Goal: Task Accomplishment & Management: Manage account settings

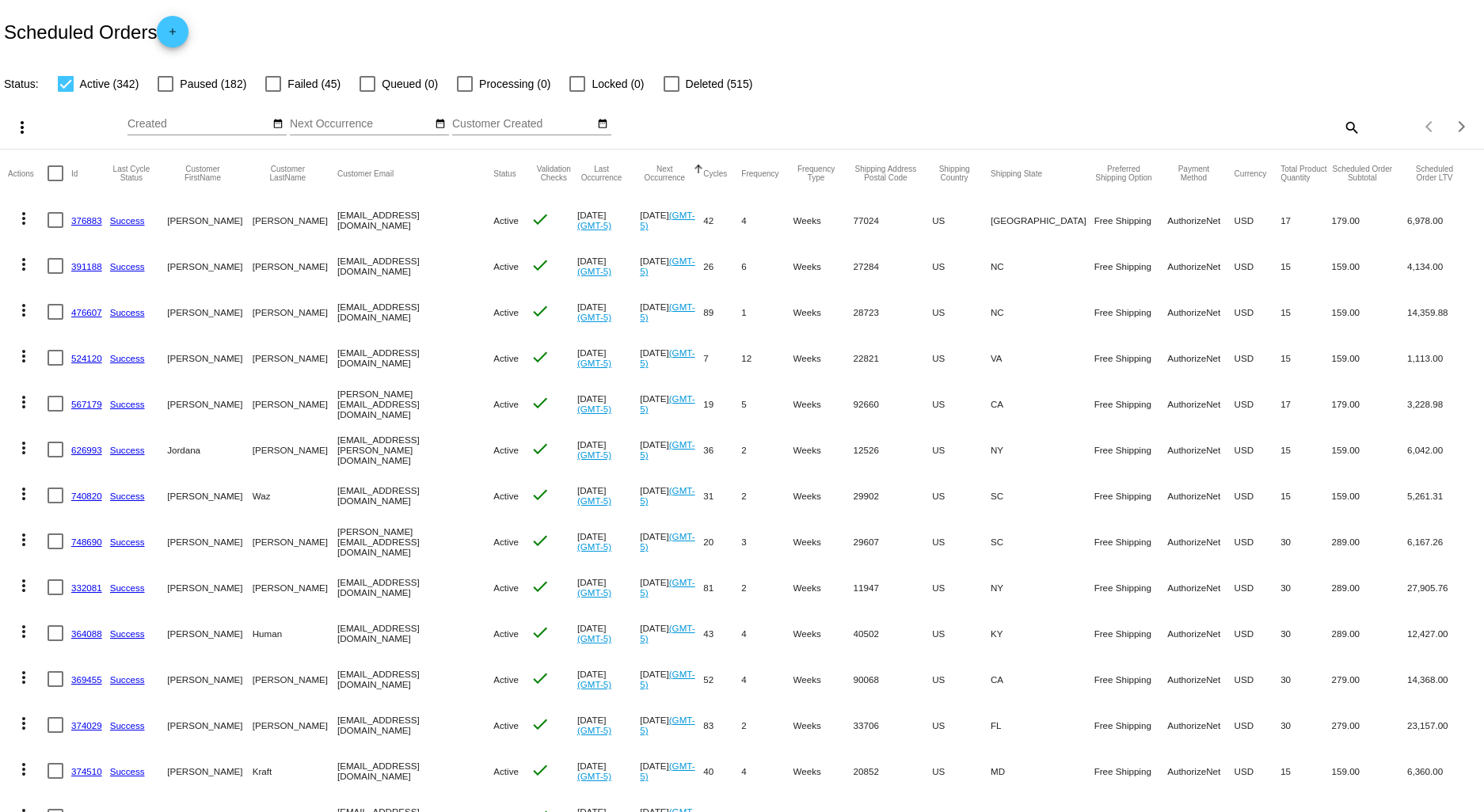
click at [1342, 119] on mat-icon "search" at bounding box center [1351, 127] width 19 height 25
drag, startPoint x: 1197, startPoint y: 115, endPoint x: 1209, endPoint y: 121, distance: 13.4
click at [1201, 119] on div "Search" at bounding box center [1175, 119] width 370 height 30
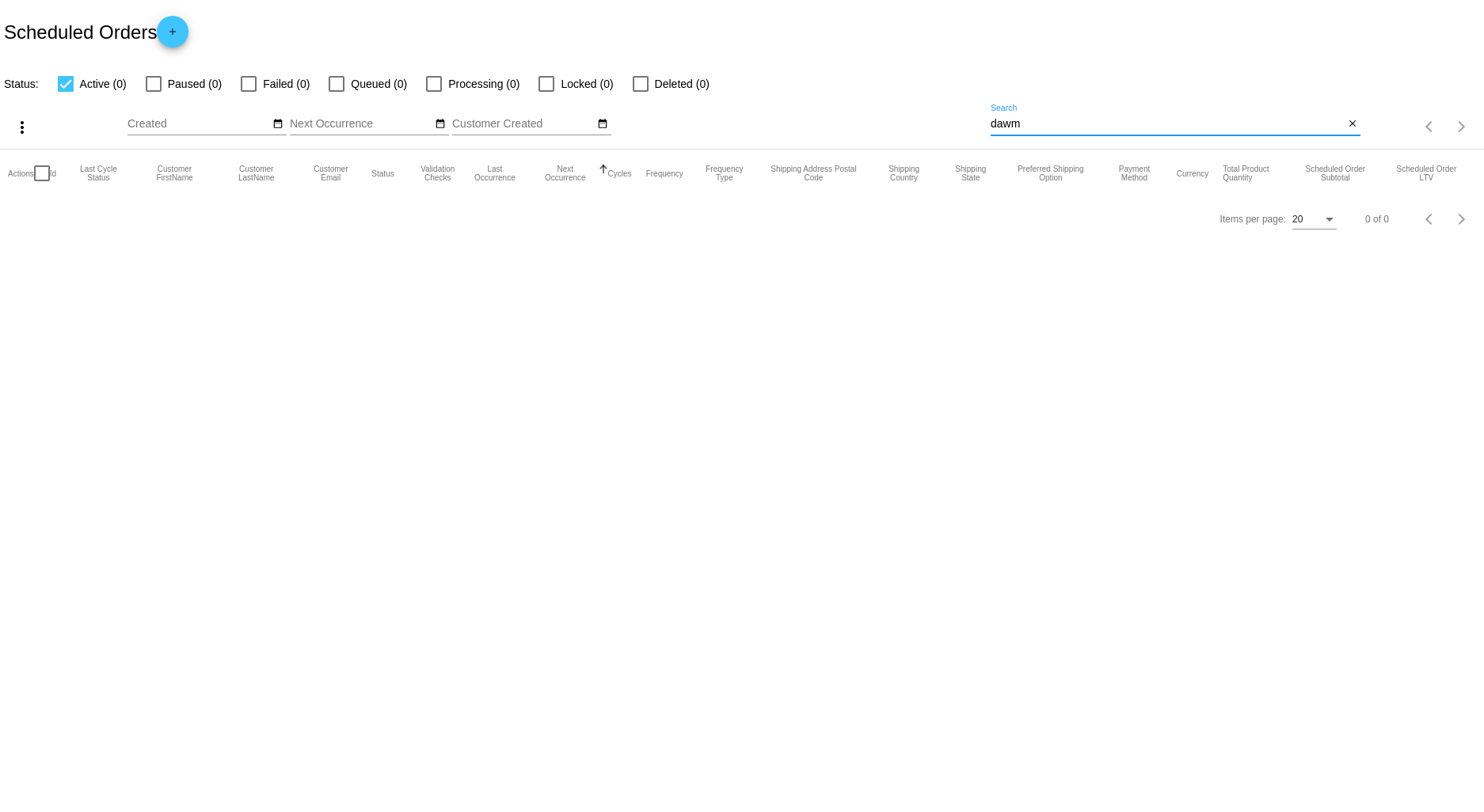
drag, startPoint x: 1058, startPoint y: 130, endPoint x: 875, endPoint y: 130, distance: 183.0
click at [879, 130] on div "more_vert Sep Jan Feb Mar [DATE]" at bounding box center [742, 121] width 1484 height 56
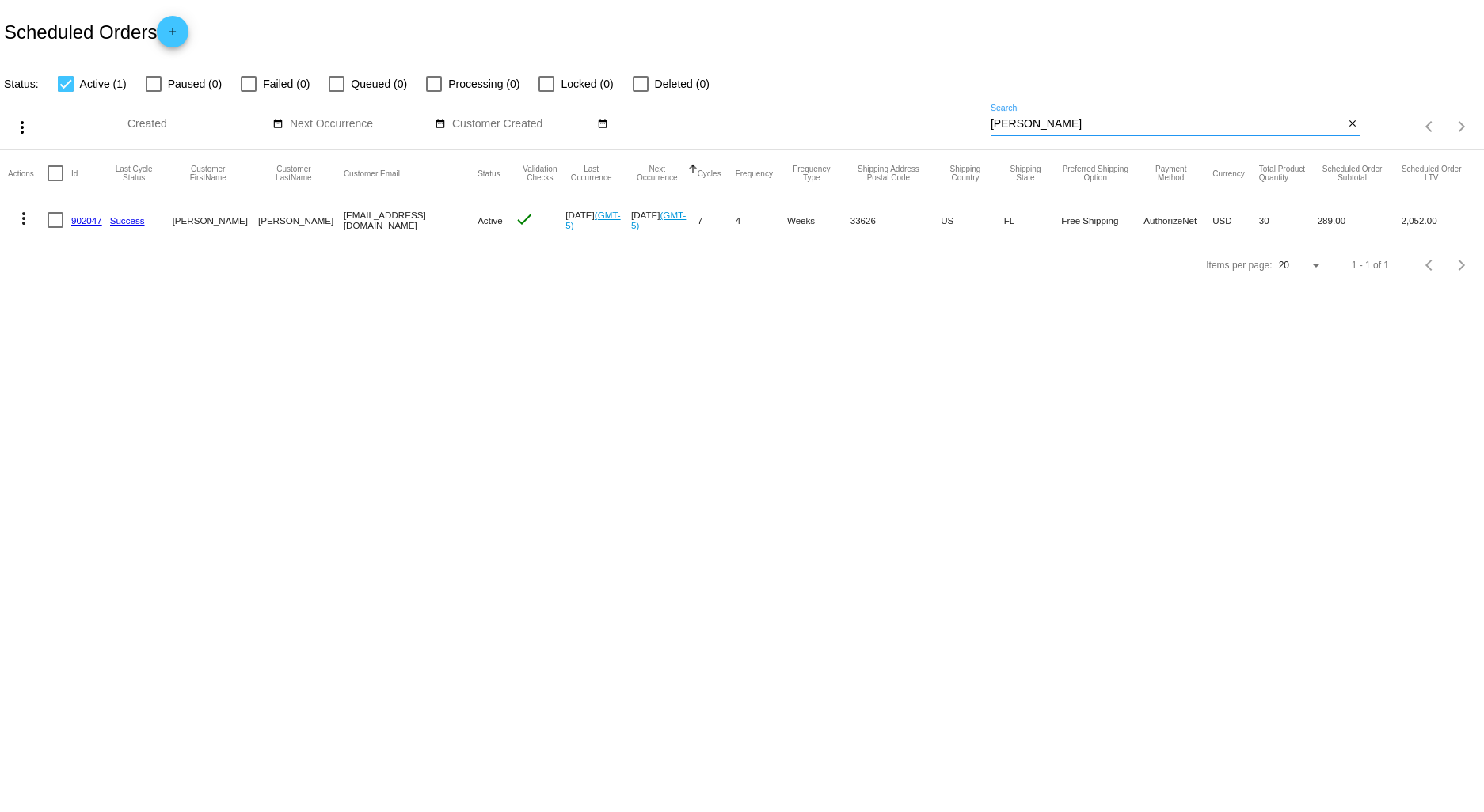
type input "[PERSON_NAME]"
click at [85, 218] on link "902047" at bounding box center [86, 220] width 30 height 10
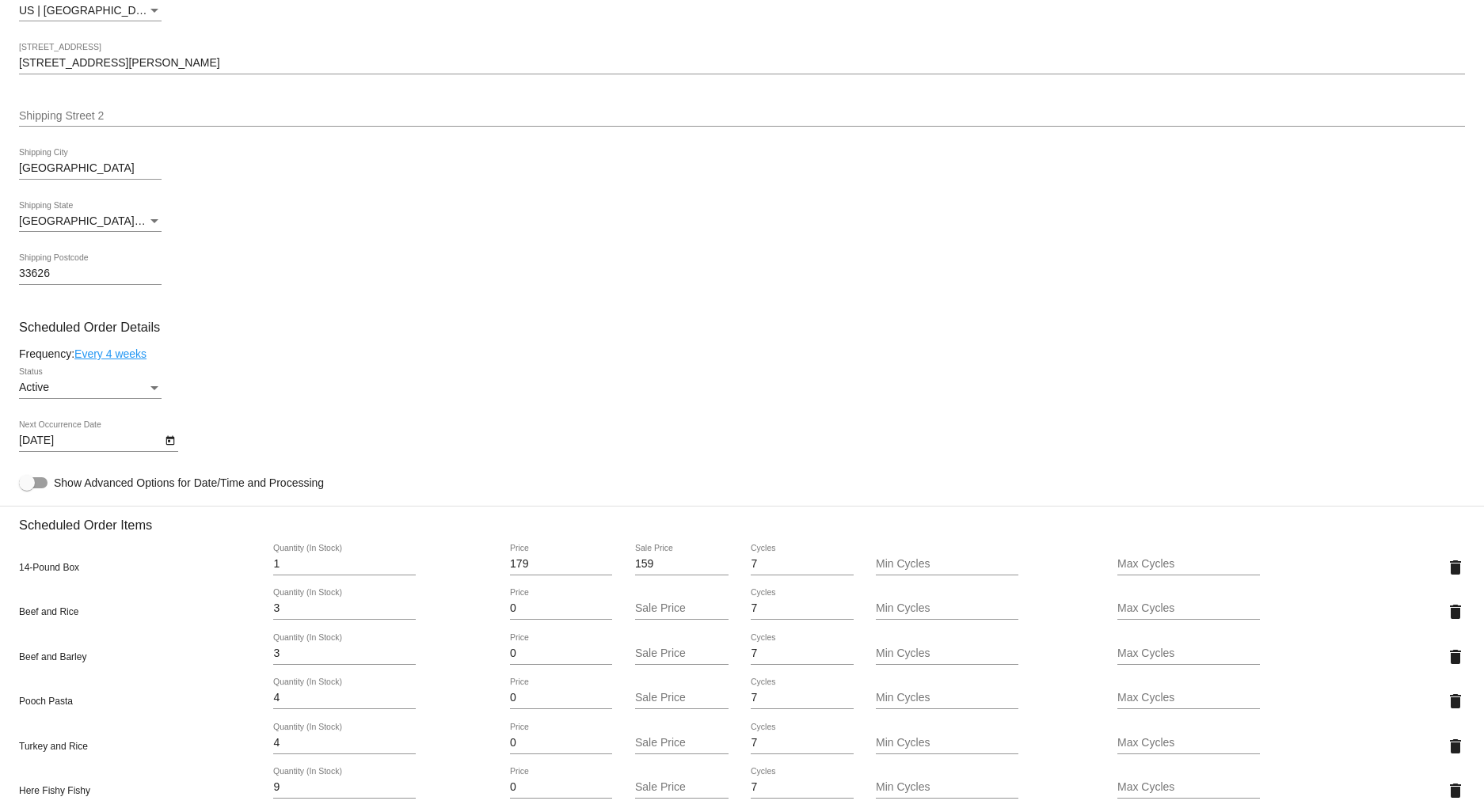
scroll to position [880, 0]
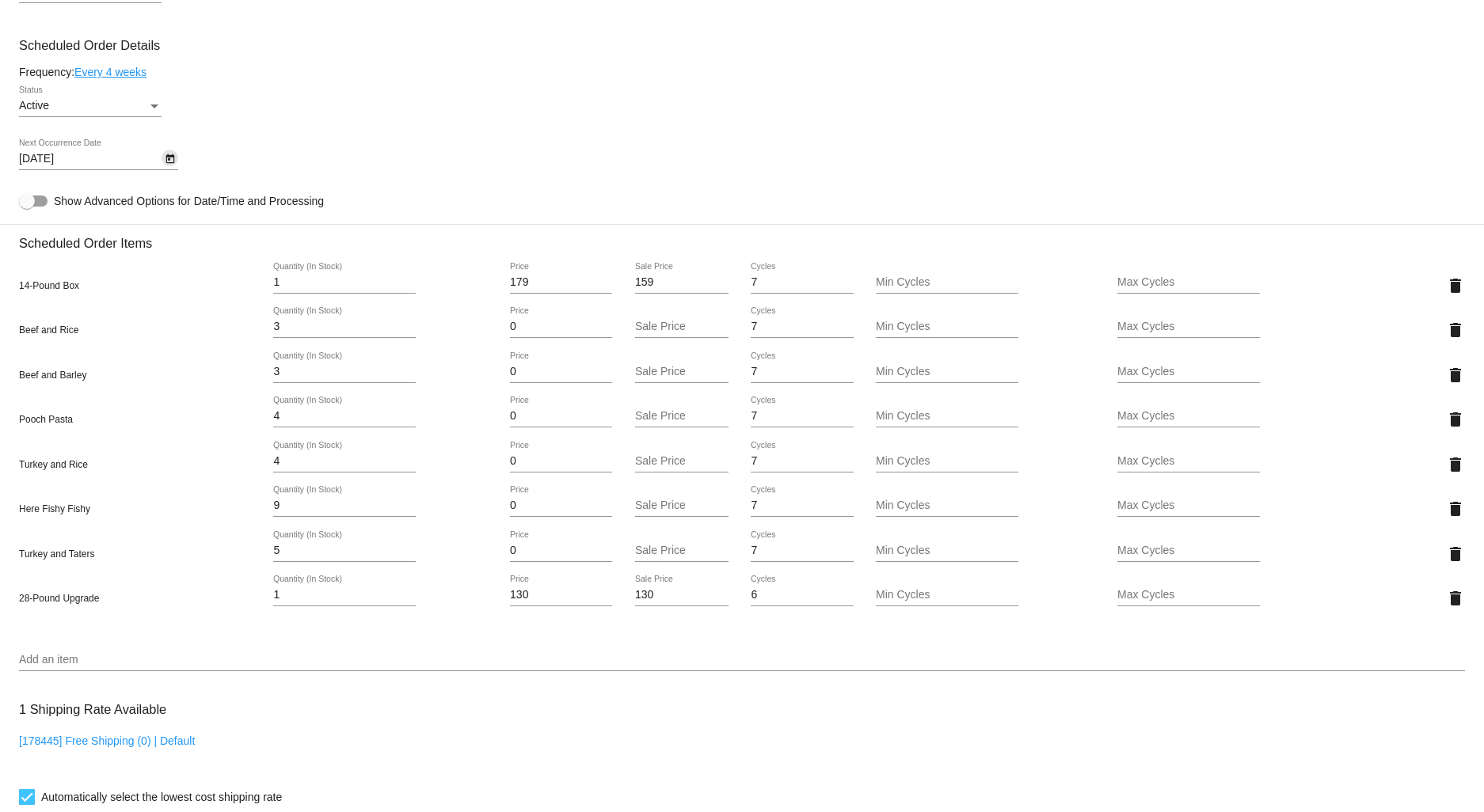
click at [168, 164] on icon "Open calendar" at bounding box center [169, 158] width 8 height 9
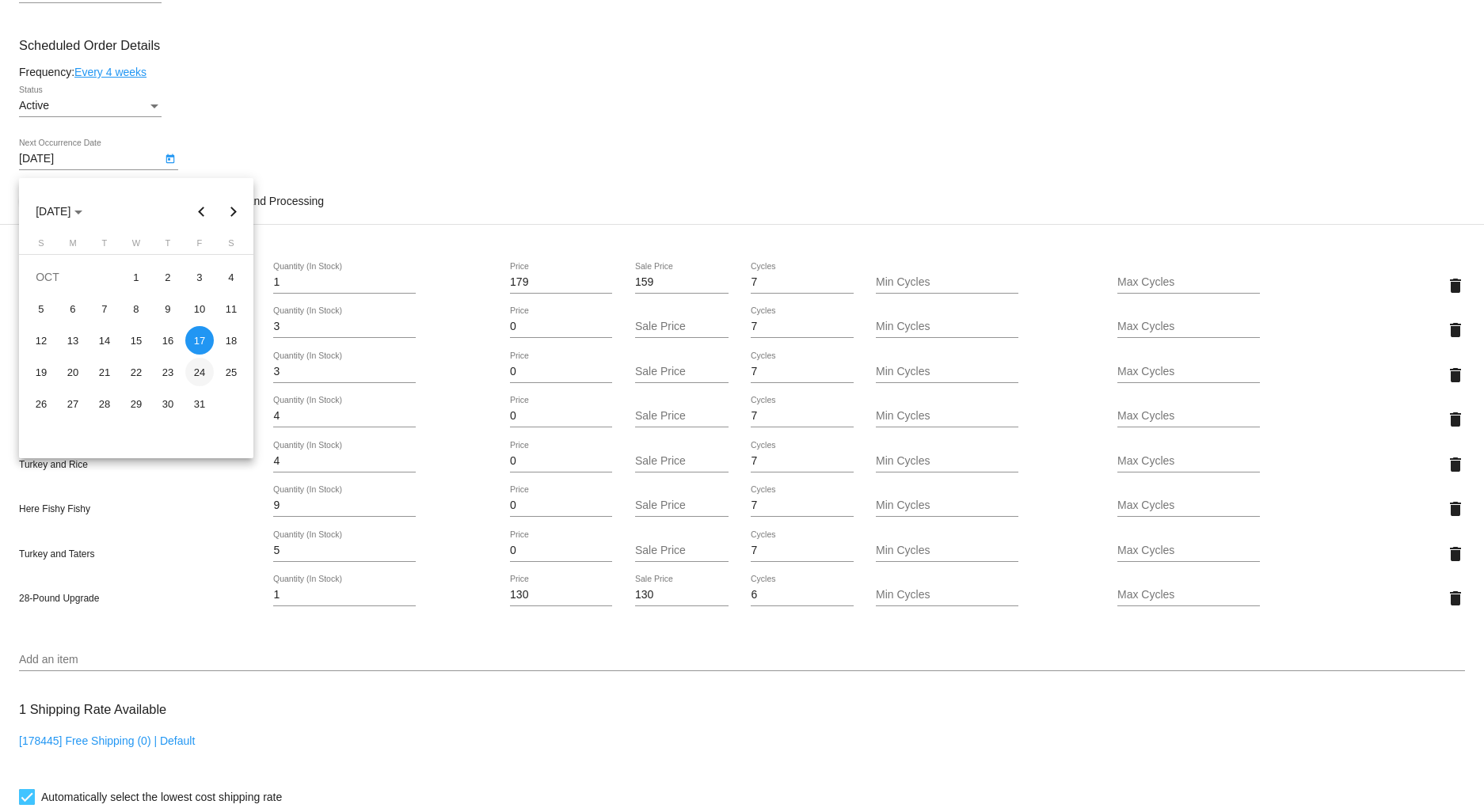
click at [199, 373] on div "24" at bounding box center [200, 373] width 29 height 29
type input "[DATE]"
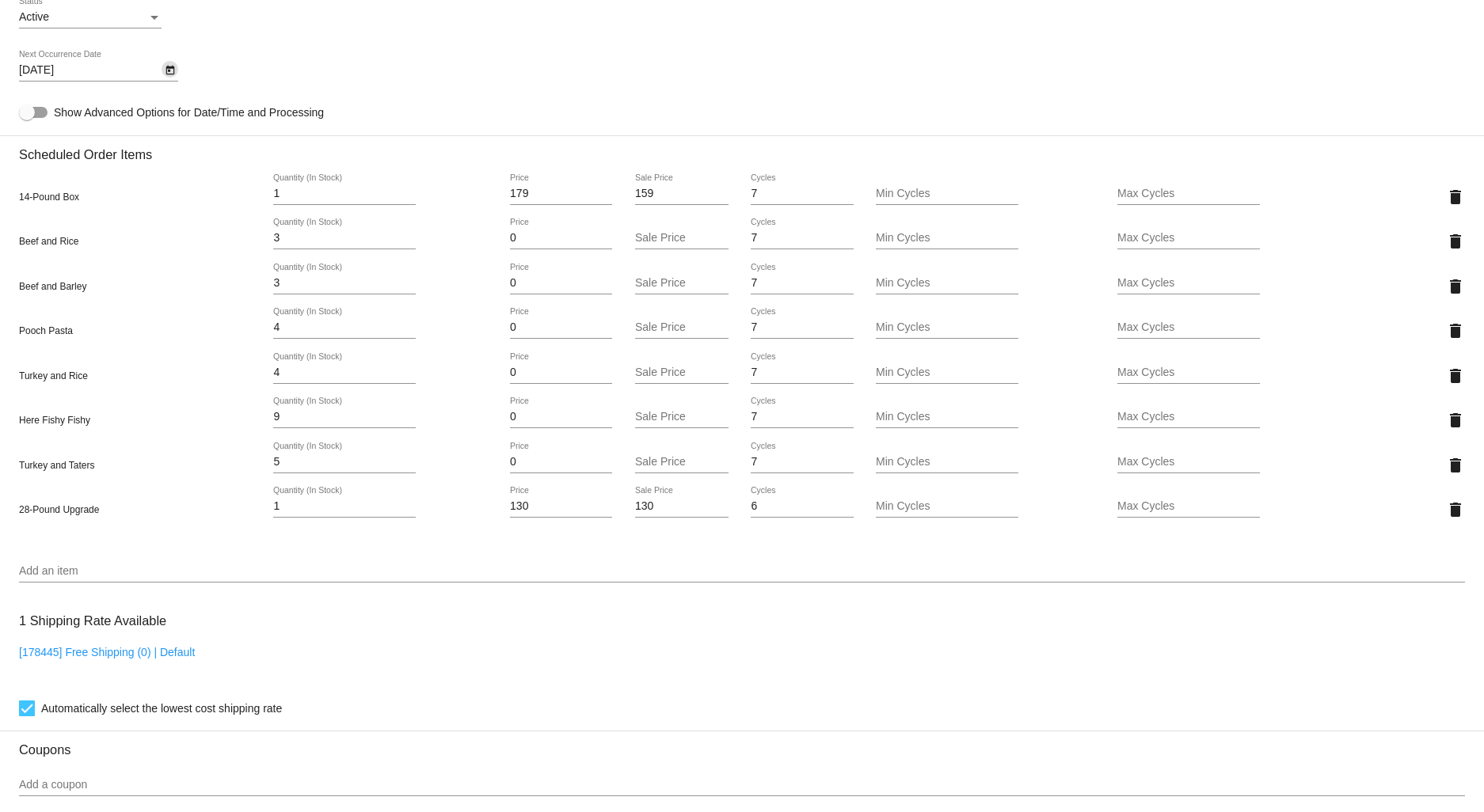
scroll to position [1430, 0]
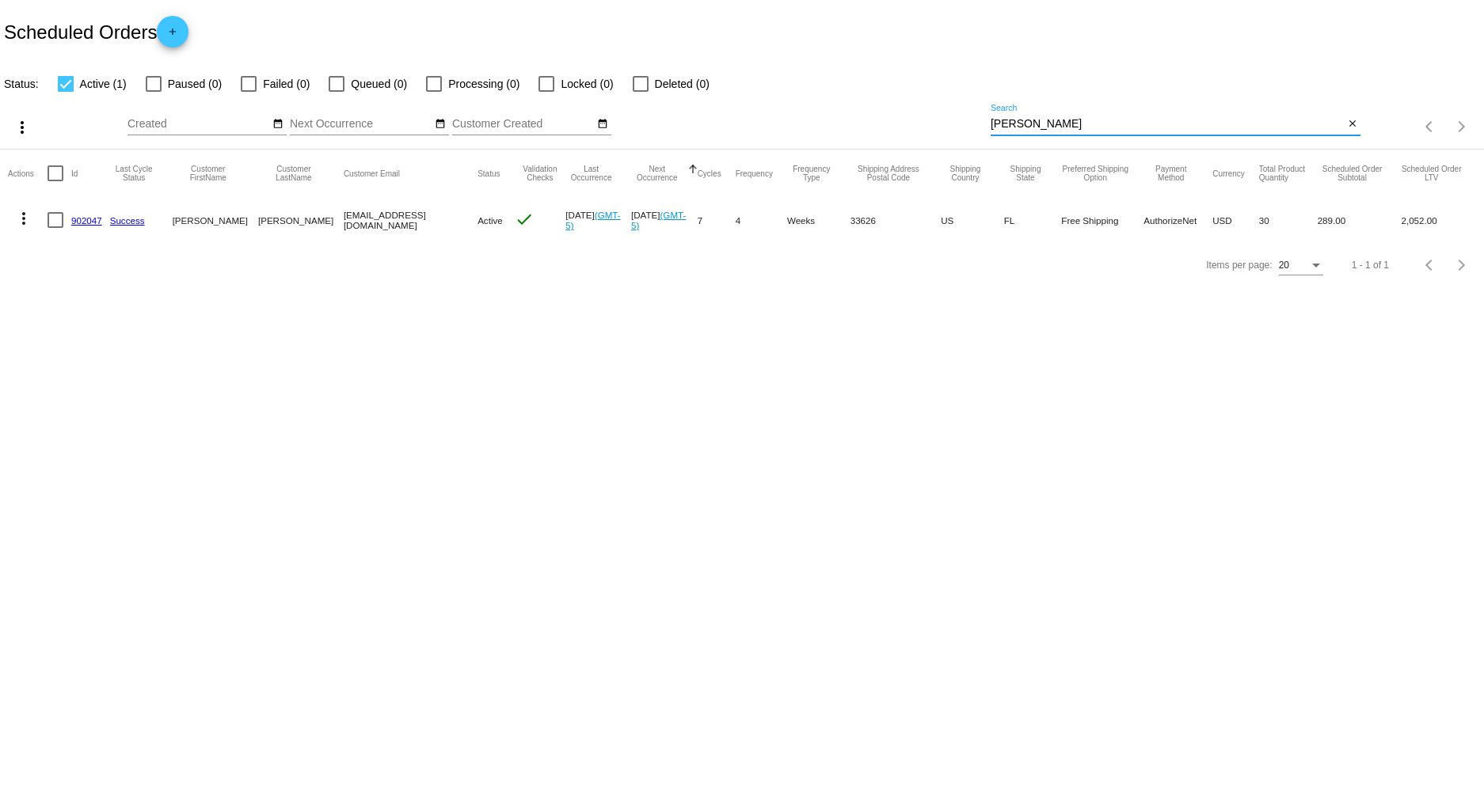
drag, startPoint x: 1047, startPoint y: 121, endPoint x: 811, endPoint y: 131, distance: 236.2
click at [851, 119] on div "more_vert Sep Jan Feb Mar [DATE]" at bounding box center [742, 121] width 1484 height 56
type input "ZAWADZKA"
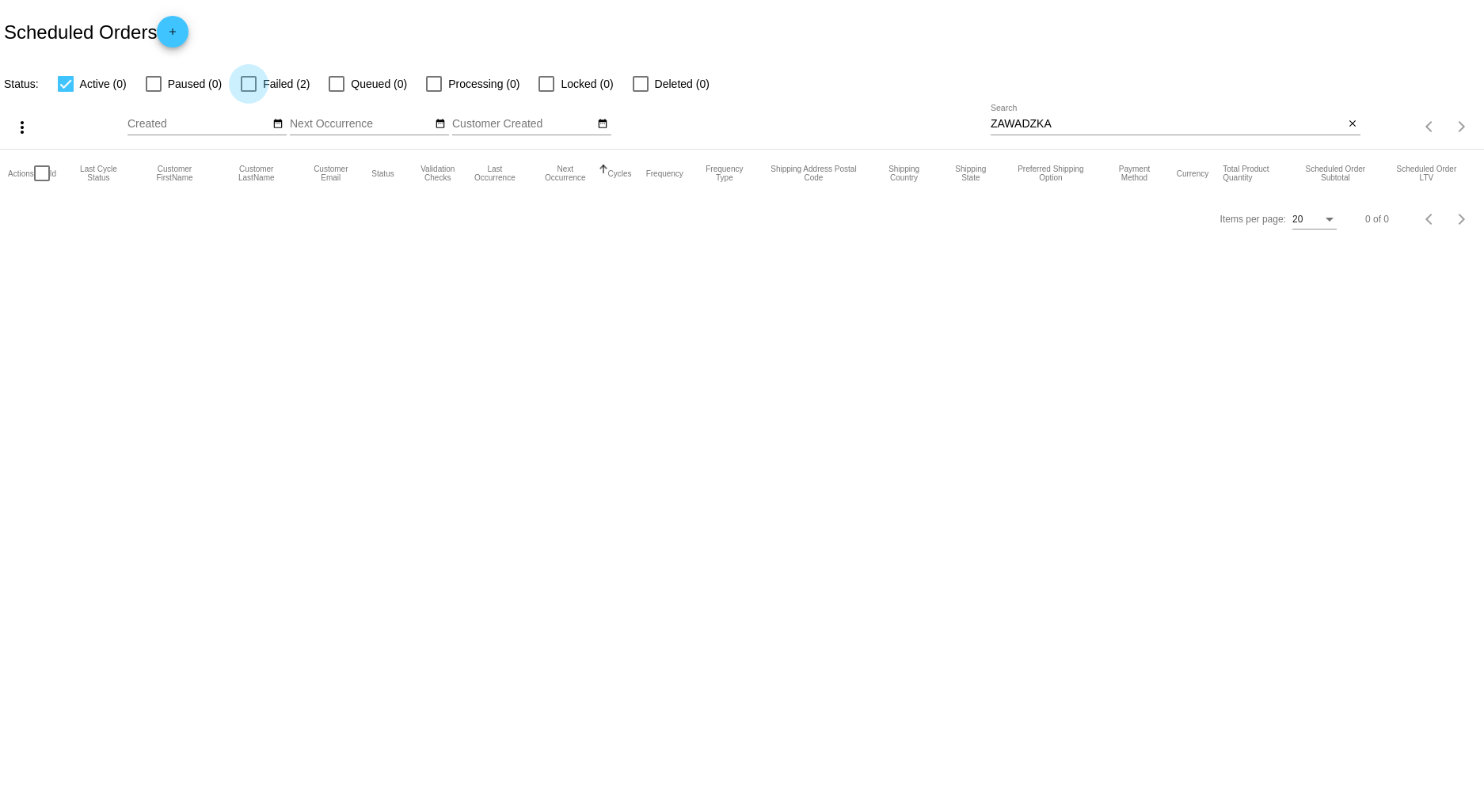
click at [249, 84] on div at bounding box center [248, 84] width 16 height 16
click at [249, 91] on input "Failed (2)" at bounding box center [248, 91] width 1 height 1
checkbox input "true"
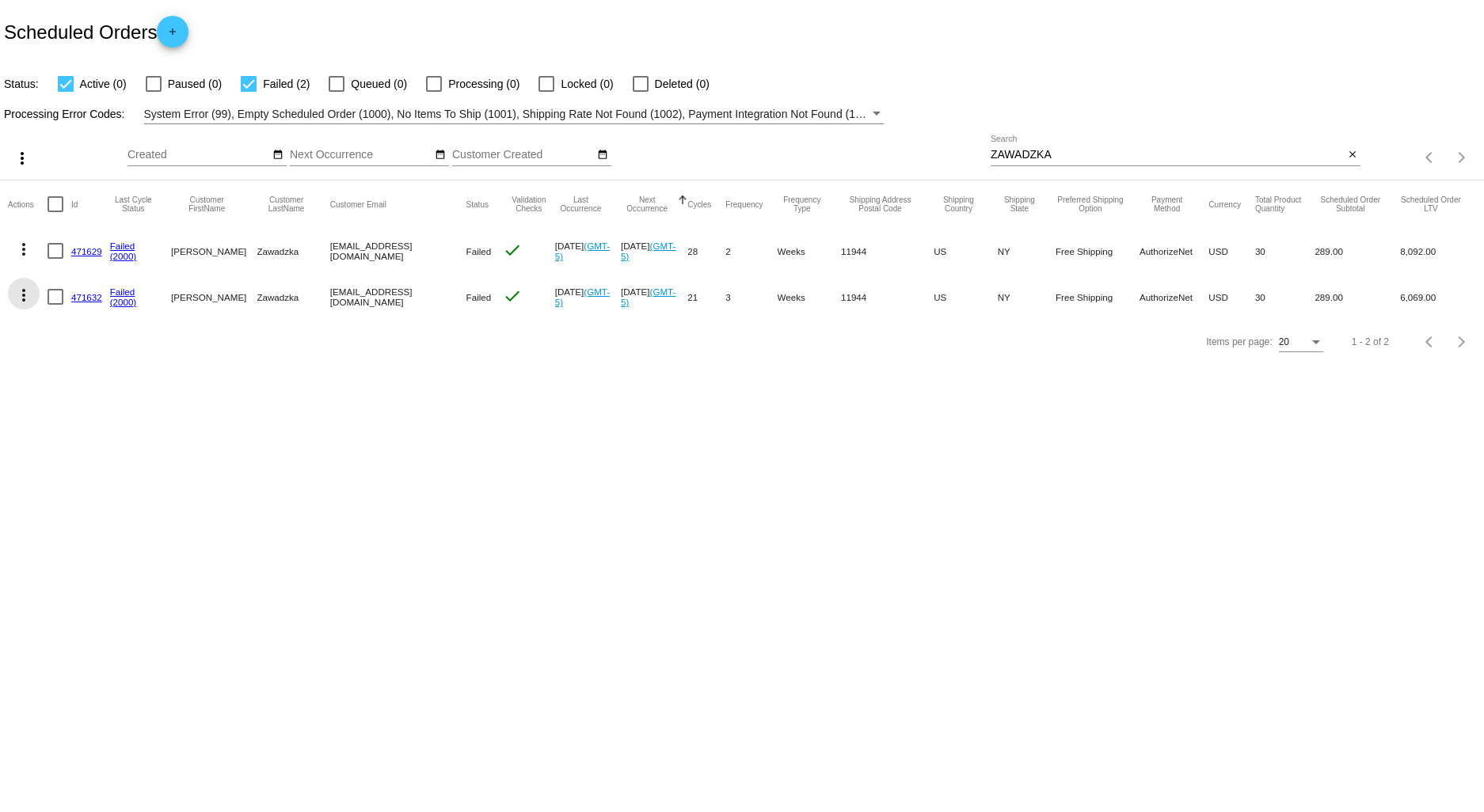
click at [27, 295] on mat-icon "more_vert" at bounding box center [24, 295] width 19 height 19
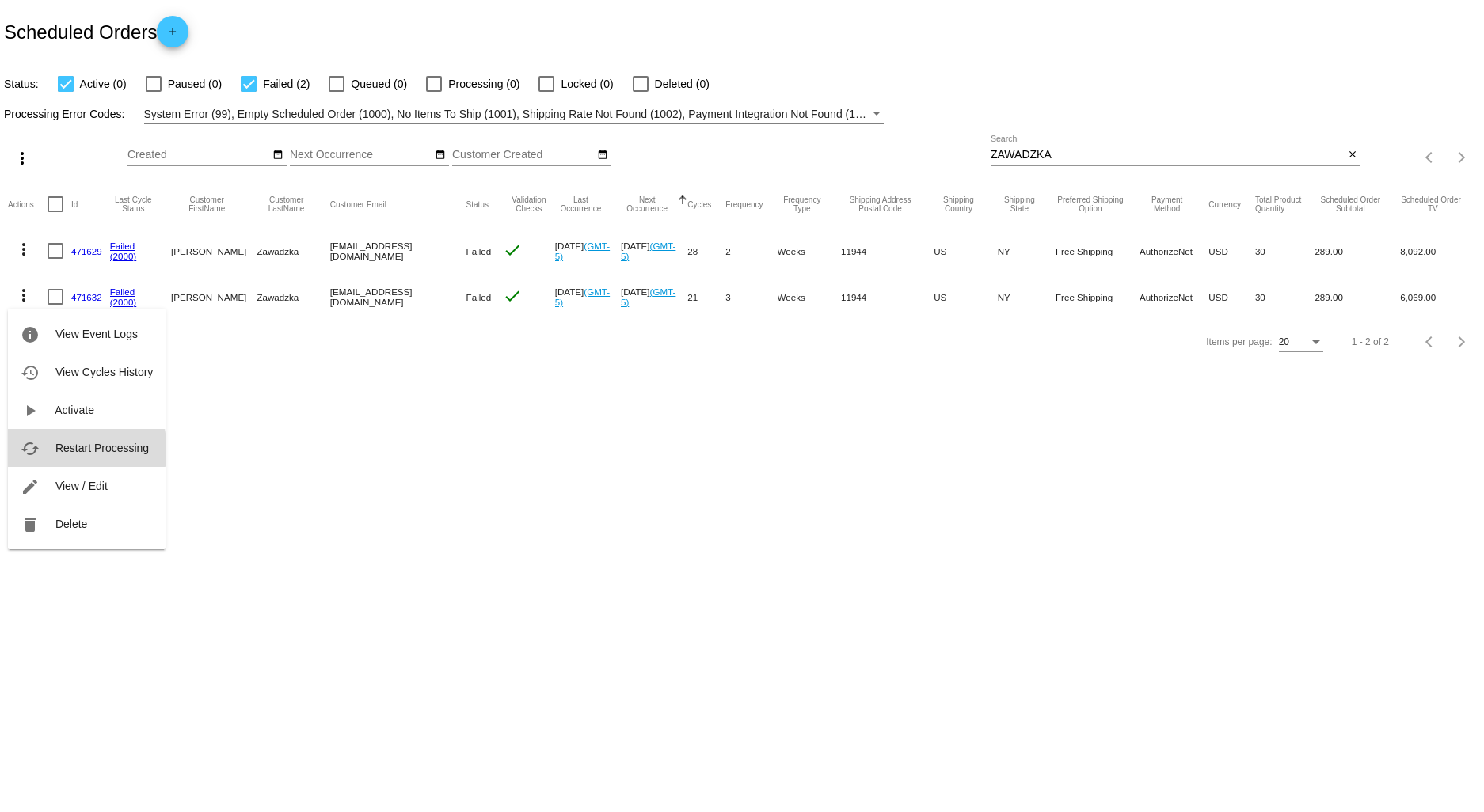
click at [80, 450] on span "Restart Processing" at bounding box center [102, 448] width 93 height 13
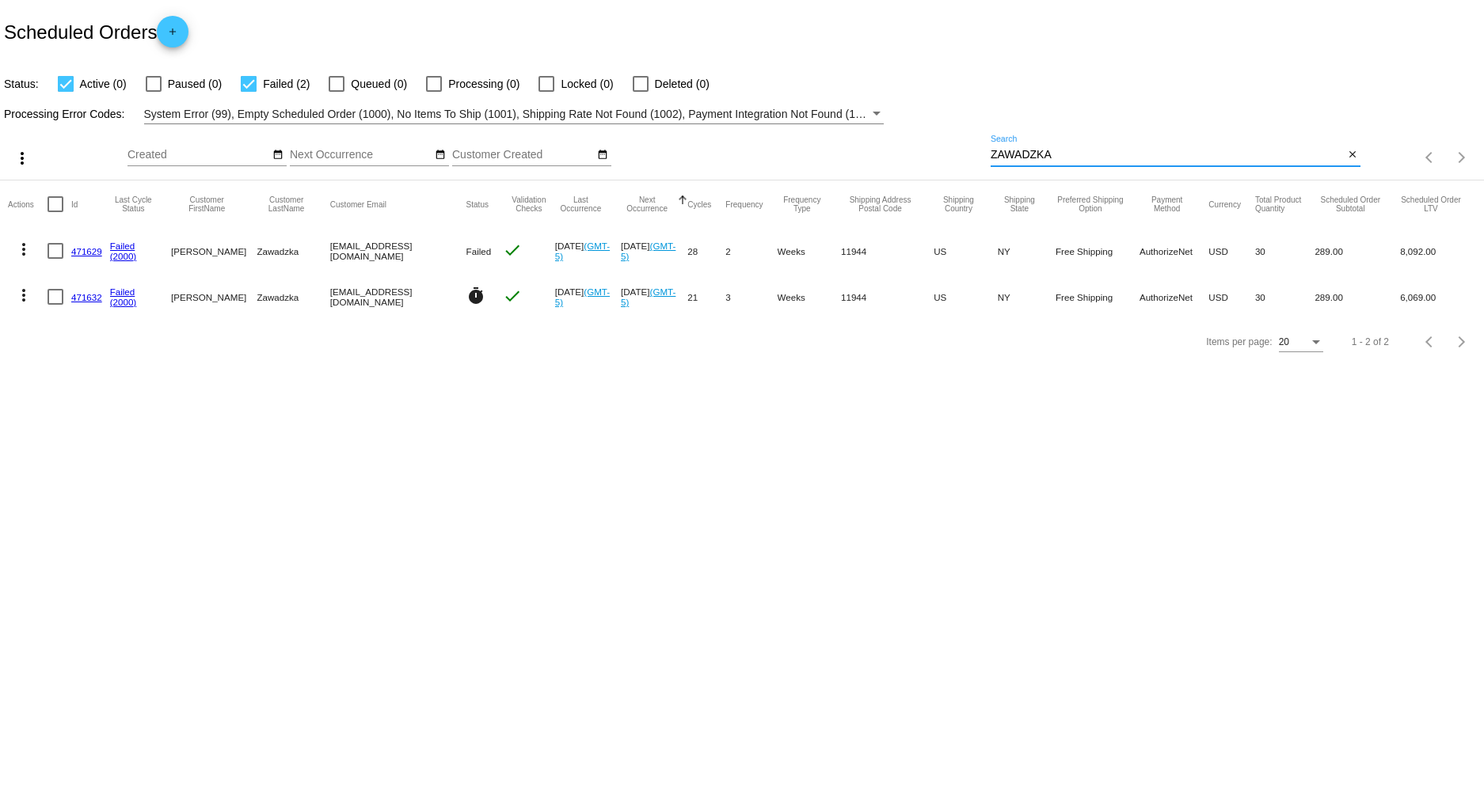
drag, startPoint x: 1083, startPoint y: 160, endPoint x: 949, endPoint y: 168, distance: 134.2
click at [949, 168] on div "more_vert Sep Jan Feb Mar [DATE]" at bounding box center [742, 152] width 1484 height 56
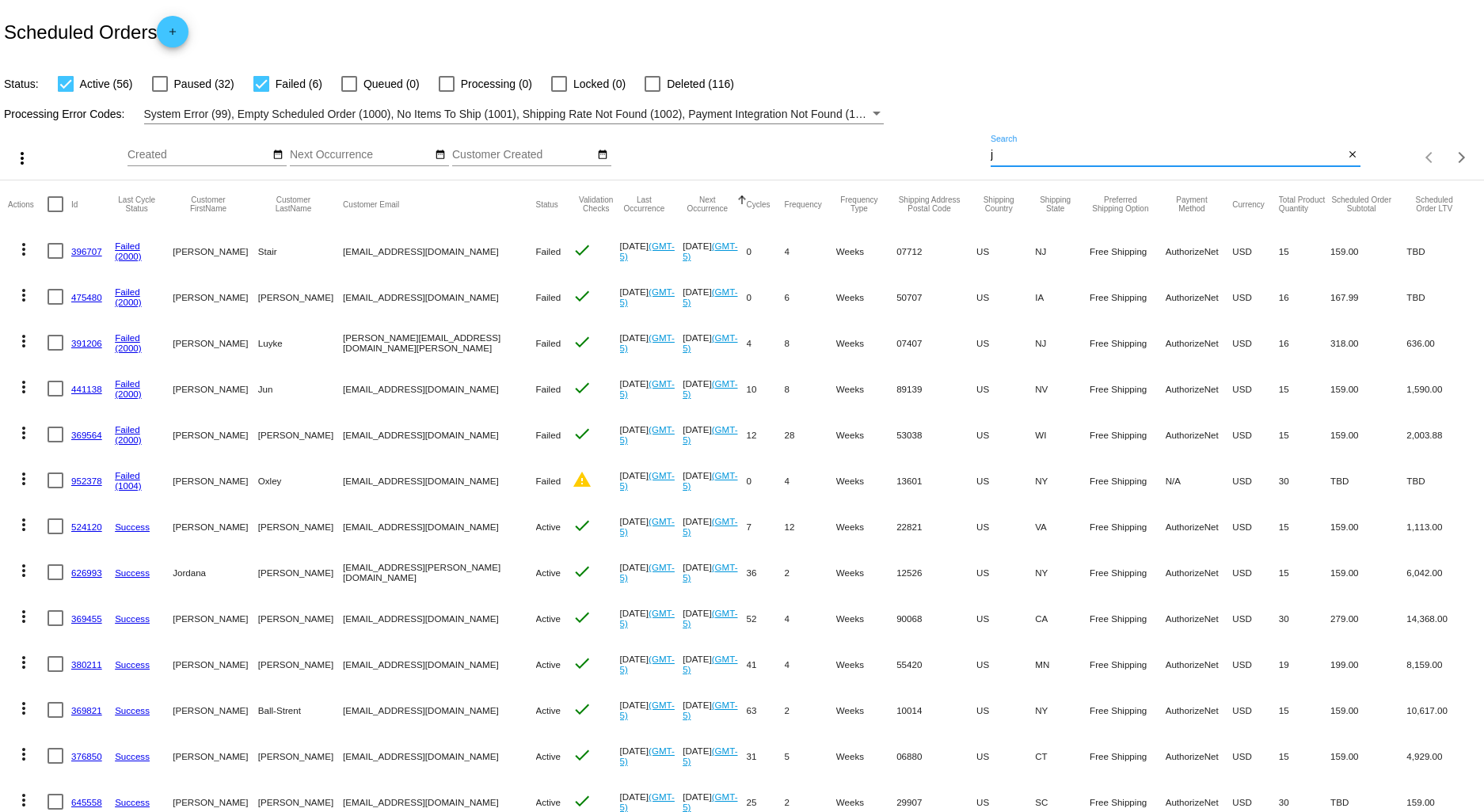
drag, startPoint x: 1018, startPoint y: 151, endPoint x: 893, endPoint y: 147, distance: 125.1
click at [893, 147] on div "more_vert Sep Jan Feb Mar [DATE]" at bounding box center [742, 152] width 1484 height 56
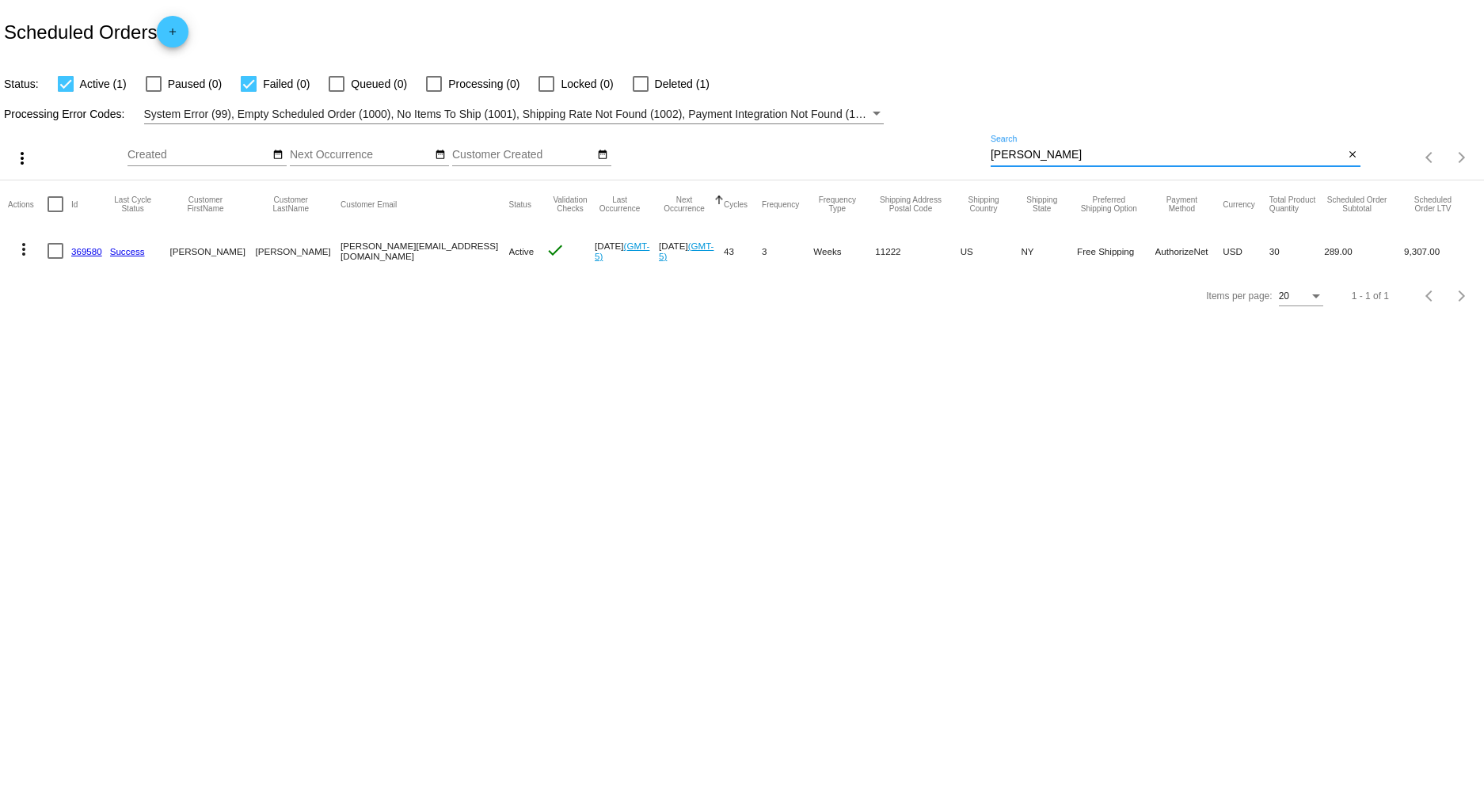
drag, startPoint x: 1048, startPoint y: 152, endPoint x: 861, endPoint y: 152, distance: 187.0
click at [864, 152] on div "more_vert Sep Jan Feb Mar [DATE]" at bounding box center [742, 152] width 1484 height 56
type input "[PERSON_NAME]"
click at [81, 249] on link "332708" at bounding box center [86, 251] width 30 height 10
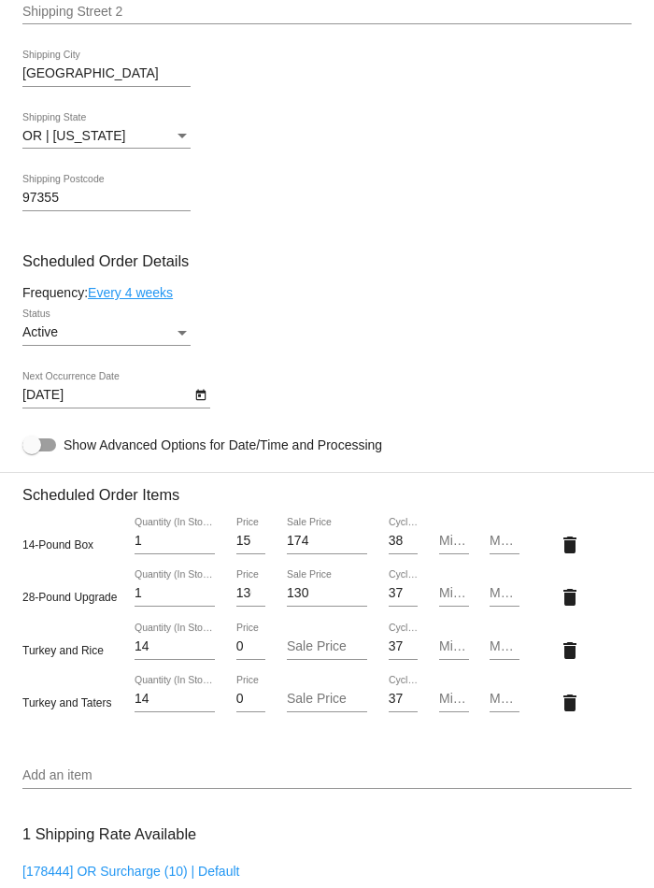
scroll to position [596, 0]
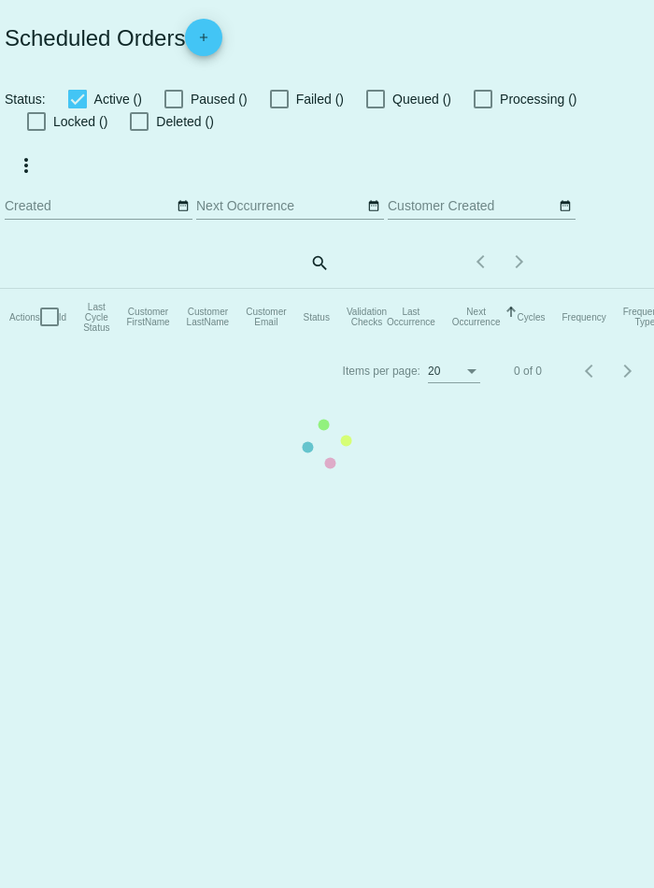
checkbox input "true"
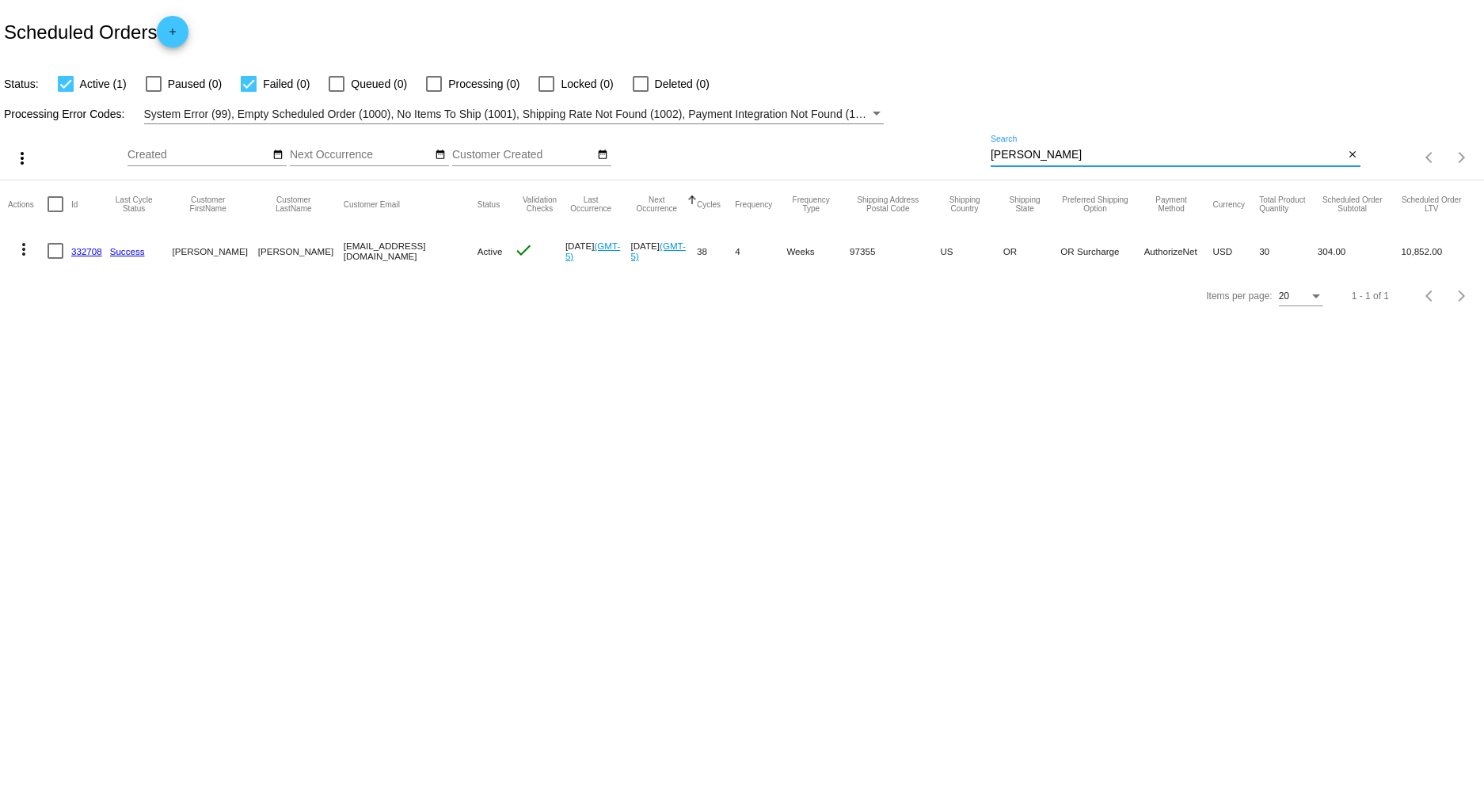
drag, startPoint x: 1039, startPoint y: 153, endPoint x: 893, endPoint y: 174, distance: 147.5
click at [893, 159] on div "more_vert Sep Jan Feb Mar [DATE]" at bounding box center [742, 152] width 1484 height 56
drag, startPoint x: 1050, startPoint y: 158, endPoint x: 875, endPoint y: 152, distance: 175.1
click at [881, 153] on div "more_vert Sep Jan Feb Mar [DATE]" at bounding box center [742, 152] width 1484 height 56
drag, startPoint x: 1066, startPoint y: 151, endPoint x: 872, endPoint y: 152, distance: 194.0
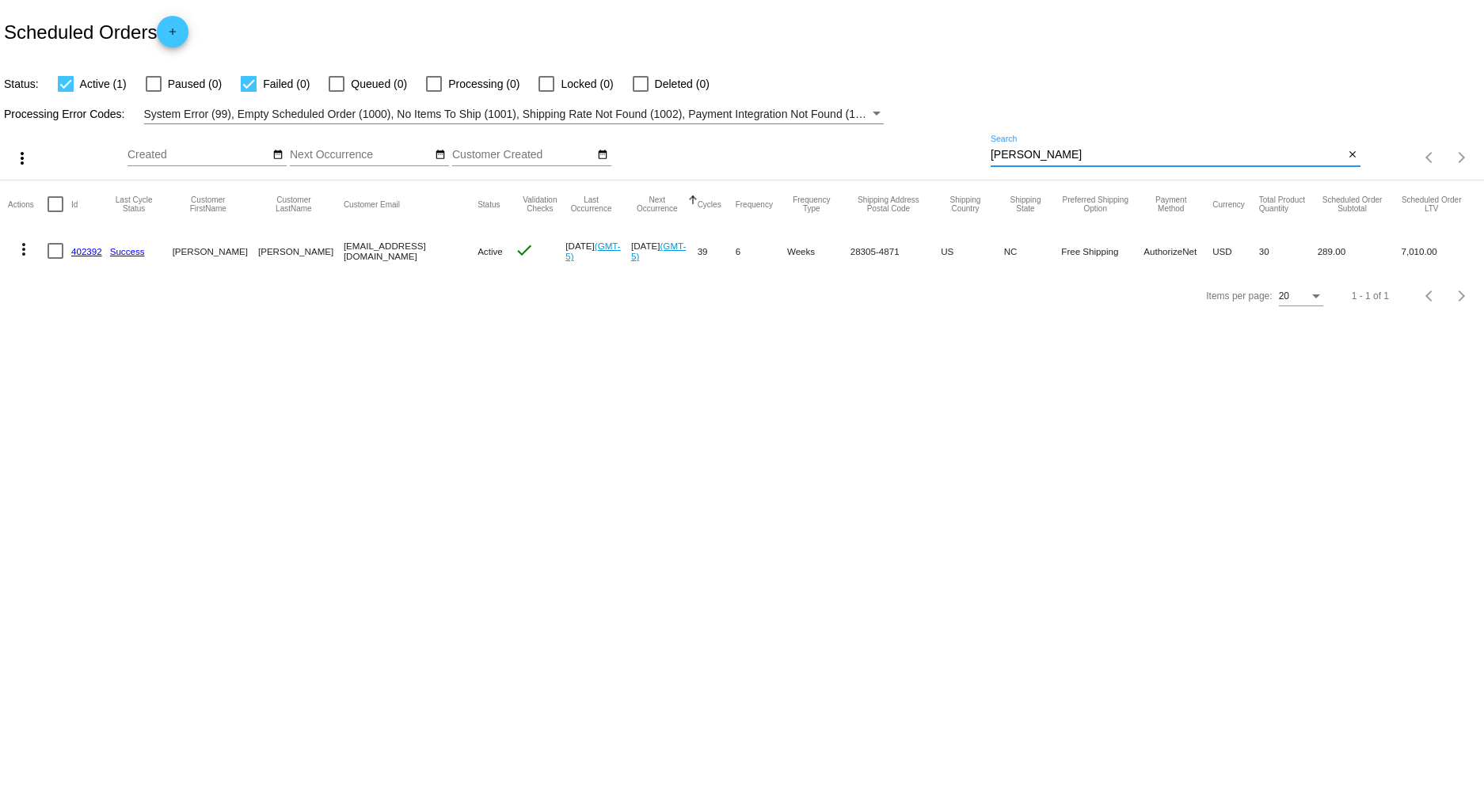
click at [875, 149] on div "more_vert Sep Jan Feb Mar [DATE]" at bounding box center [742, 152] width 1484 height 56
drag, startPoint x: 1081, startPoint y: 158, endPoint x: 854, endPoint y: 156, distance: 227.0
click at [858, 158] on div "more_vert Sep Jan Feb Mar [DATE]" at bounding box center [742, 152] width 1484 height 56
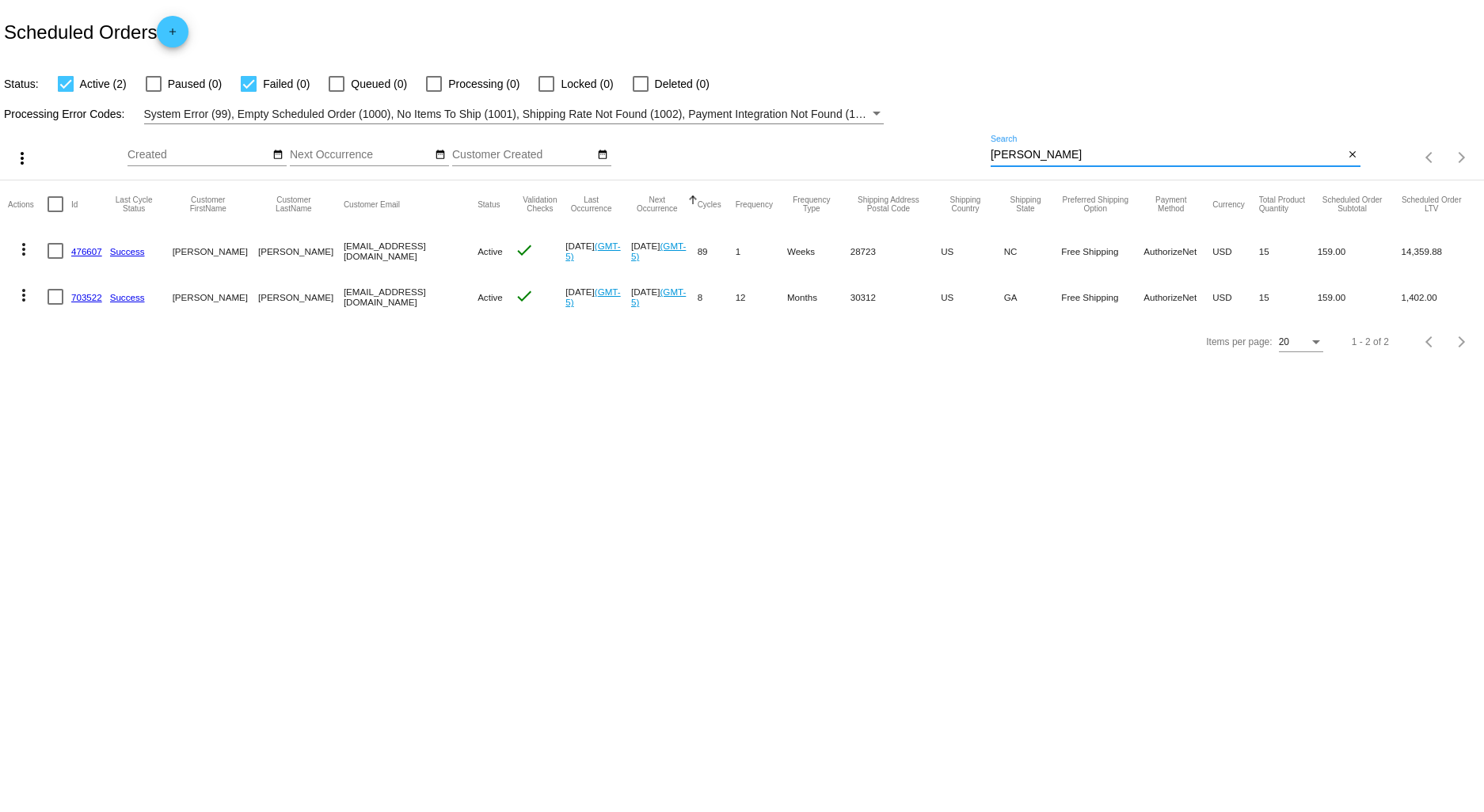
drag, startPoint x: 1047, startPoint y: 148, endPoint x: 844, endPoint y: 132, distance: 203.6
click at [853, 132] on div "more_vert Sep Jan Feb Mar [DATE]" at bounding box center [742, 152] width 1484 height 56
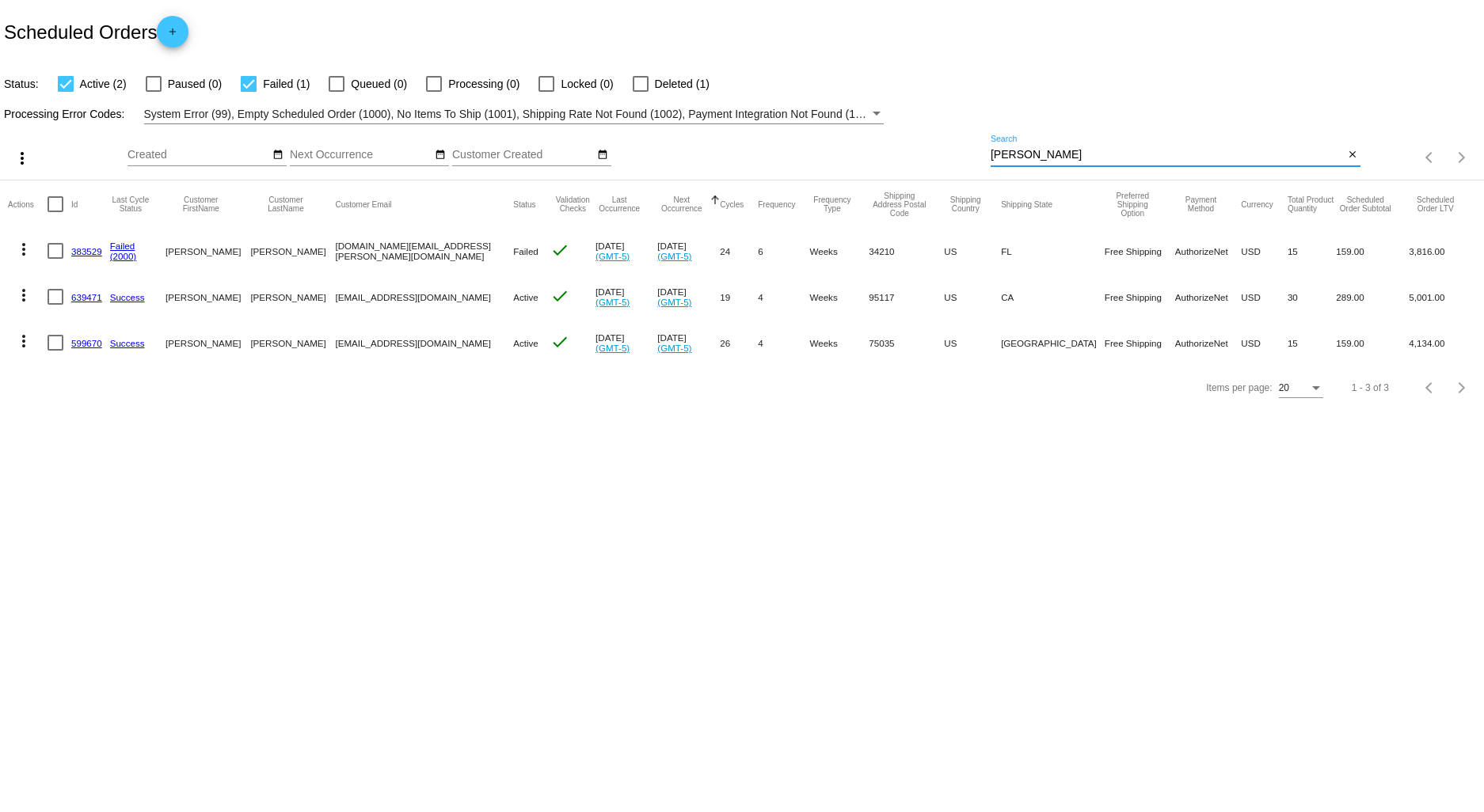
type input "[PERSON_NAME]"
click at [26, 246] on mat-icon "more_vert" at bounding box center [24, 249] width 19 height 19
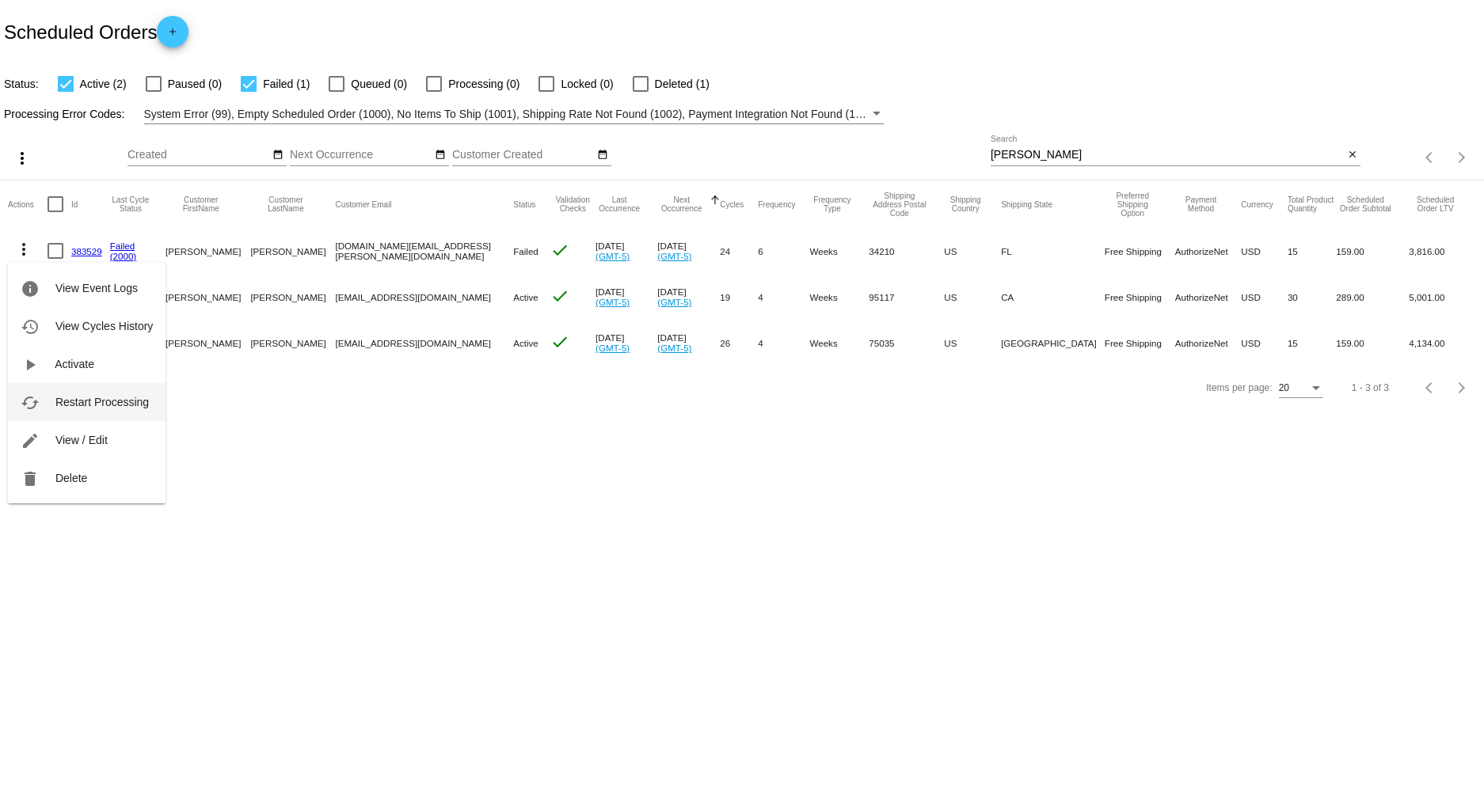
click at [102, 402] on span "Restart Processing" at bounding box center [102, 401] width 93 height 13
click at [80, 249] on link "383529" at bounding box center [86, 251] width 30 height 10
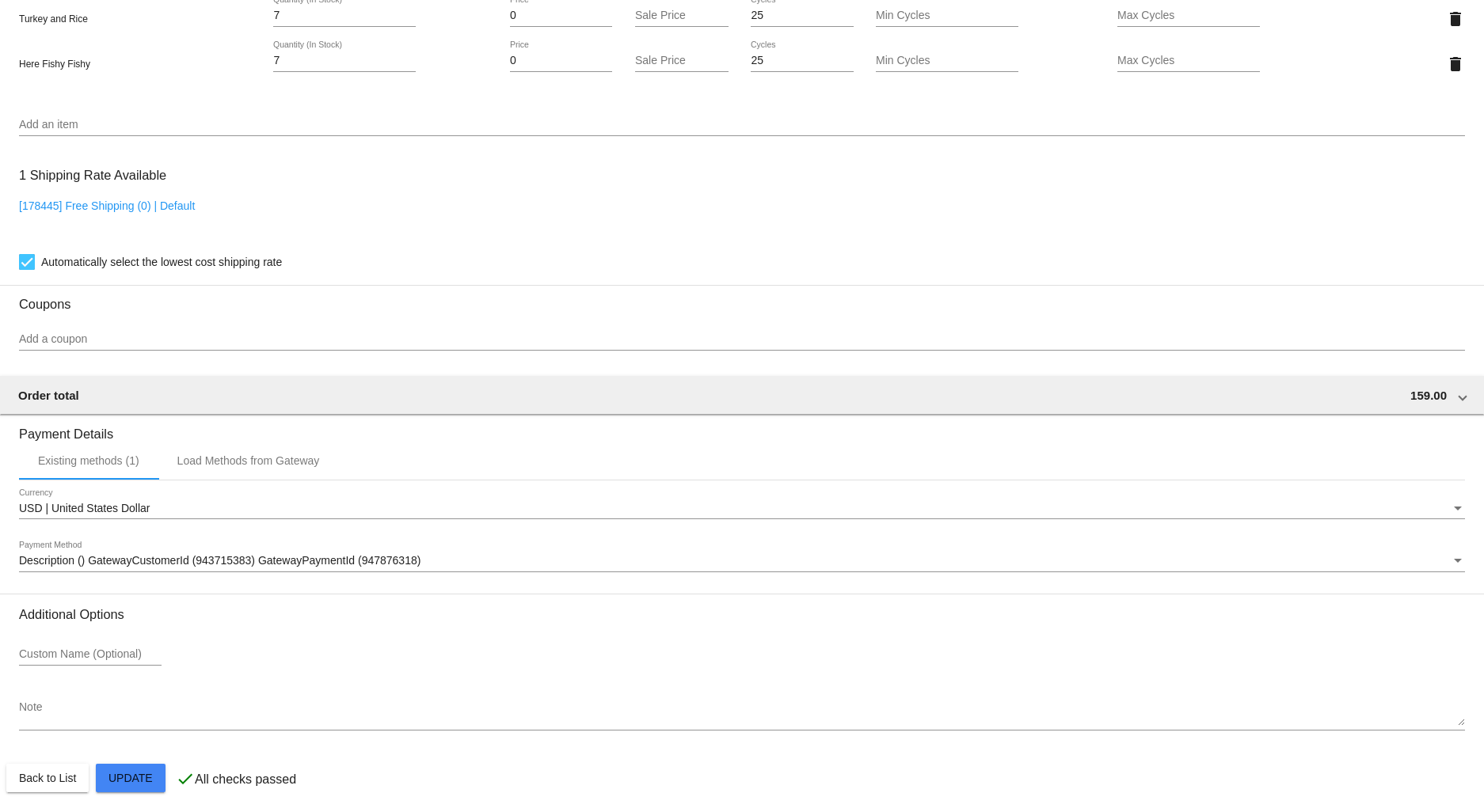
scroll to position [1207, 0]
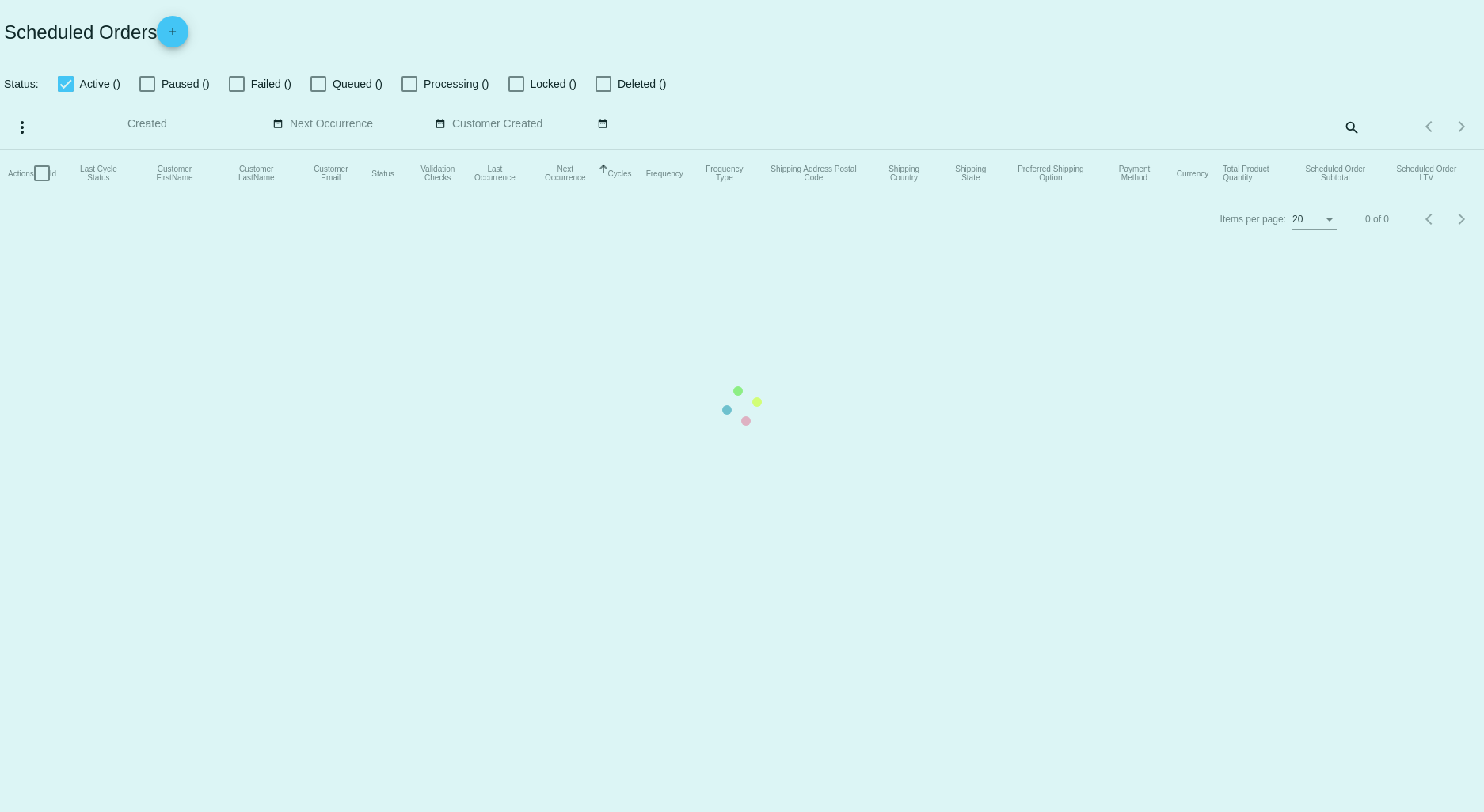
checkbox input "true"
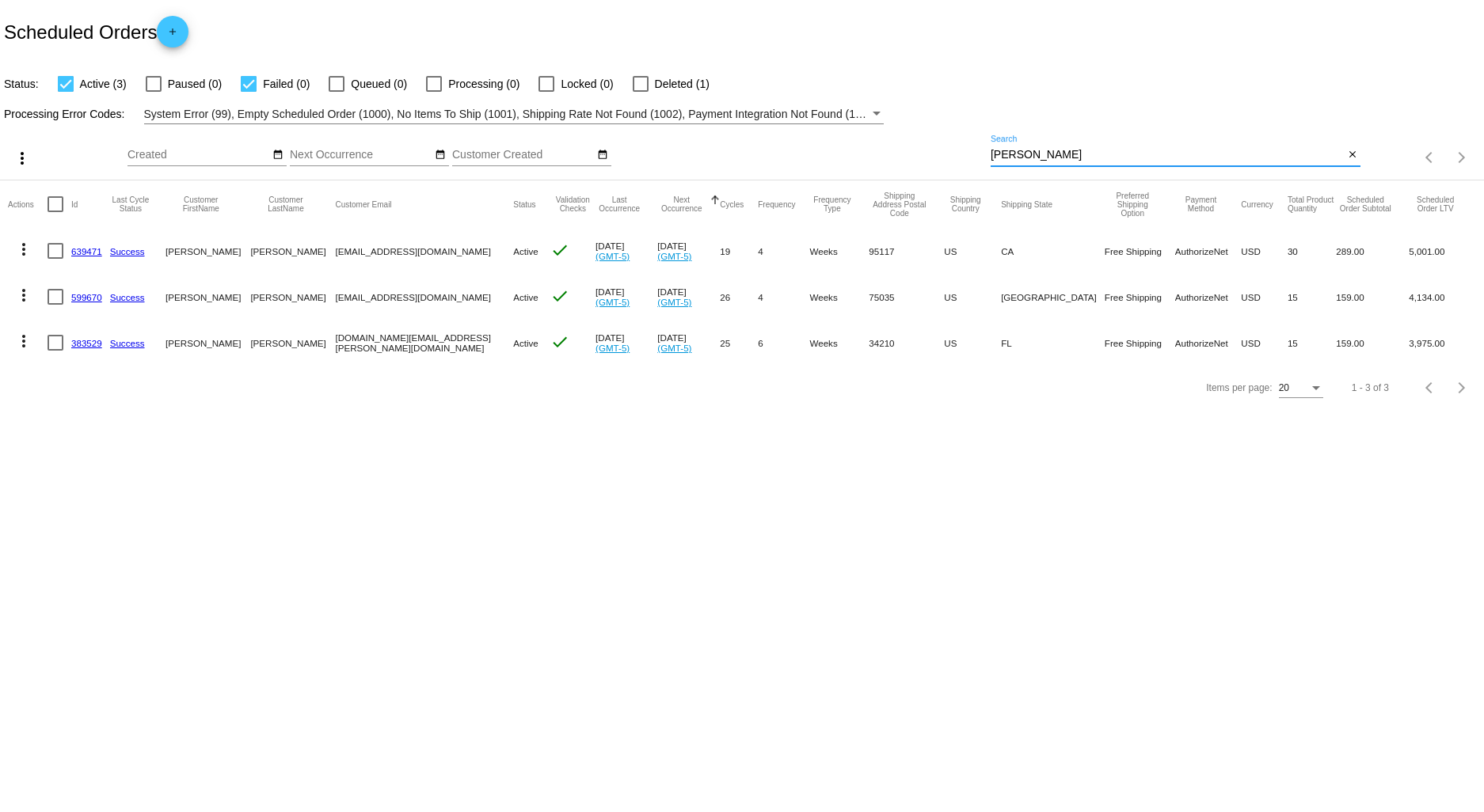
drag, startPoint x: 1029, startPoint y: 156, endPoint x: 888, endPoint y: 157, distance: 141.0
click at [888, 155] on div "more_vert Sep Jan Feb Mar [DATE]" at bounding box center [742, 152] width 1484 height 56
type input "[PERSON_NAME]"
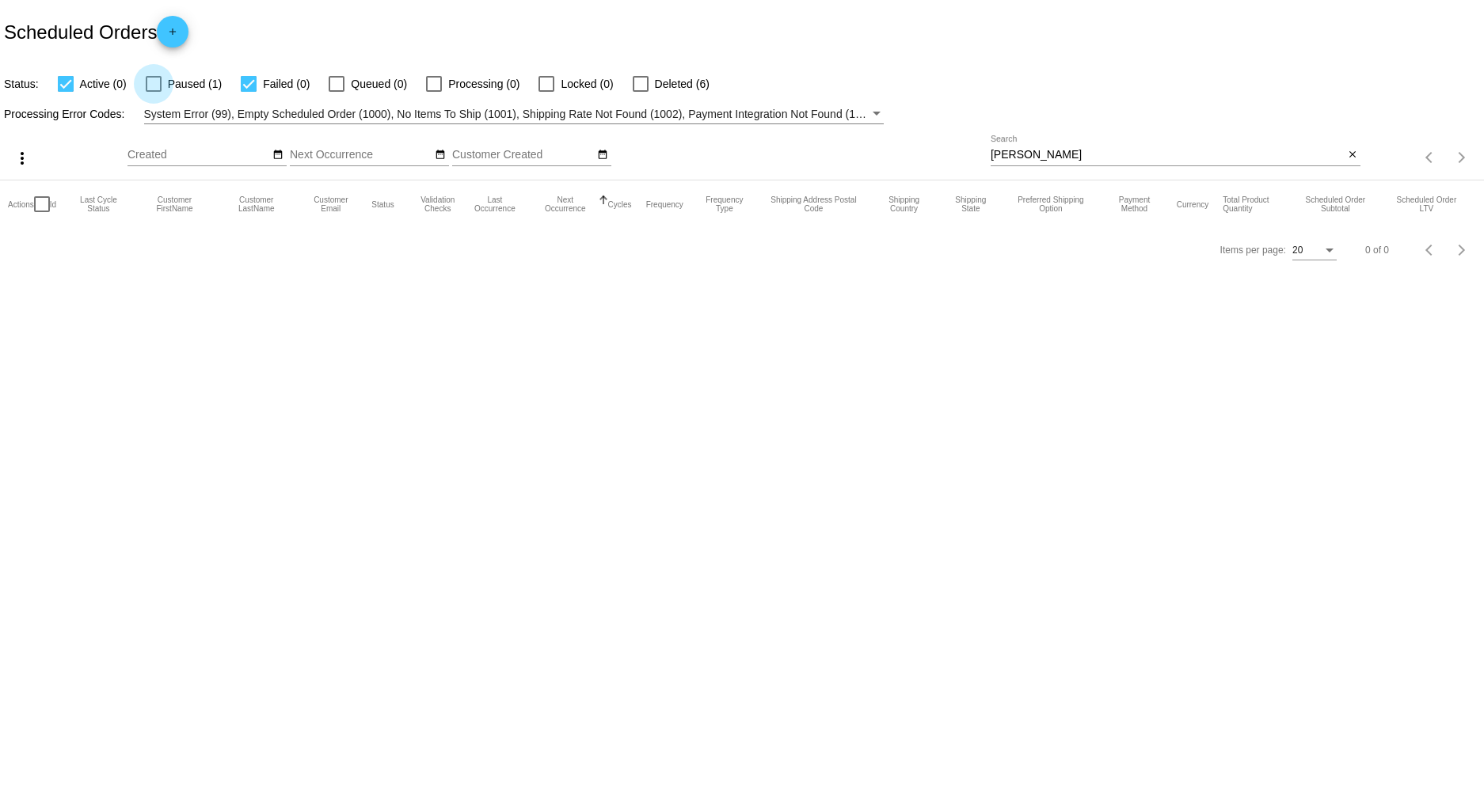
click at [152, 92] on label "Paused (1)" at bounding box center [184, 84] width 76 height 19
click at [152, 92] on input "Paused (1)" at bounding box center [152, 91] width 1 height 1
checkbox input "true"
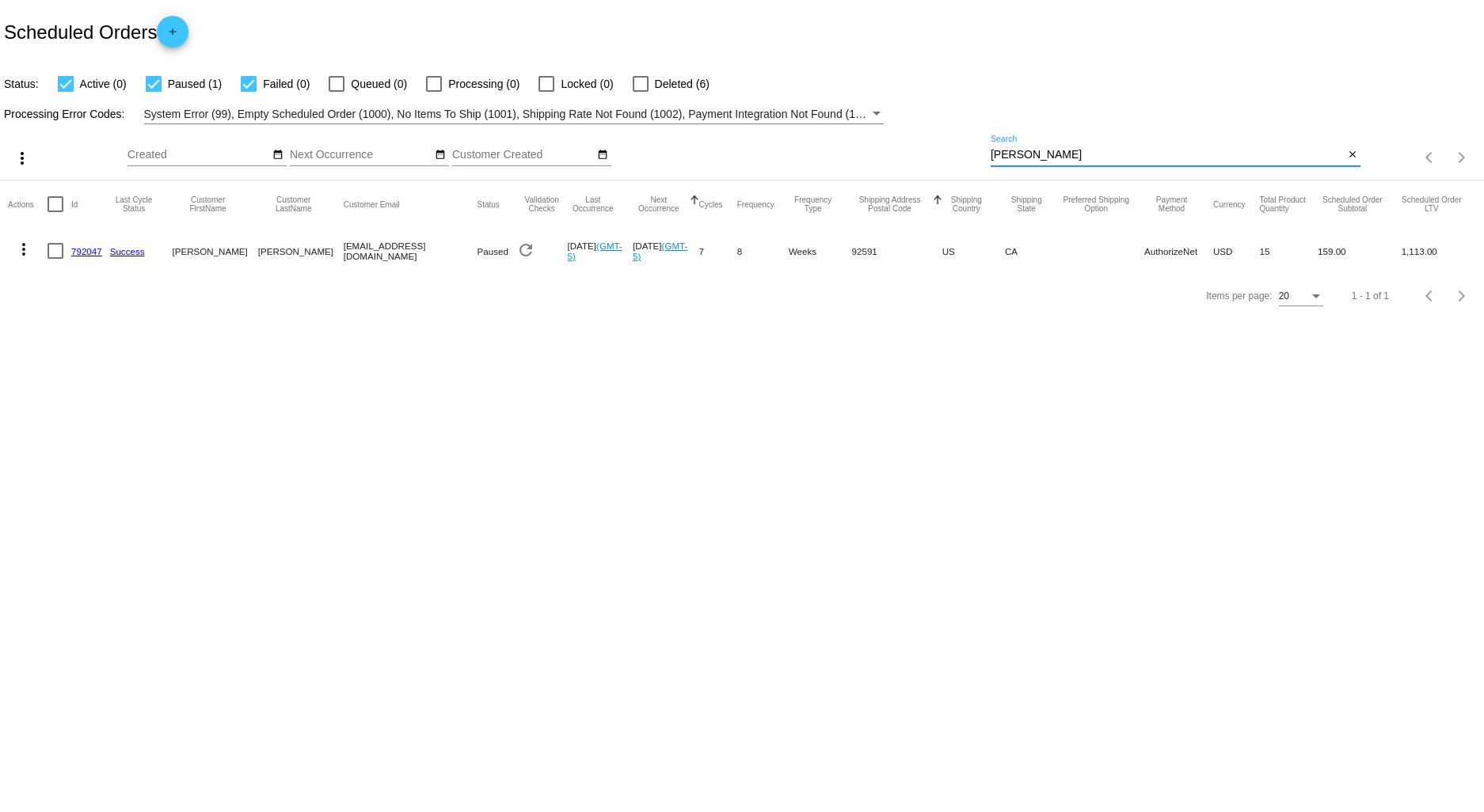
drag, startPoint x: 1019, startPoint y: 157, endPoint x: 905, endPoint y: 187, distance: 117.9
click at [908, 187] on app-dashboard-scheduled-orders "Scheduled Orders add Status: Active (0) Paused (1) Failed (0) Queued (0) Proces…" at bounding box center [742, 159] width 1484 height 318
type input "[PERSON_NAME]"
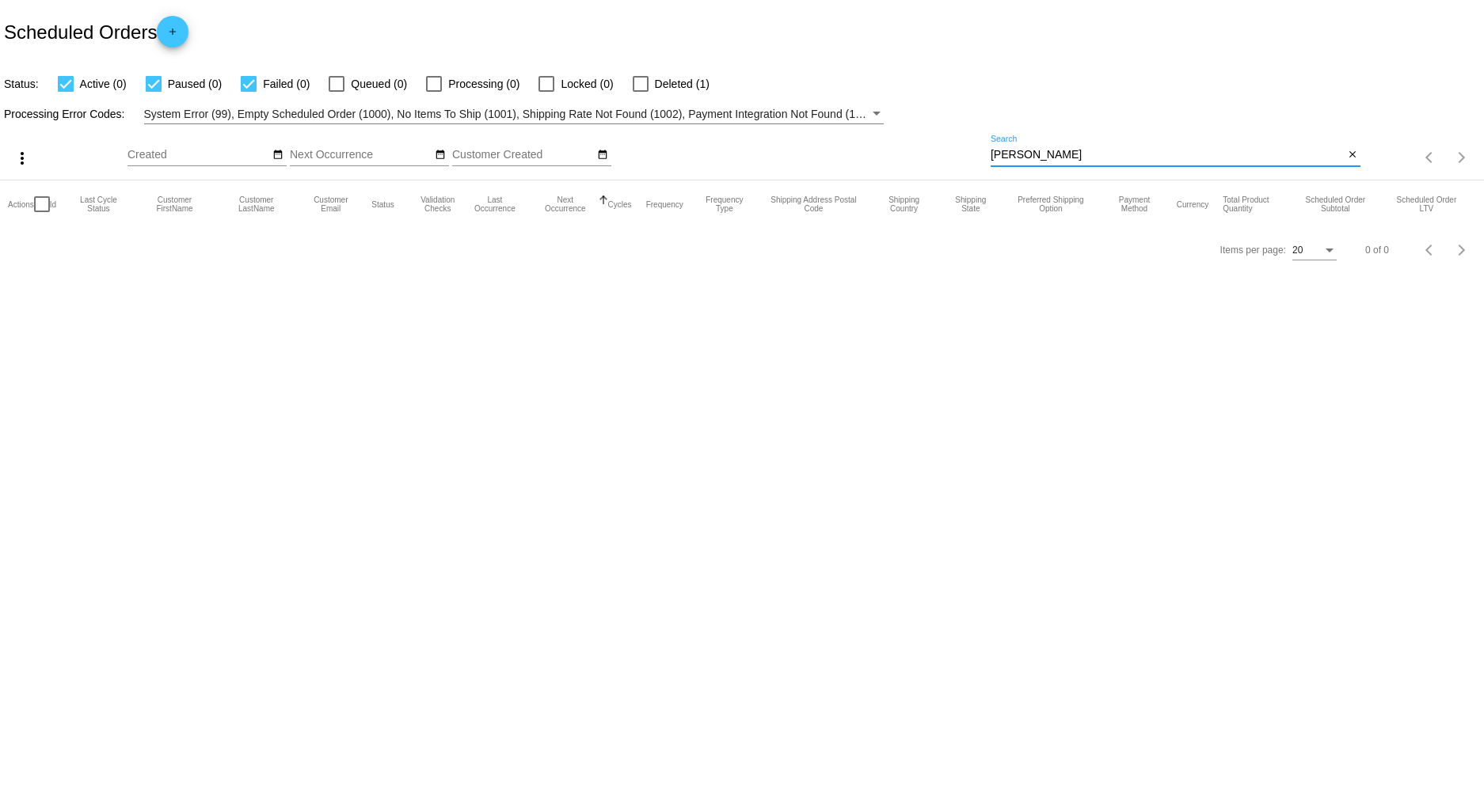
click at [643, 80] on div at bounding box center [640, 84] width 16 height 16
click at [640, 91] on input "Deleted (1)" at bounding box center [640, 91] width 1 height 1
checkbox input "true"
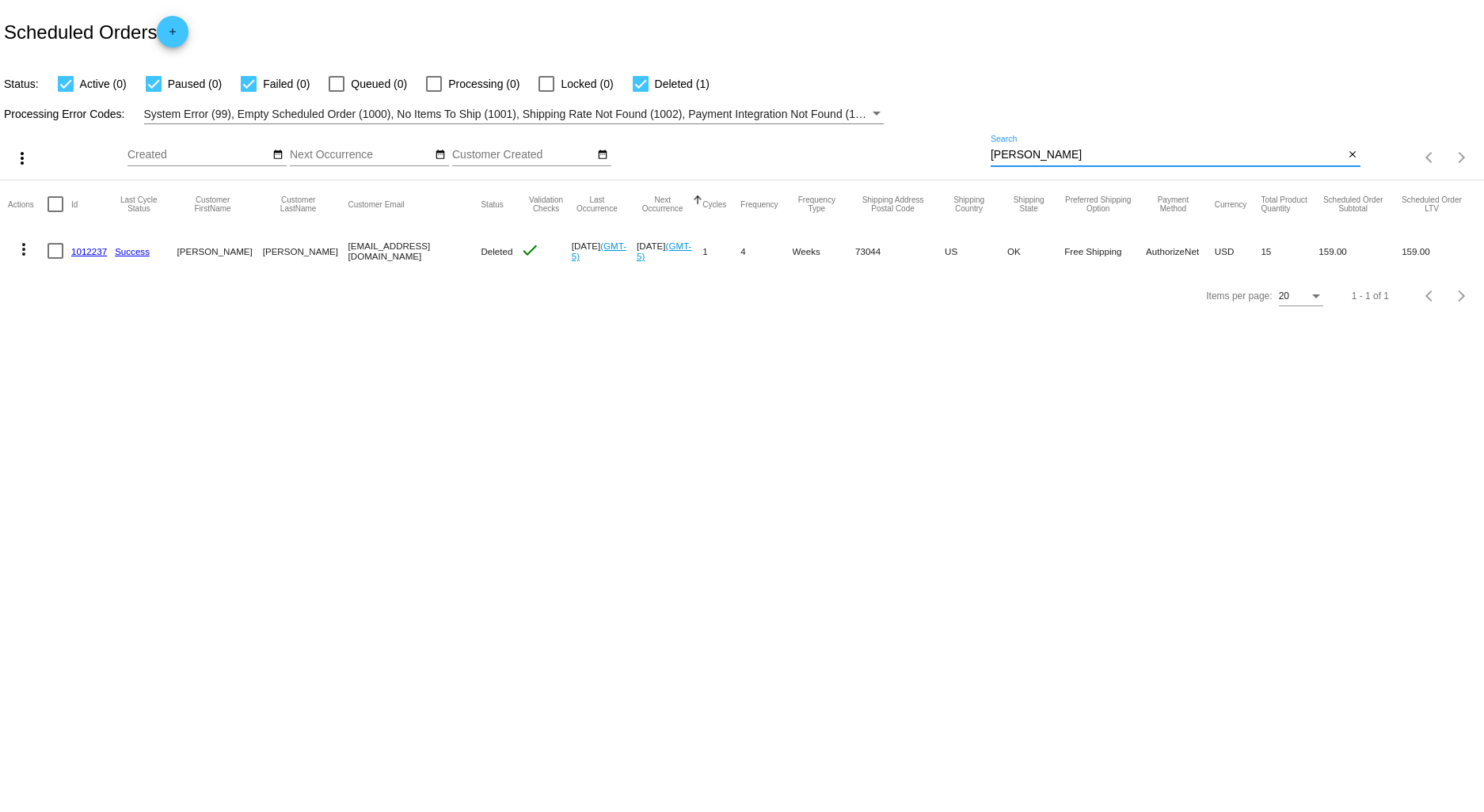
drag, startPoint x: 1049, startPoint y: 152, endPoint x: 864, endPoint y: 147, distance: 185.1
click at [869, 146] on div "more_vert Sep Jan Feb Mar [DATE]" at bounding box center [742, 152] width 1484 height 56
drag, startPoint x: 1066, startPoint y: 152, endPoint x: 723, endPoint y: 200, distance: 346.3
click at [822, 177] on div "more_vert Sep Jan Feb Mar [DATE]" at bounding box center [742, 152] width 1484 height 56
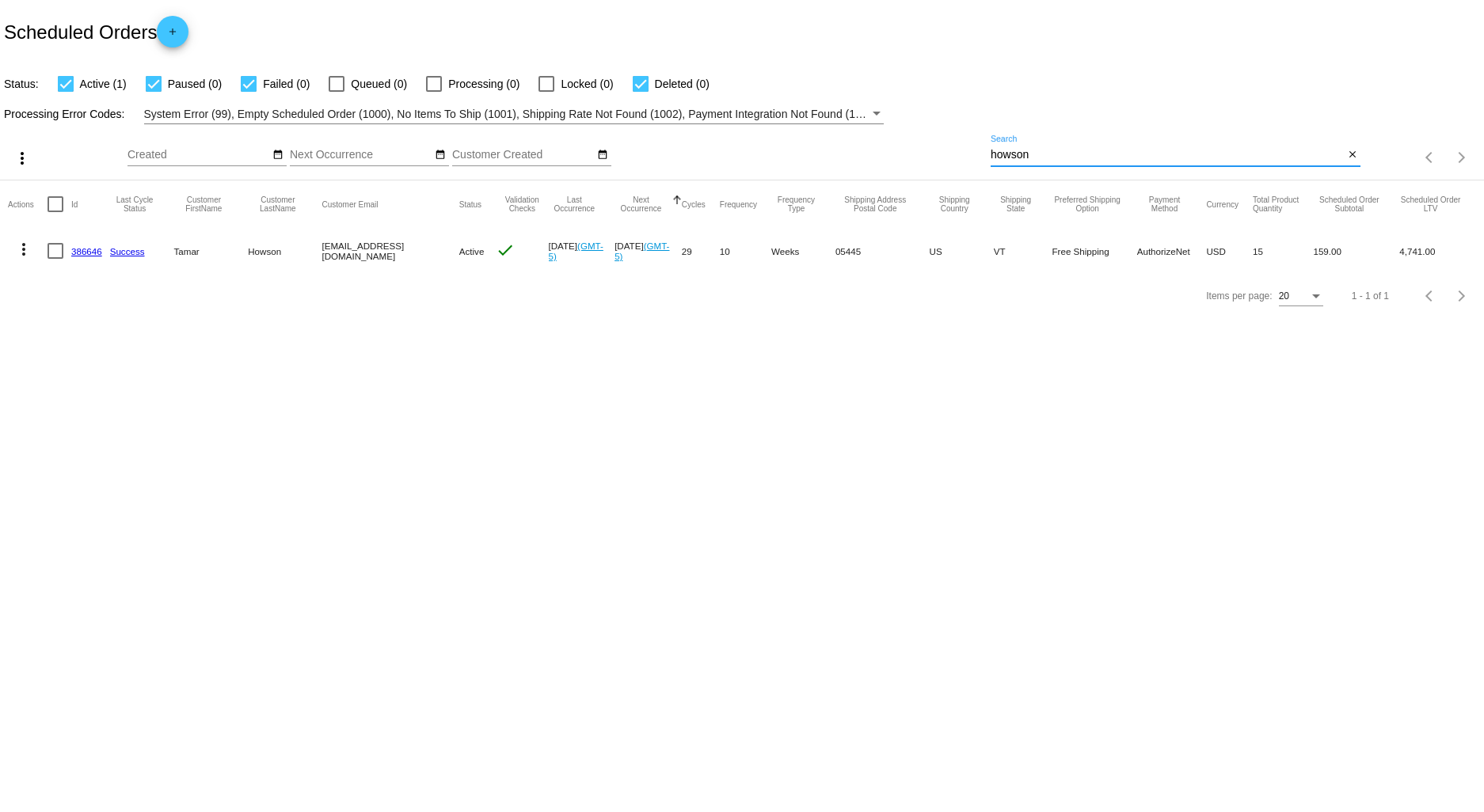
type input "howson"
click at [22, 247] on mat-icon "more_vert" at bounding box center [24, 249] width 19 height 19
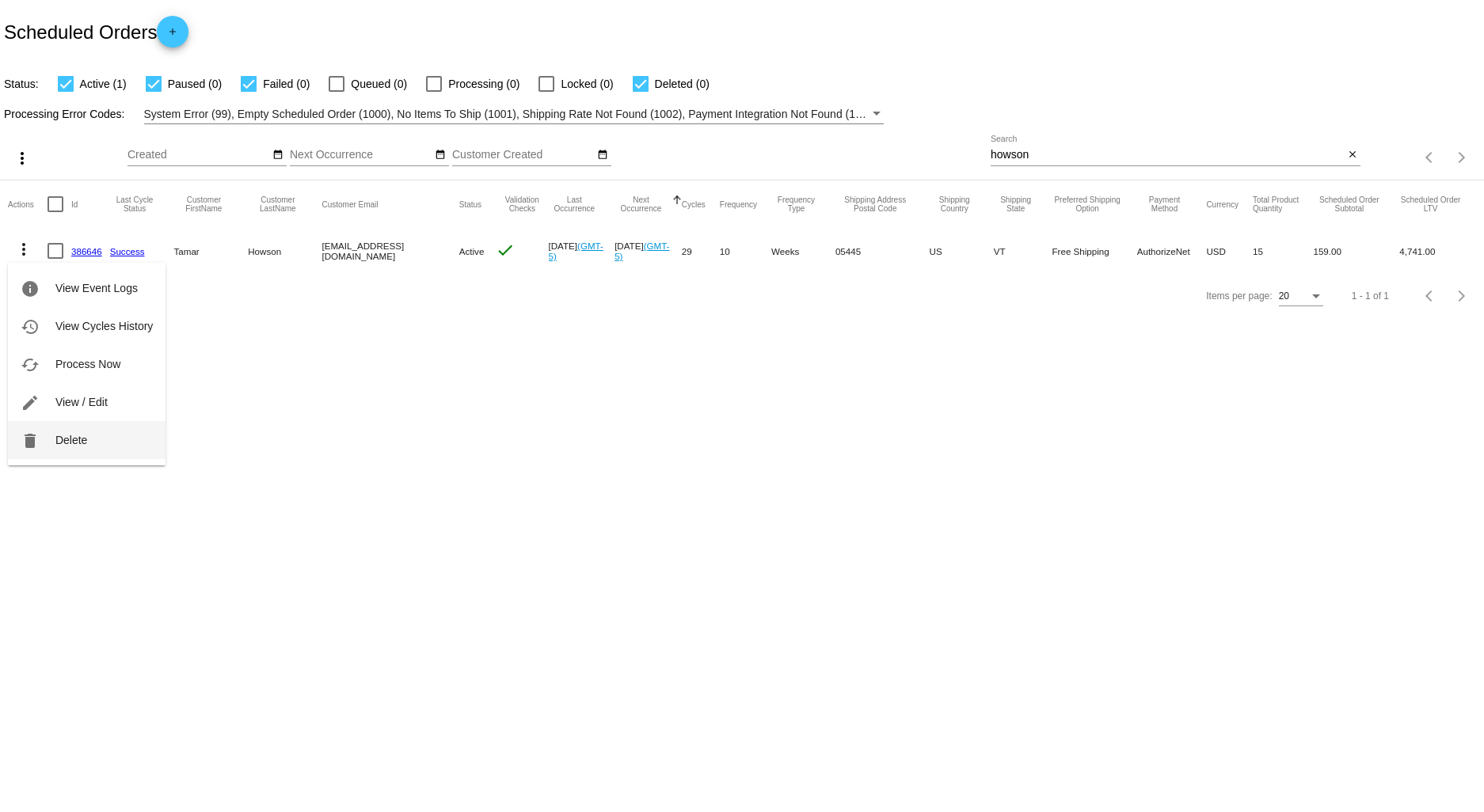
click at [93, 429] on button "delete Delete" at bounding box center [86, 439] width 158 height 38
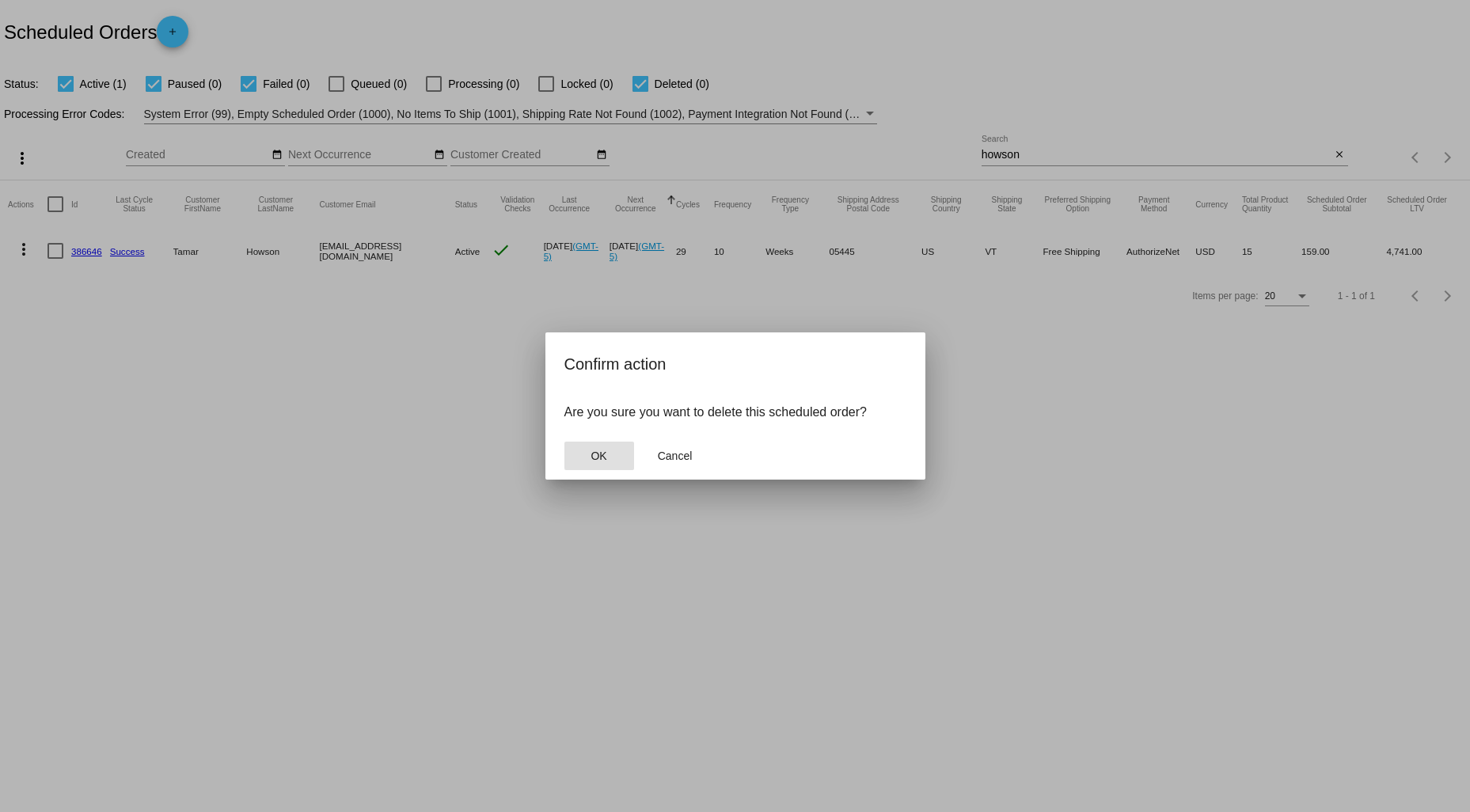
click at [596, 452] on span "OK" at bounding box center [598, 456] width 16 height 13
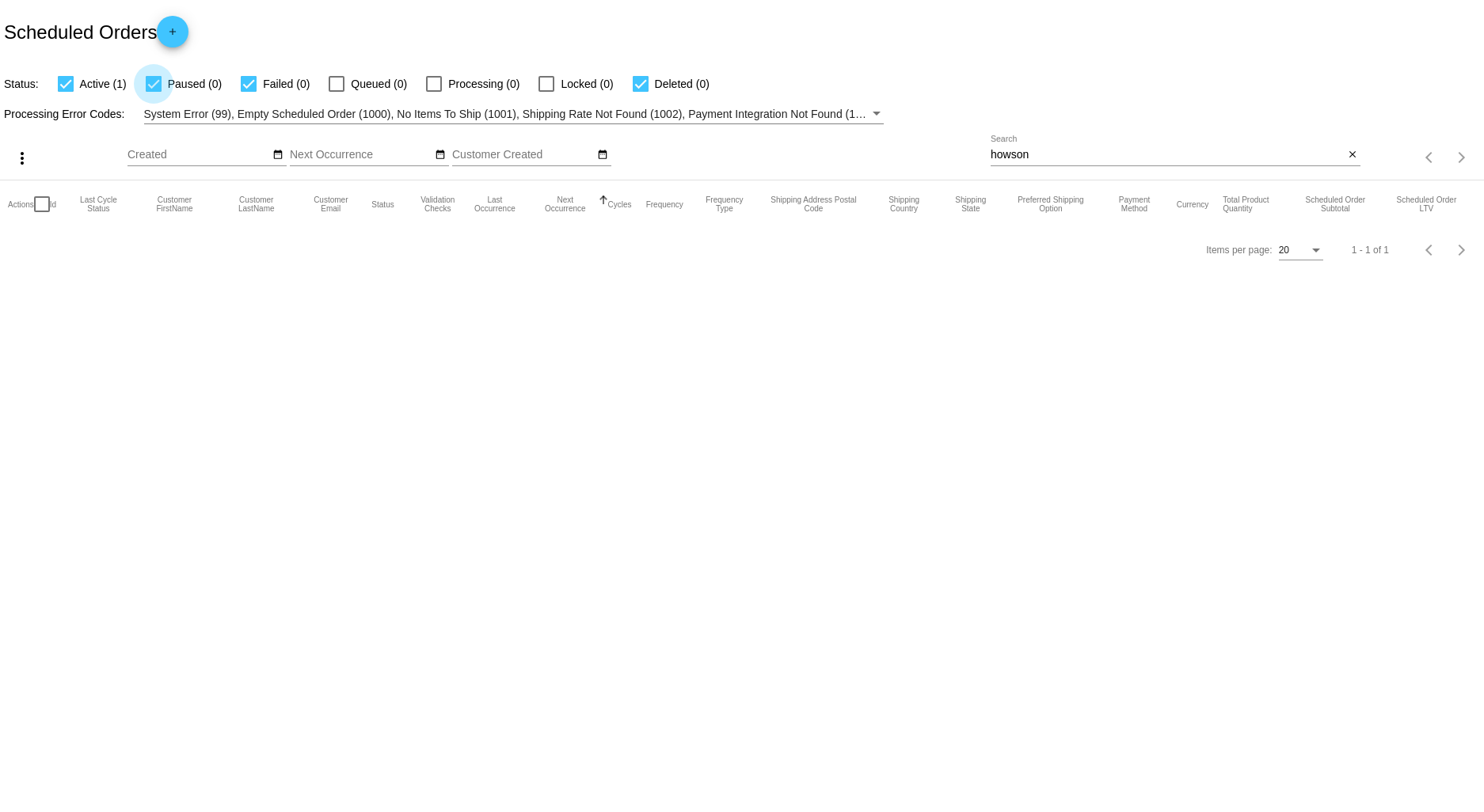
drag, startPoint x: 152, startPoint y: 78, endPoint x: 197, endPoint y: 111, distance: 55.8
click at [154, 80] on div at bounding box center [153, 84] width 16 height 16
click at [153, 91] on input "Paused (0)" at bounding box center [152, 91] width 1 height 1
checkbox input "false"
drag, startPoint x: 240, startPoint y: 82, endPoint x: 301, endPoint y: 108, distance: 66.3
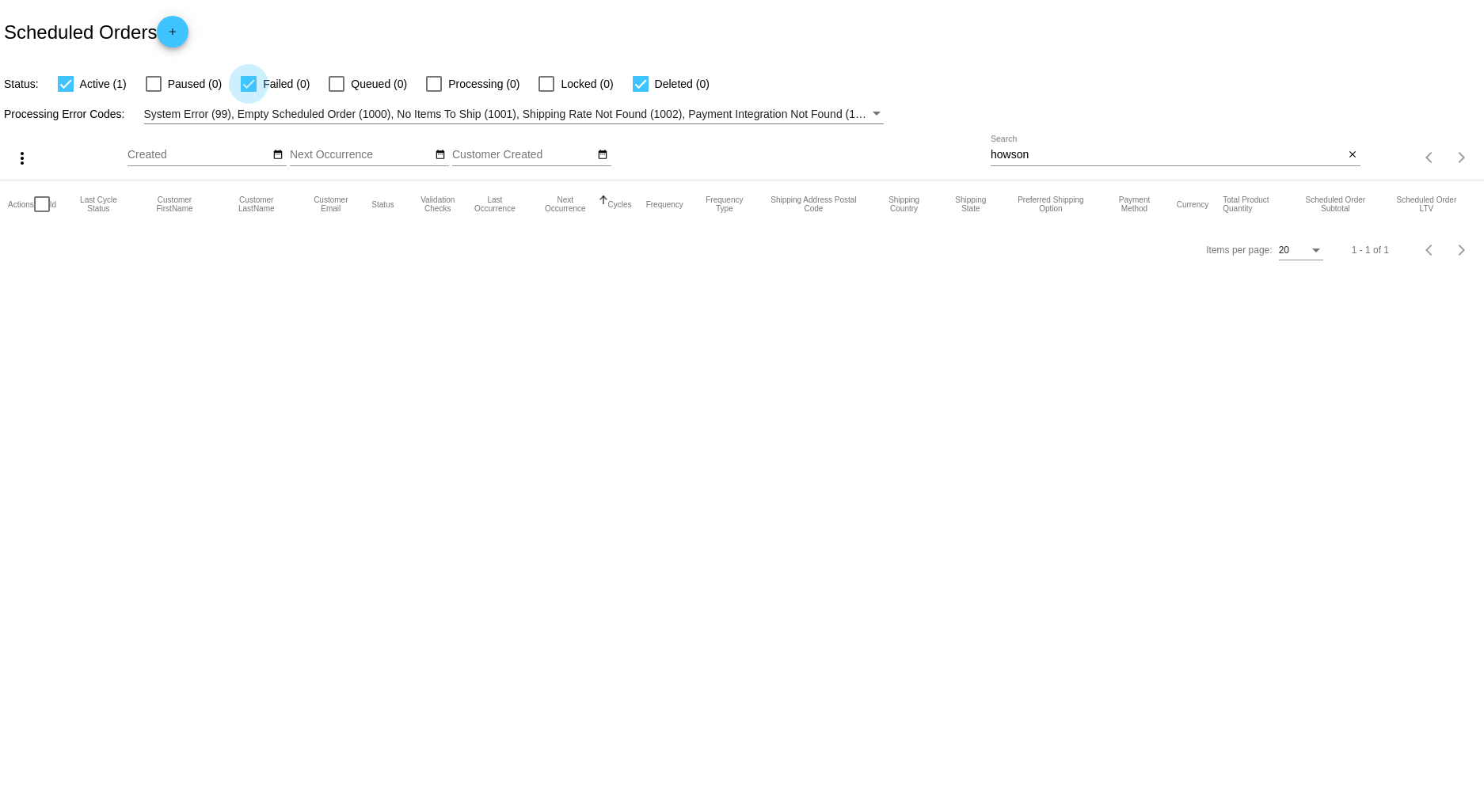
click at [242, 84] on div at bounding box center [248, 84] width 16 height 16
click at [248, 91] on input "Failed (0)" at bounding box center [248, 91] width 1 height 1
checkbox input "false"
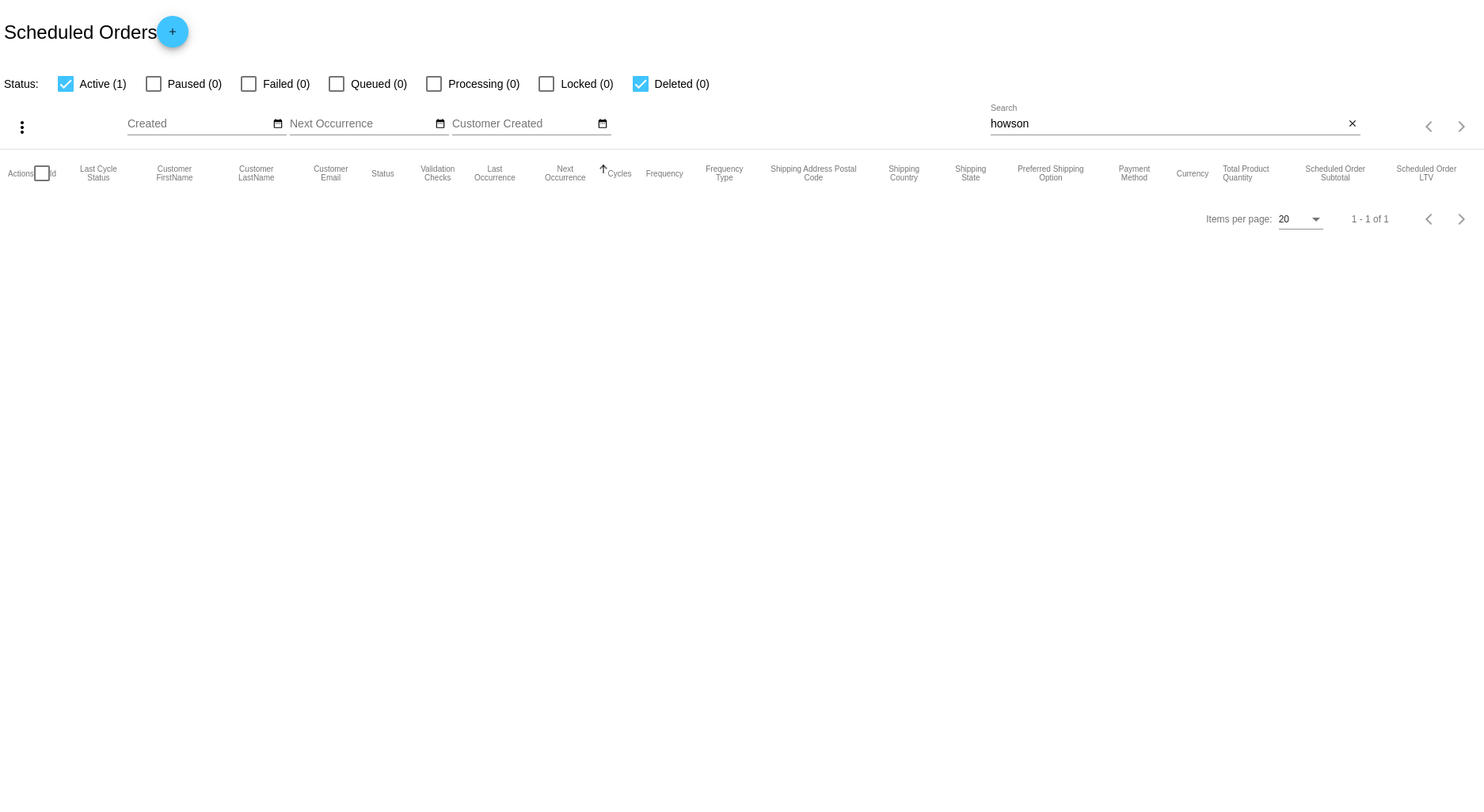
click at [638, 150] on mat-table "Actions Id Last Cycle Status Customer FirstName Customer LastName Customer Emai…" at bounding box center [742, 174] width 1484 height 47
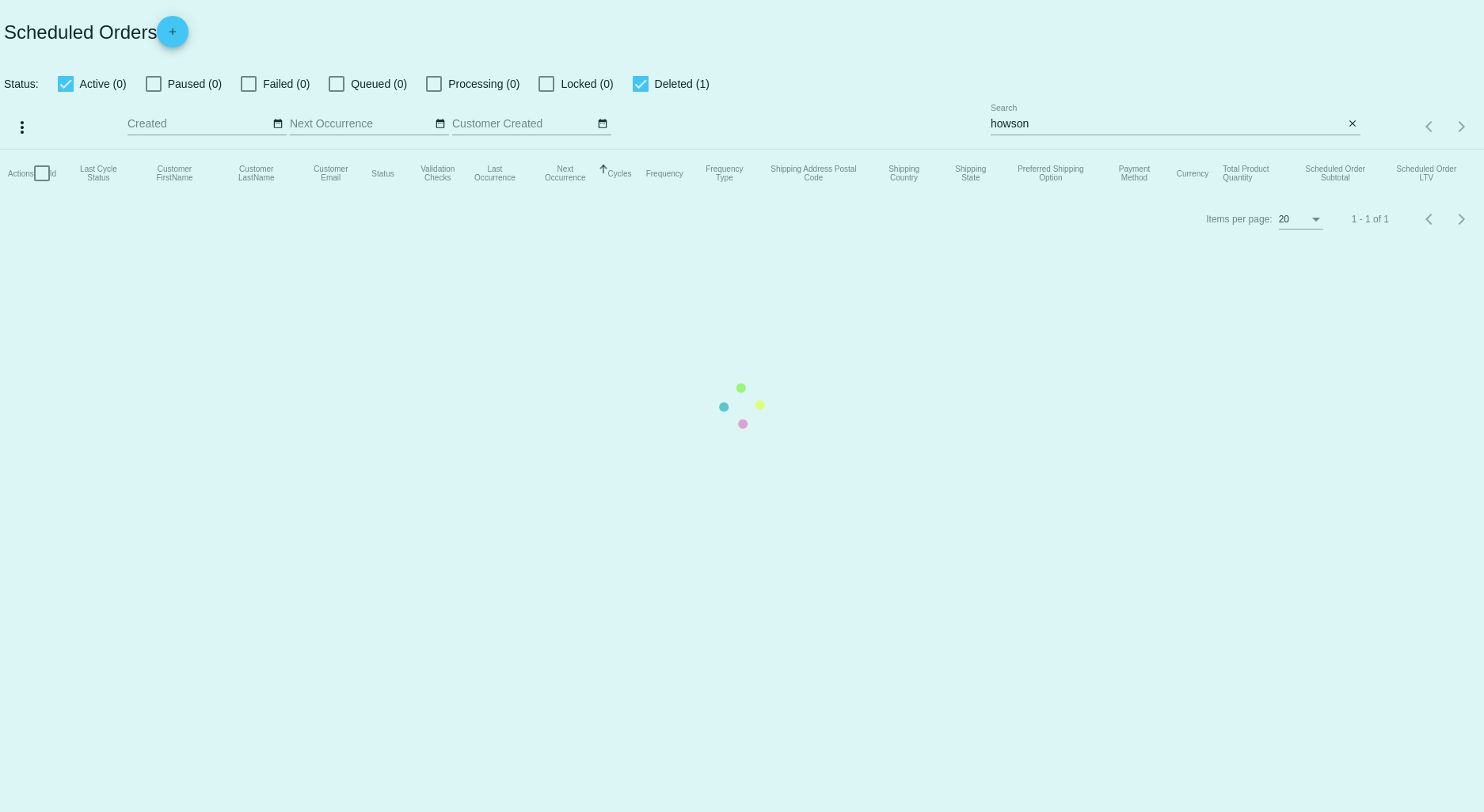
click at [644, 150] on mat-table "Actions Id Last Cycle Status Customer FirstName Customer LastName Customer Emai…" at bounding box center [742, 174] width 1484 height 47
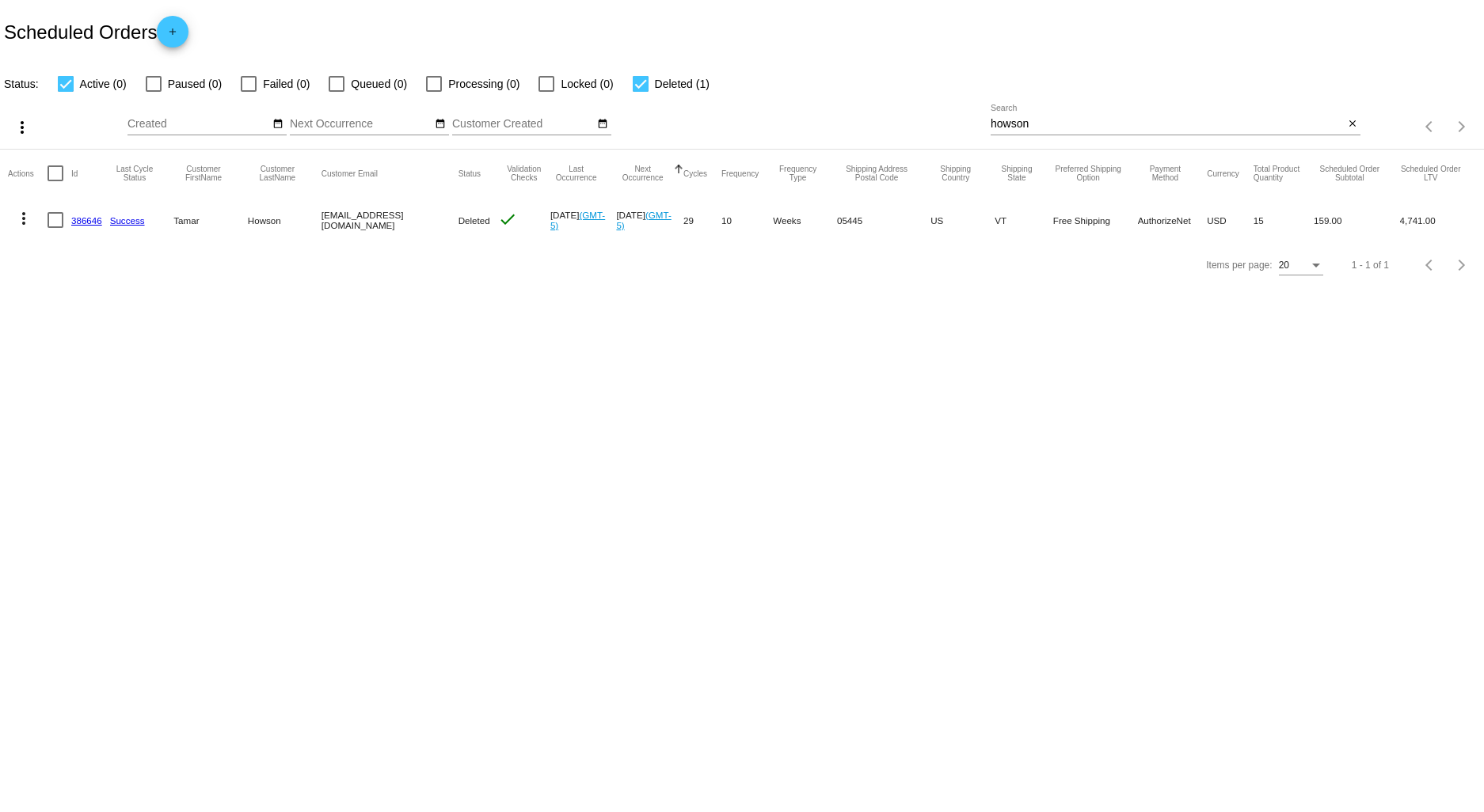
click at [636, 86] on div at bounding box center [640, 84] width 16 height 16
click at [640, 91] on input "Deleted (1)" at bounding box center [640, 91] width 1 height 1
checkbox input "false"
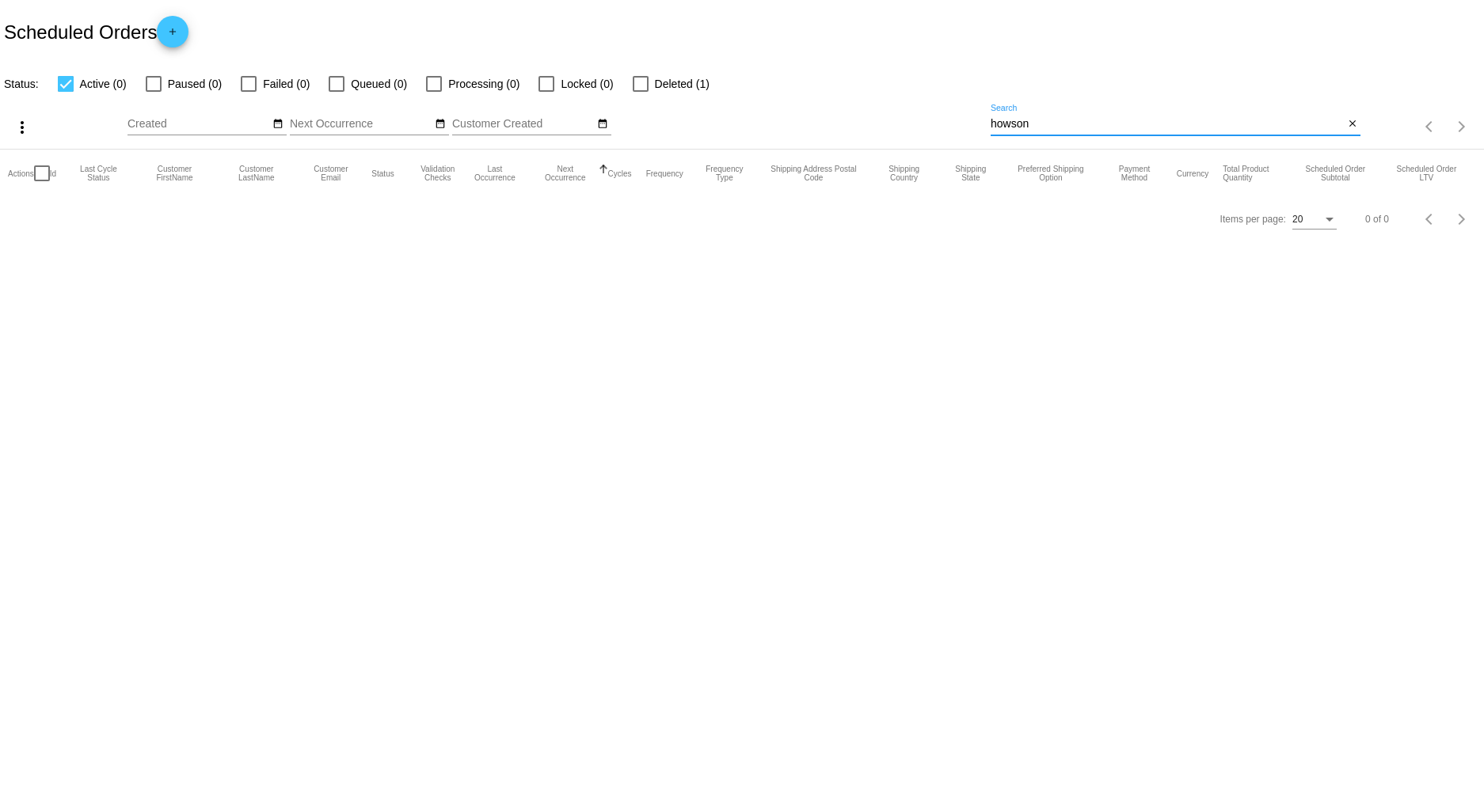
drag, startPoint x: 1064, startPoint y: 120, endPoint x: 879, endPoint y: 130, distance: 185.3
click at [879, 130] on div "more_vert Sep Jan Feb Mar [DATE]" at bounding box center [742, 121] width 1484 height 56
type input "mojzes"
click at [160, 81] on div at bounding box center [153, 84] width 16 height 16
click at [153, 91] on input "Paused (1)" at bounding box center [152, 91] width 1 height 1
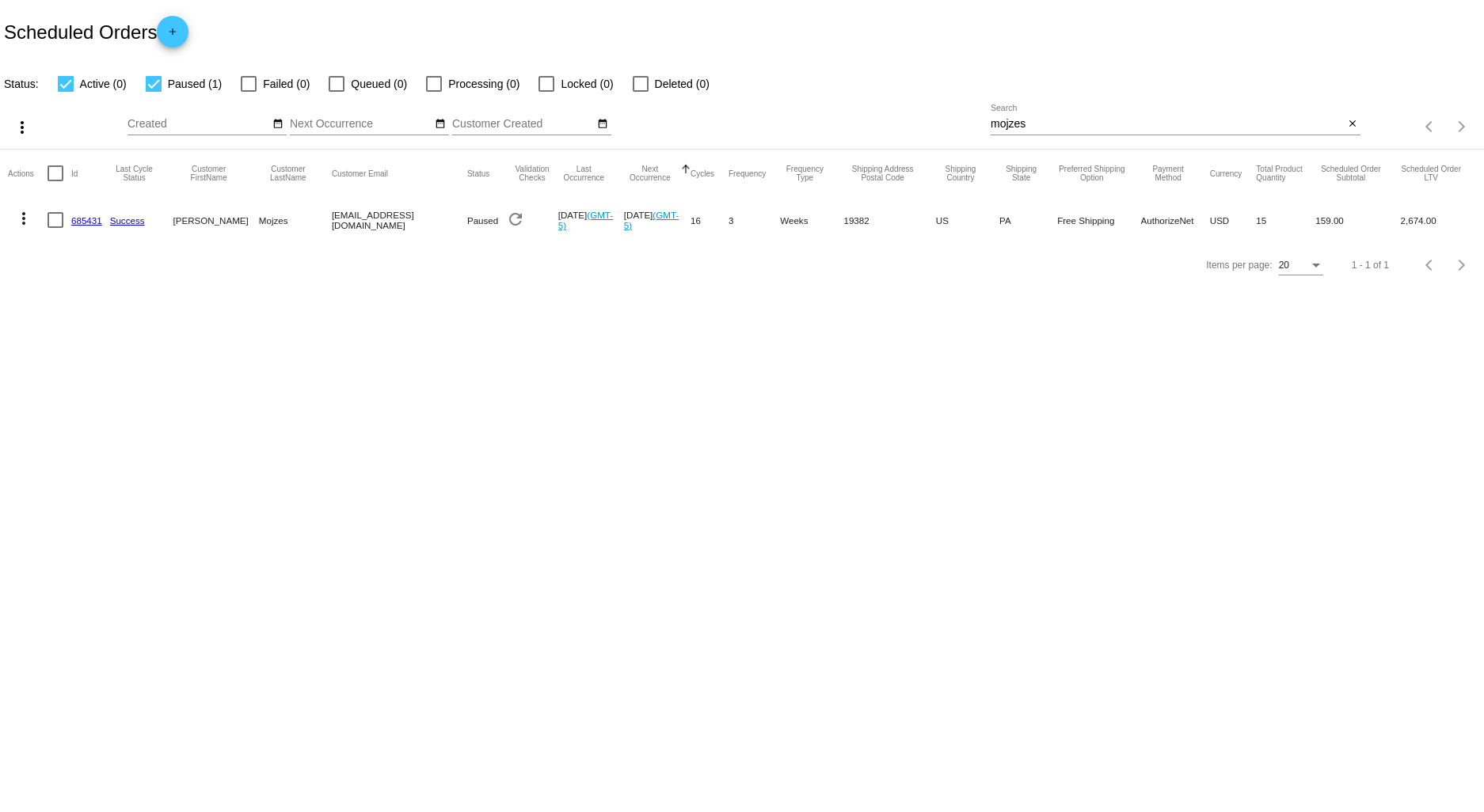
click at [160, 81] on div at bounding box center [153, 84] width 16 height 16
click at [153, 91] on input "Paused (1)" at bounding box center [152, 91] width 1 height 1
checkbox input "false"
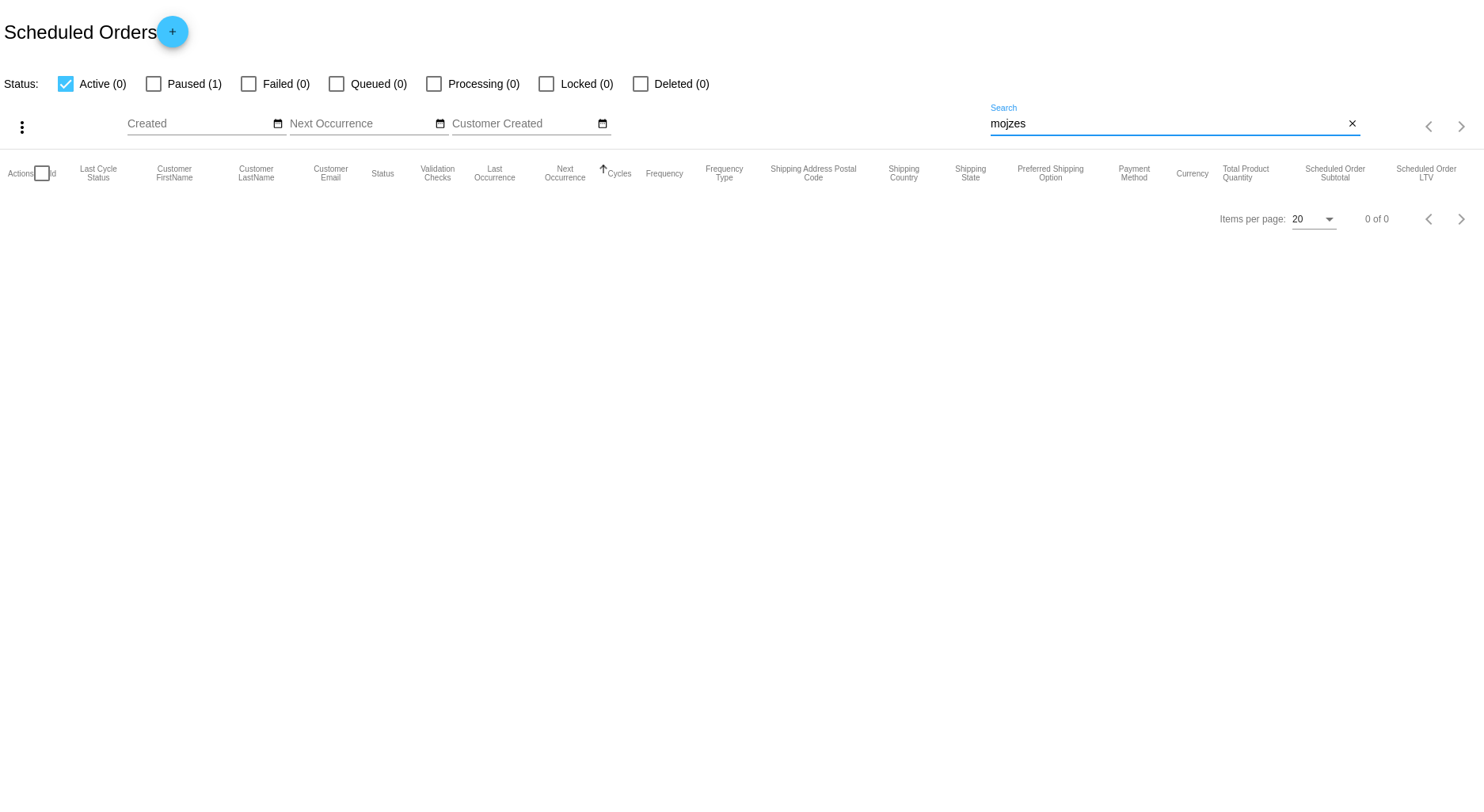
drag, startPoint x: 1107, startPoint y: 125, endPoint x: 828, endPoint y: 119, distance: 279.1
click at [832, 116] on div "more_vert Sep Jan Feb Mar [DATE]" at bounding box center [742, 121] width 1484 height 56
type input "[PERSON_NAME]"
click at [152, 81] on div at bounding box center [153, 84] width 16 height 16
click at [152, 91] on input "Paused (1)" at bounding box center [152, 91] width 1 height 1
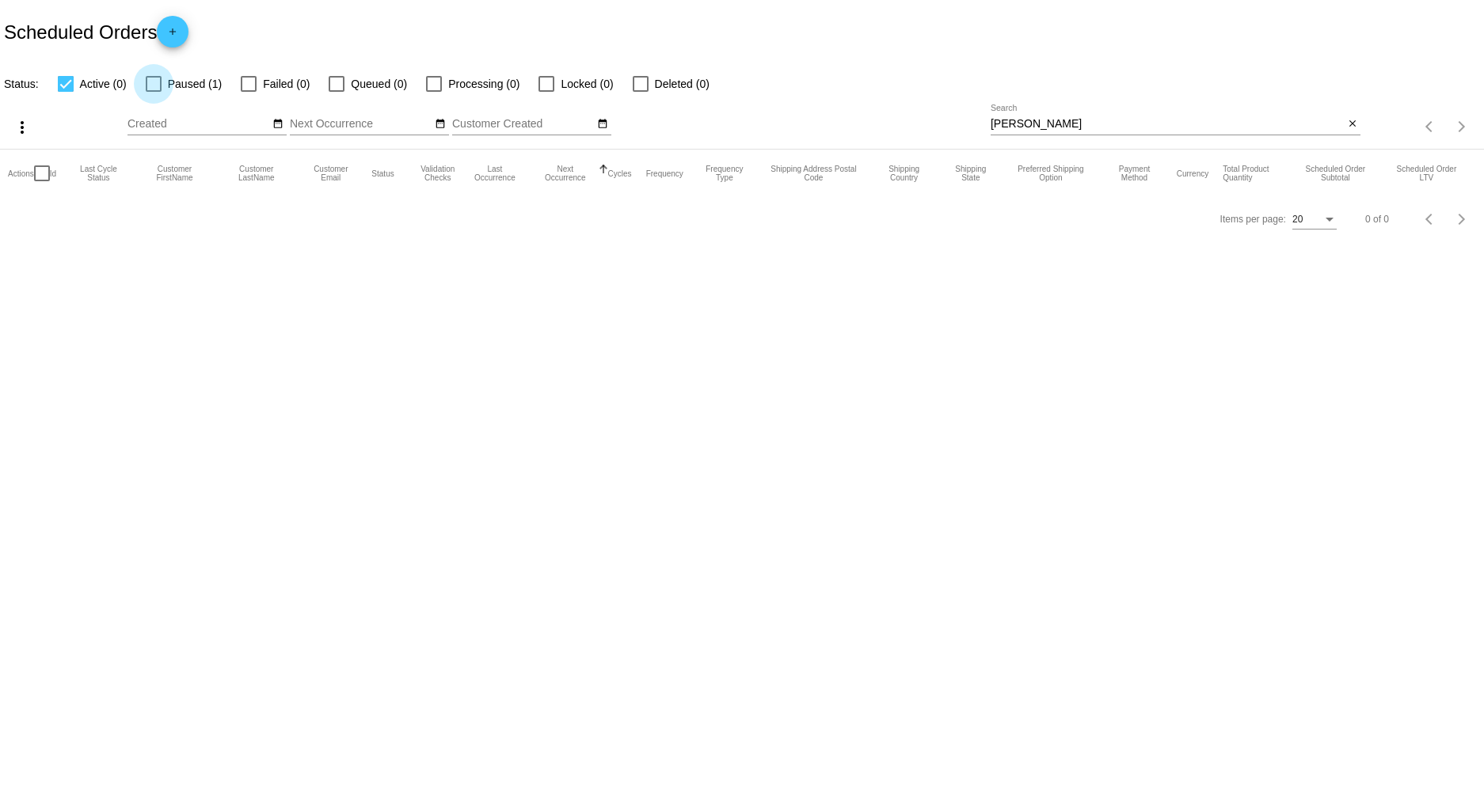
checkbox input "true"
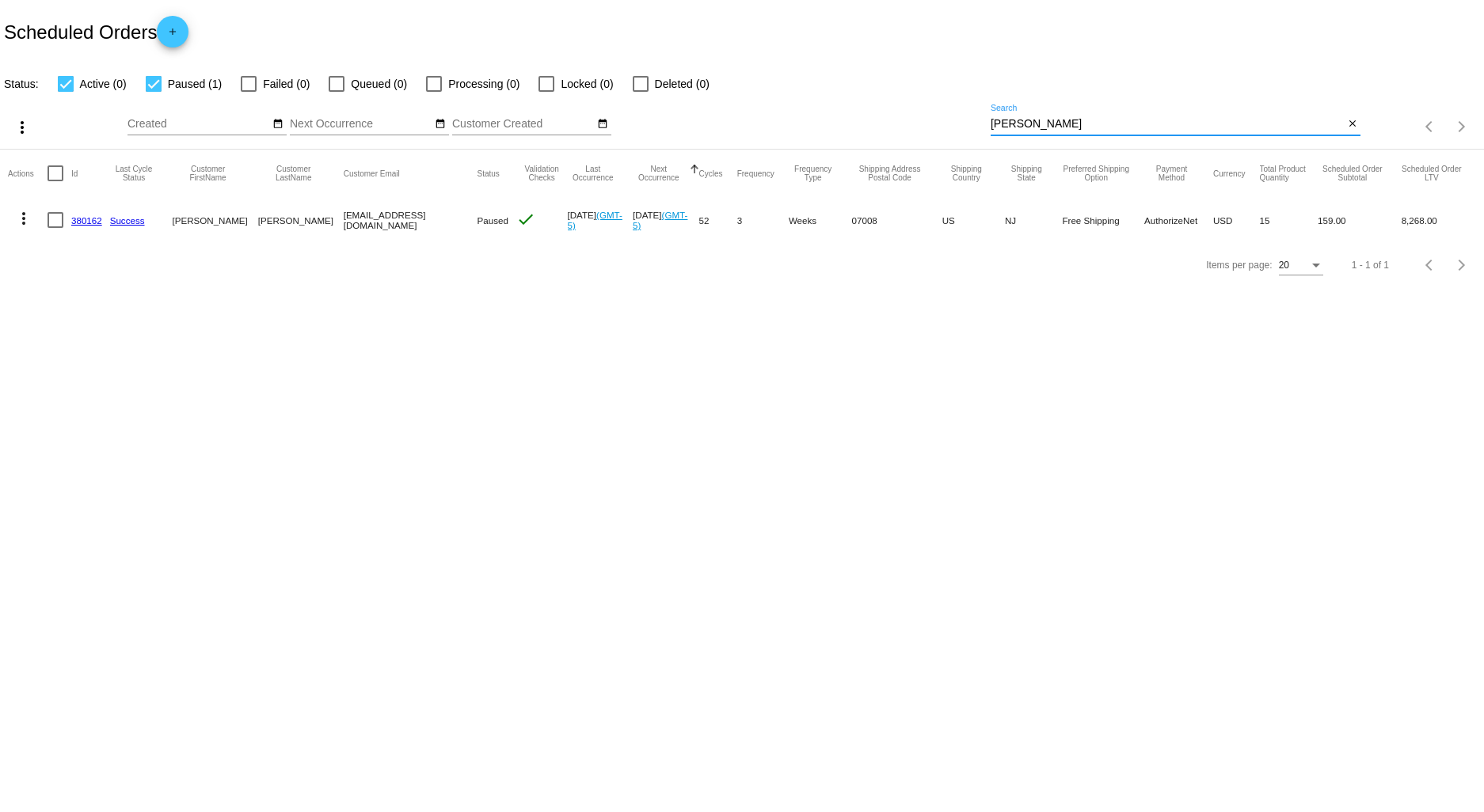
drag, startPoint x: 888, startPoint y: 122, endPoint x: 779, endPoint y: 152, distance: 113.1
click at [859, 117] on div "more_vert Sep Jan Feb Mar [DATE]" at bounding box center [742, 121] width 1484 height 56
drag, startPoint x: 1069, startPoint y: 122, endPoint x: 833, endPoint y: 115, distance: 236.1
click at [856, 116] on div "more_vert Sep Jan Feb Mar [DATE]" at bounding box center [742, 121] width 1484 height 56
drag, startPoint x: 1055, startPoint y: 120, endPoint x: 798, endPoint y: 120, distance: 257.0
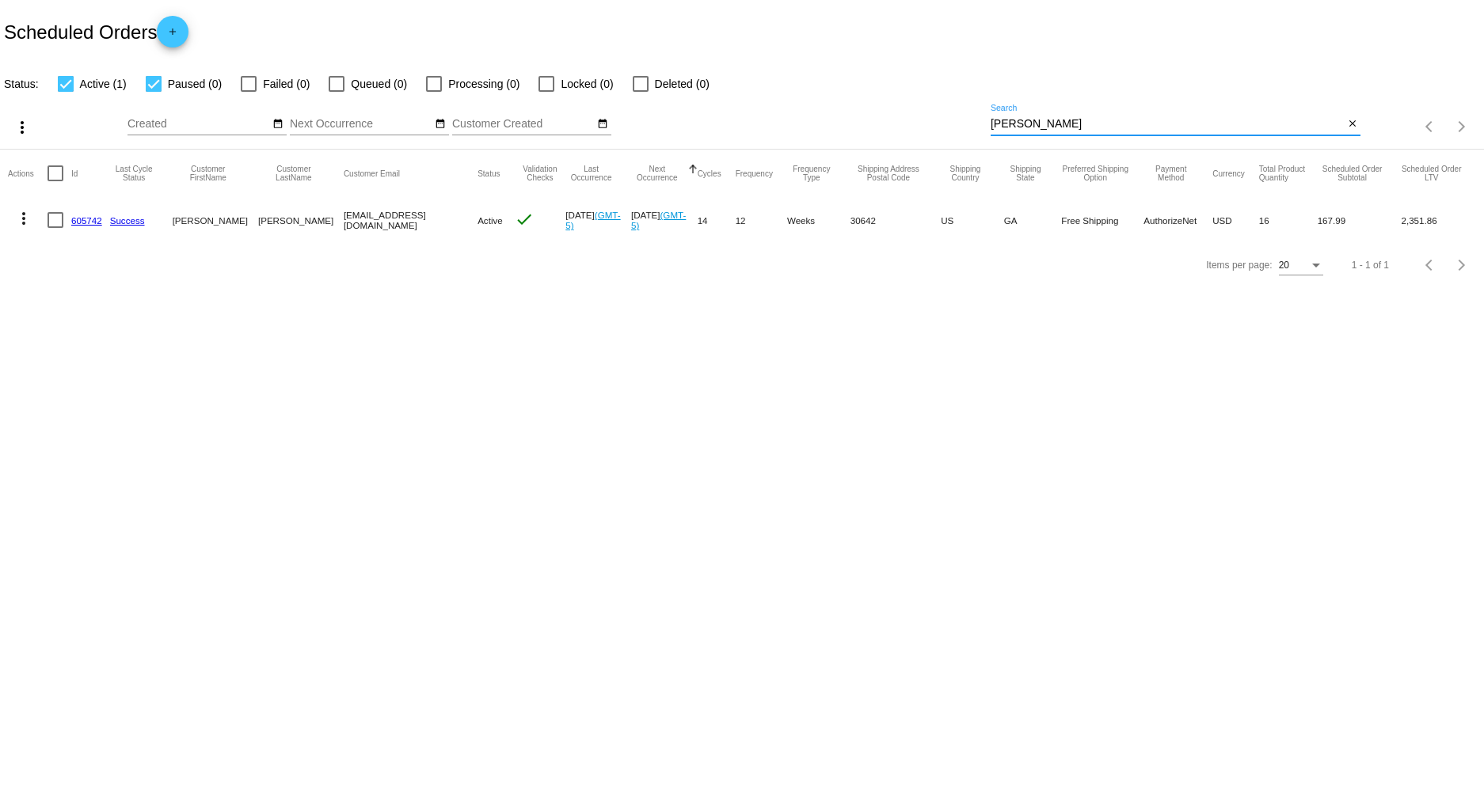
click at [821, 120] on div "more_vert Sep Jan Feb Mar [DATE]" at bounding box center [742, 121] width 1484 height 56
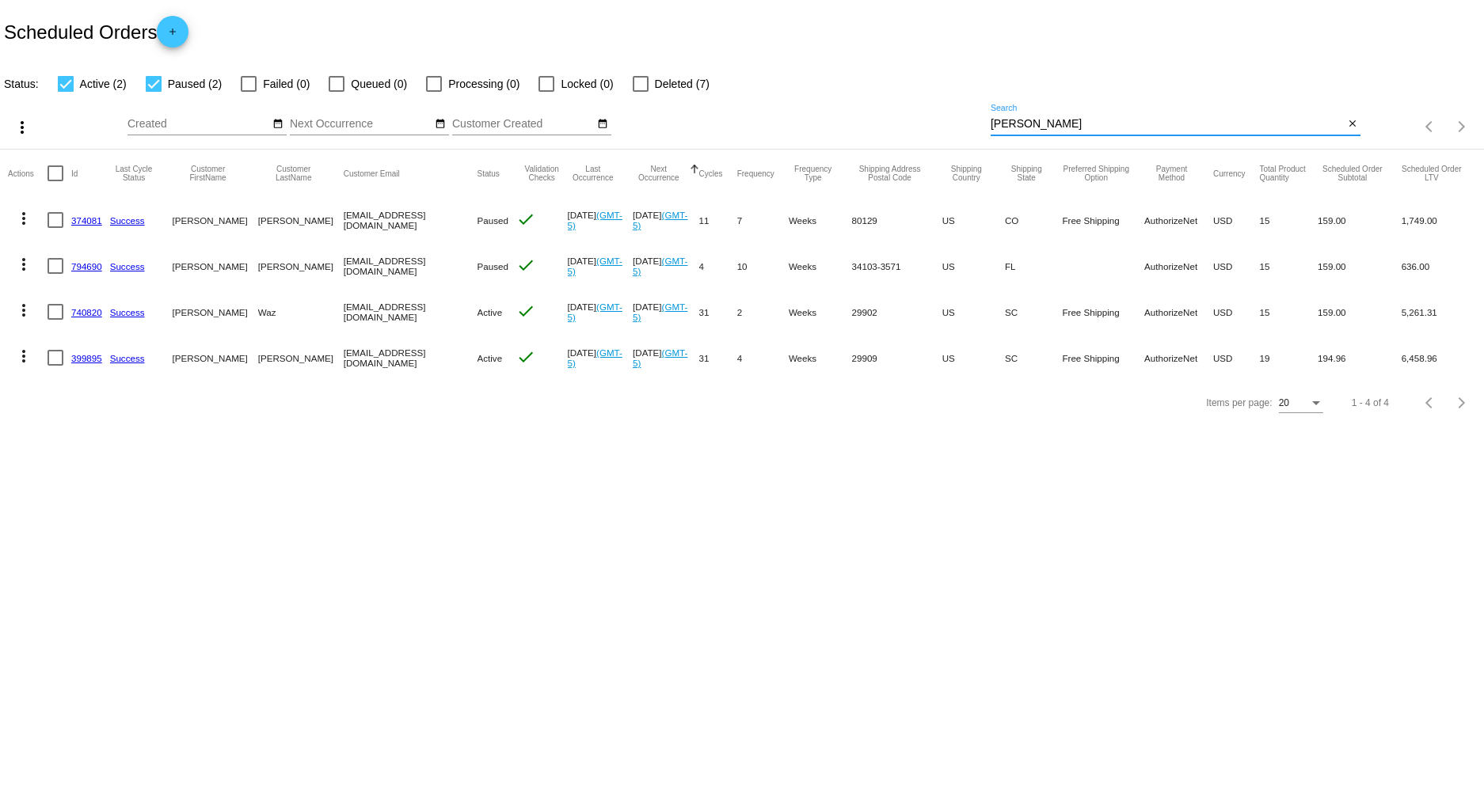
drag, startPoint x: 1055, startPoint y: 121, endPoint x: 832, endPoint y: 122, distance: 223.0
click at [844, 122] on div "more_vert Sep Jan Feb Mar [DATE]" at bounding box center [742, 121] width 1484 height 56
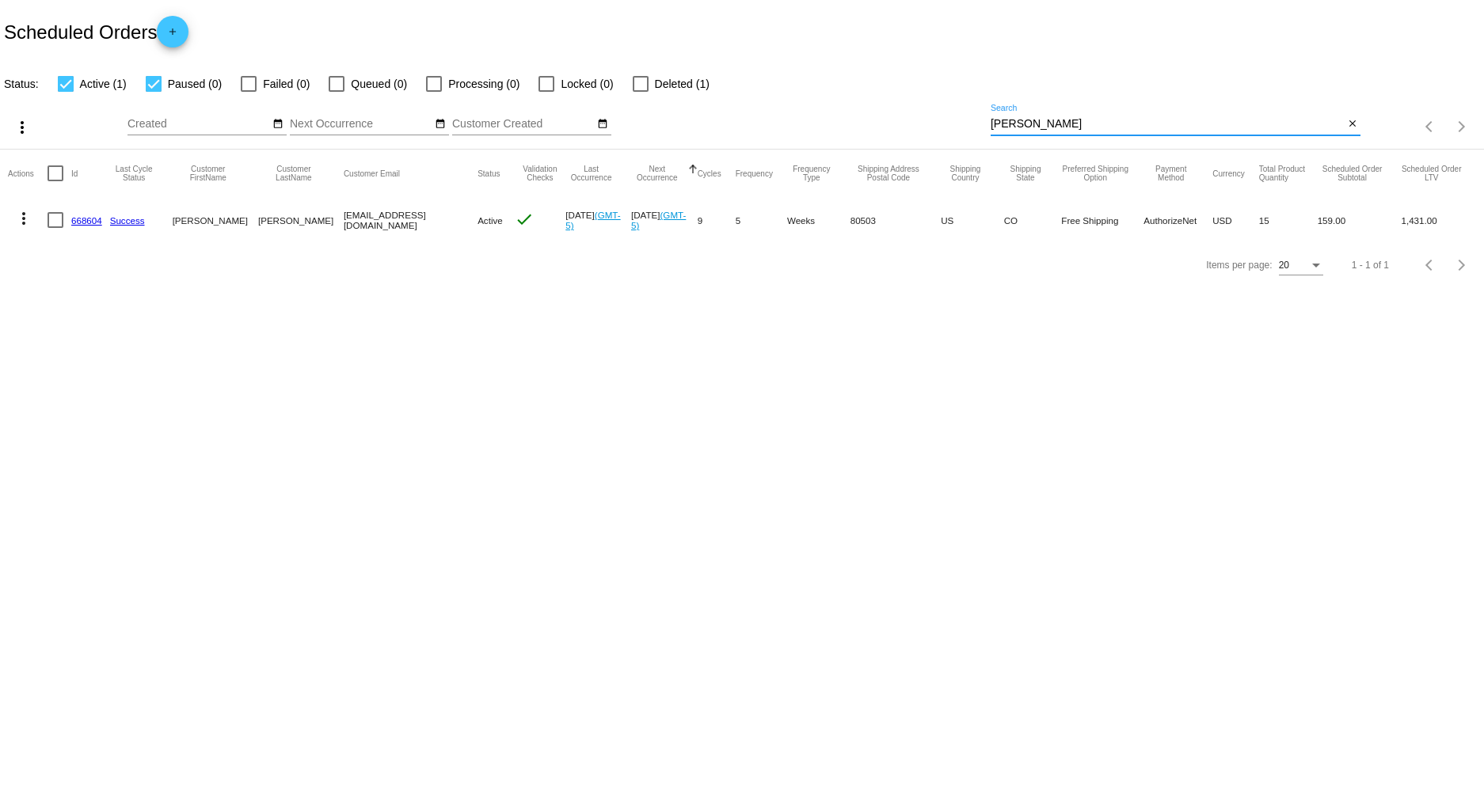
drag, startPoint x: 1033, startPoint y: 122, endPoint x: 845, endPoint y: 113, distance: 188.2
click at [845, 113] on div "more_vert Sep Jan Feb Mar [DATE]" at bounding box center [742, 121] width 1484 height 56
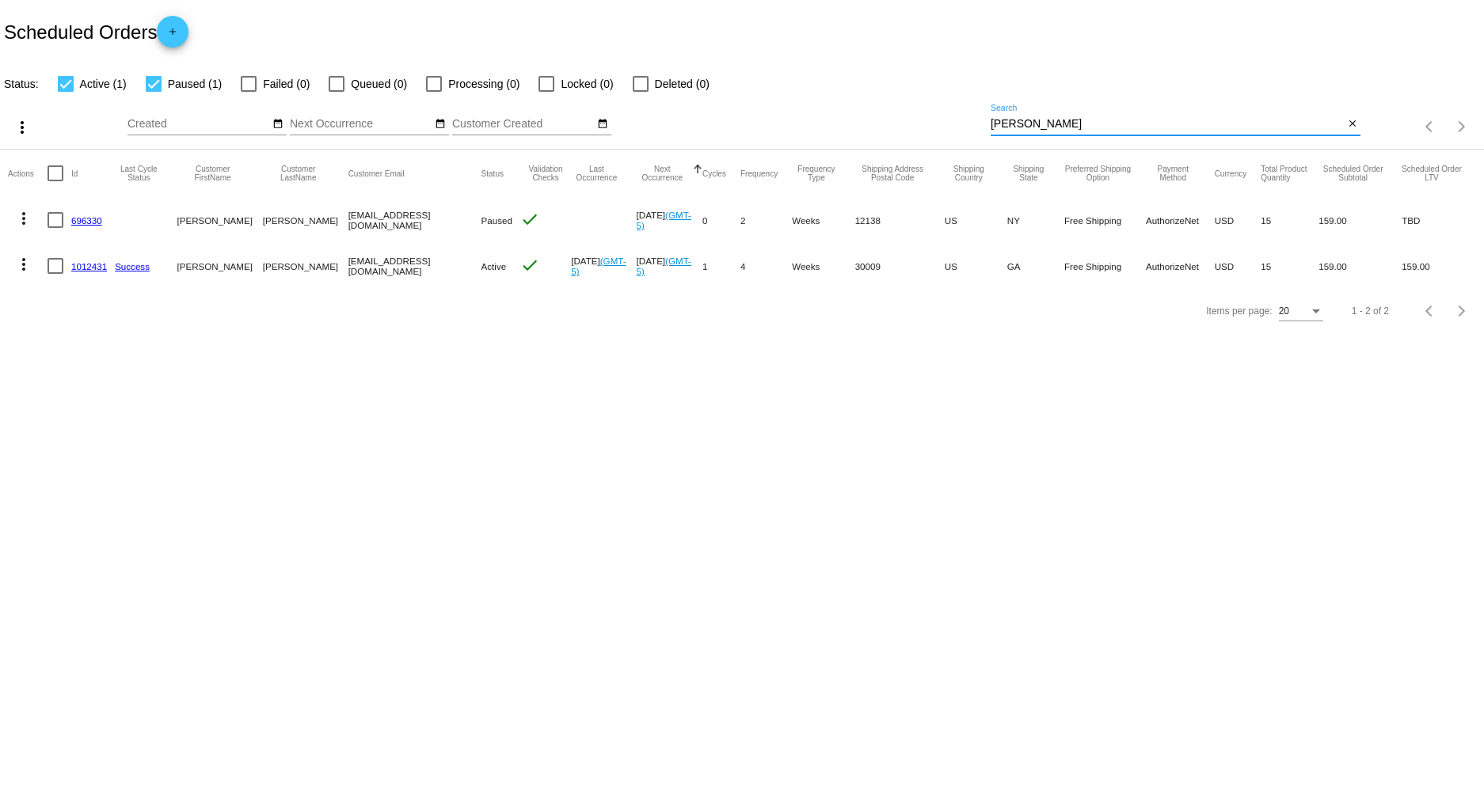
drag, startPoint x: 1039, startPoint y: 119, endPoint x: 905, endPoint y: 91, distance: 136.9
click at [905, 91] on app-dashboard-scheduled-orders "Scheduled Orders add Status: Active (1) Paused (1) Failed (0) Queued (0) Proces…" at bounding box center [742, 167] width 1484 height 334
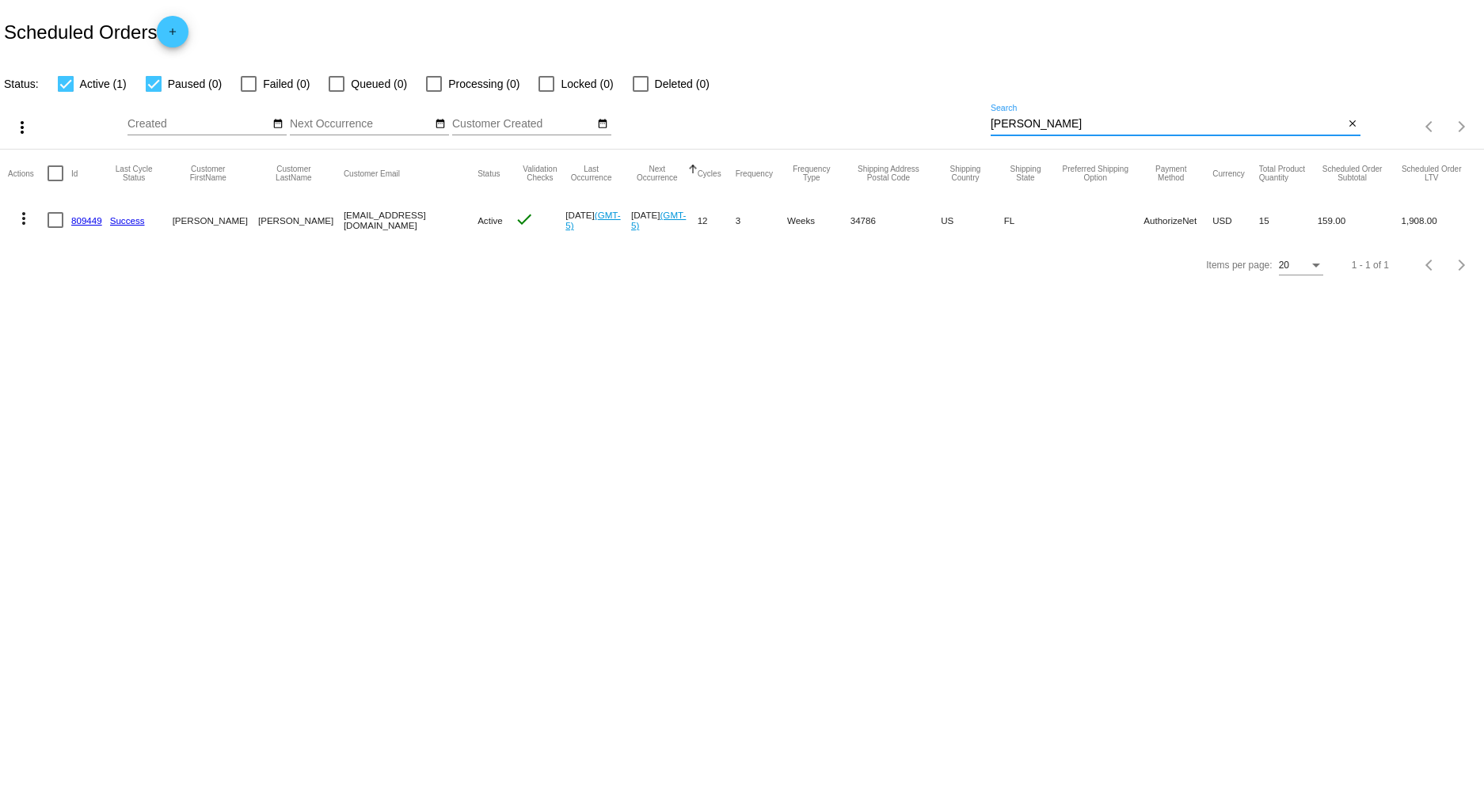
drag, startPoint x: 1070, startPoint y: 119, endPoint x: 784, endPoint y: 119, distance: 286.0
click at [811, 112] on div "more_vert Sep Jan Feb Mar [DATE]" at bounding box center [742, 121] width 1484 height 56
drag, startPoint x: 1077, startPoint y: 121, endPoint x: 915, endPoint y: 116, distance: 162.1
click at [916, 115] on div "more_vert Sep Jan Feb Mar [DATE]" at bounding box center [742, 121] width 1484 height 56
drag, startPoint x: 962, startPoint y: 117, endPoint x: 850, endPoint y: 125, distance: 112.3
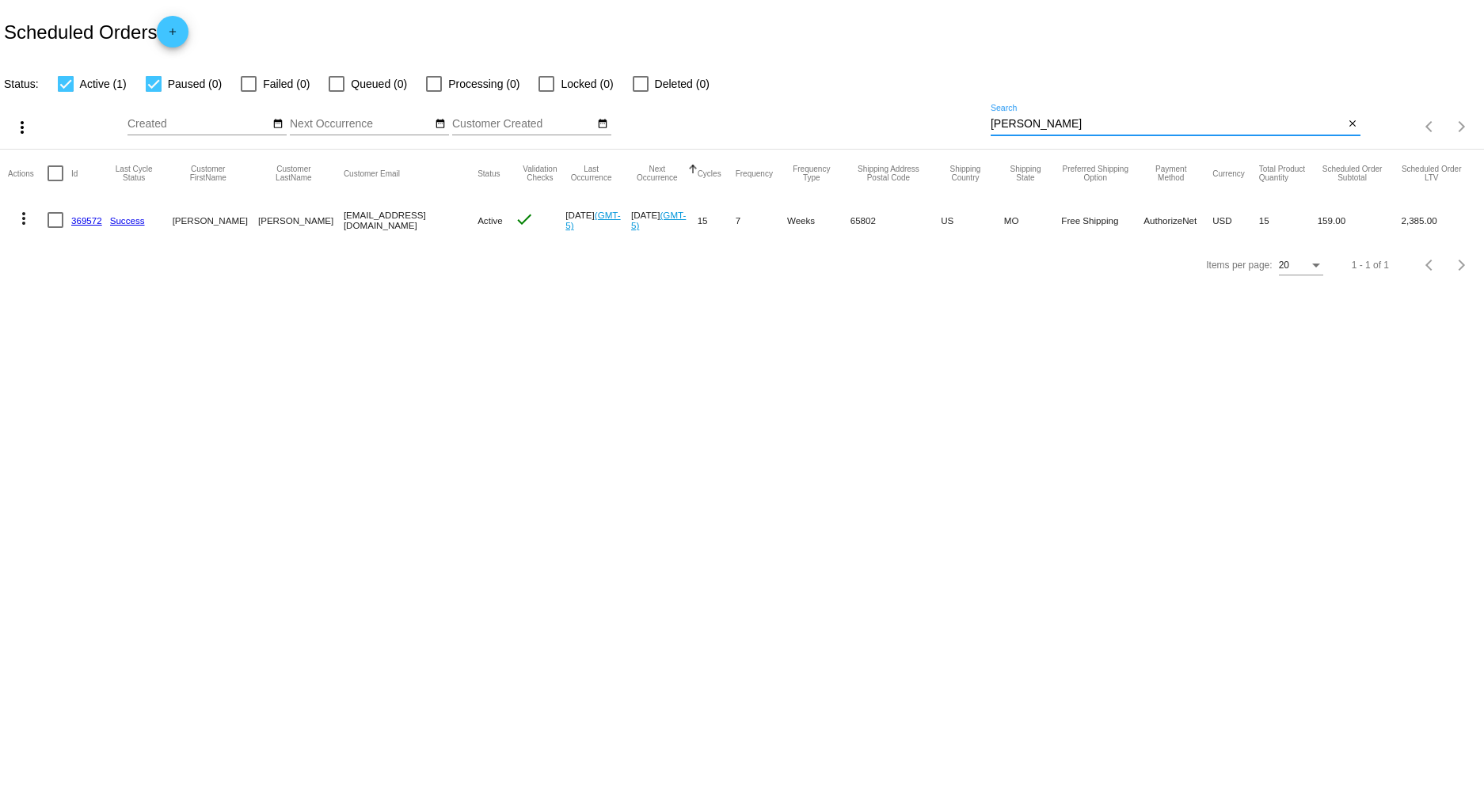
click at [856, 116] on div "more_vert Sep Jan Feb Mar [DATE]" at bounding box center [742, 121] width 1484 height 56
drag, startPoint x: 1038, startPoint y: 130, endPoint x: 848, endPoint y: 124, distance: 190.1
click at [848, 124] on div "more_vert Sep Jan Feb Mar [DATE]" at bounding box center [742, 121] width 1484 height 56
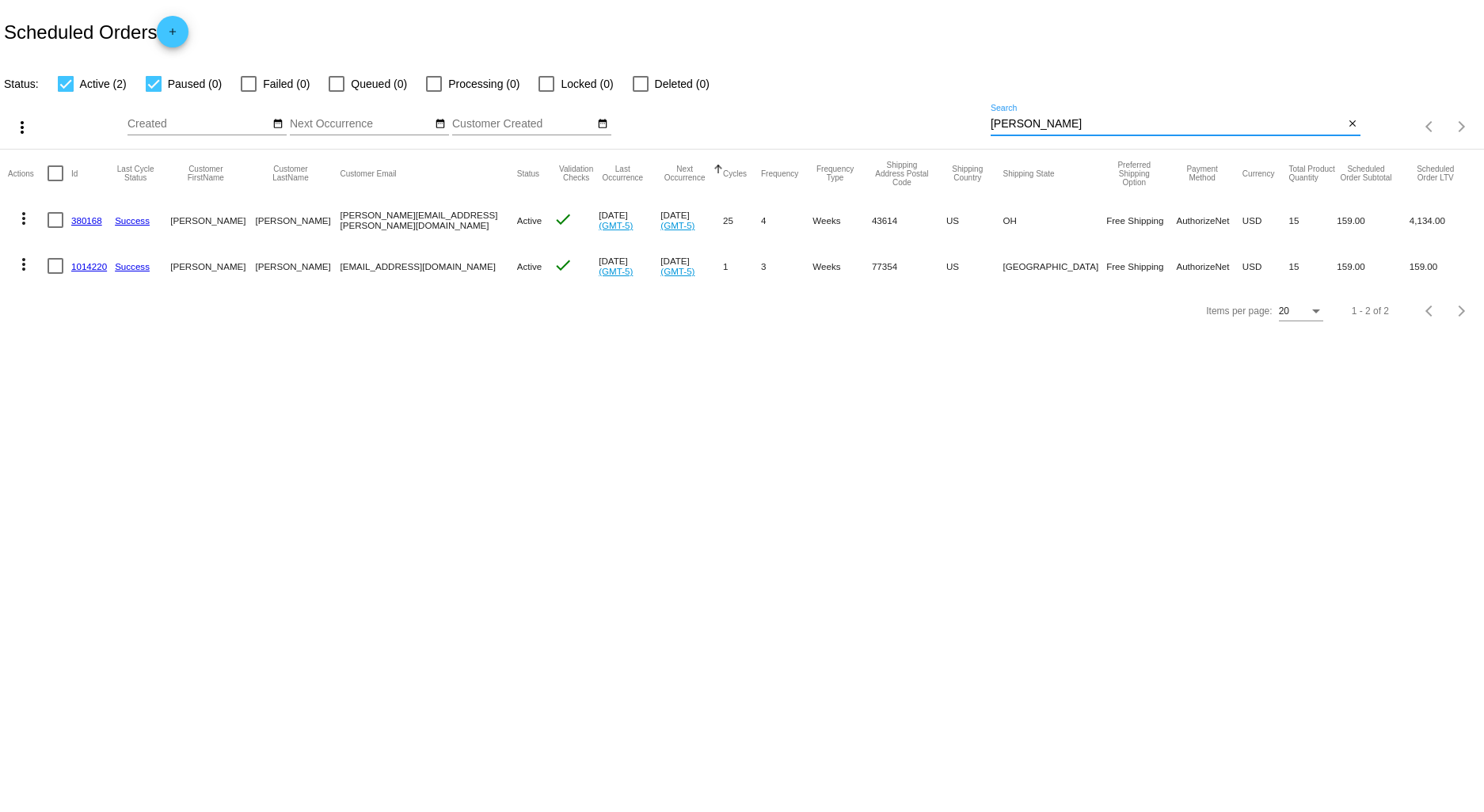
drag, startPoint x: 1039, startPoint y: 121, endPoint x: 837, endPoint y: 102, distance: 202.9
click at [842, 102] on div "more_vert Sep Jan Feb Mar [DATE]" at bounding box center [742, 121] width 1484 height 56
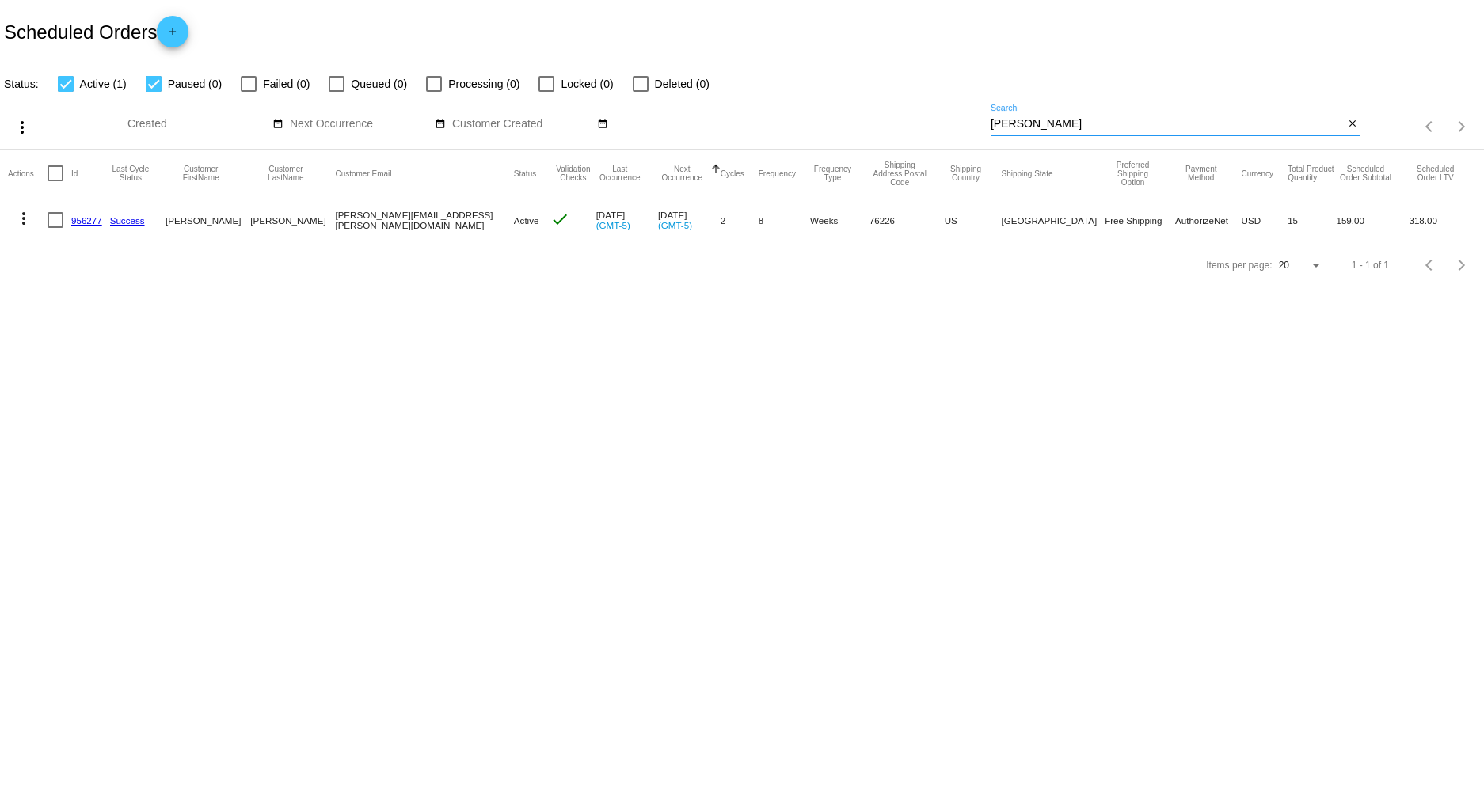
drag, startPoint x: 1025, startPoint y: 121, endPoint x: 814, endPoint y: 121, distance: 211.0
click at [818, 121] on div "more_vert Sep Jan Feb Mar [DATE]" at bounding box center [742, 121] width 1484 height 56
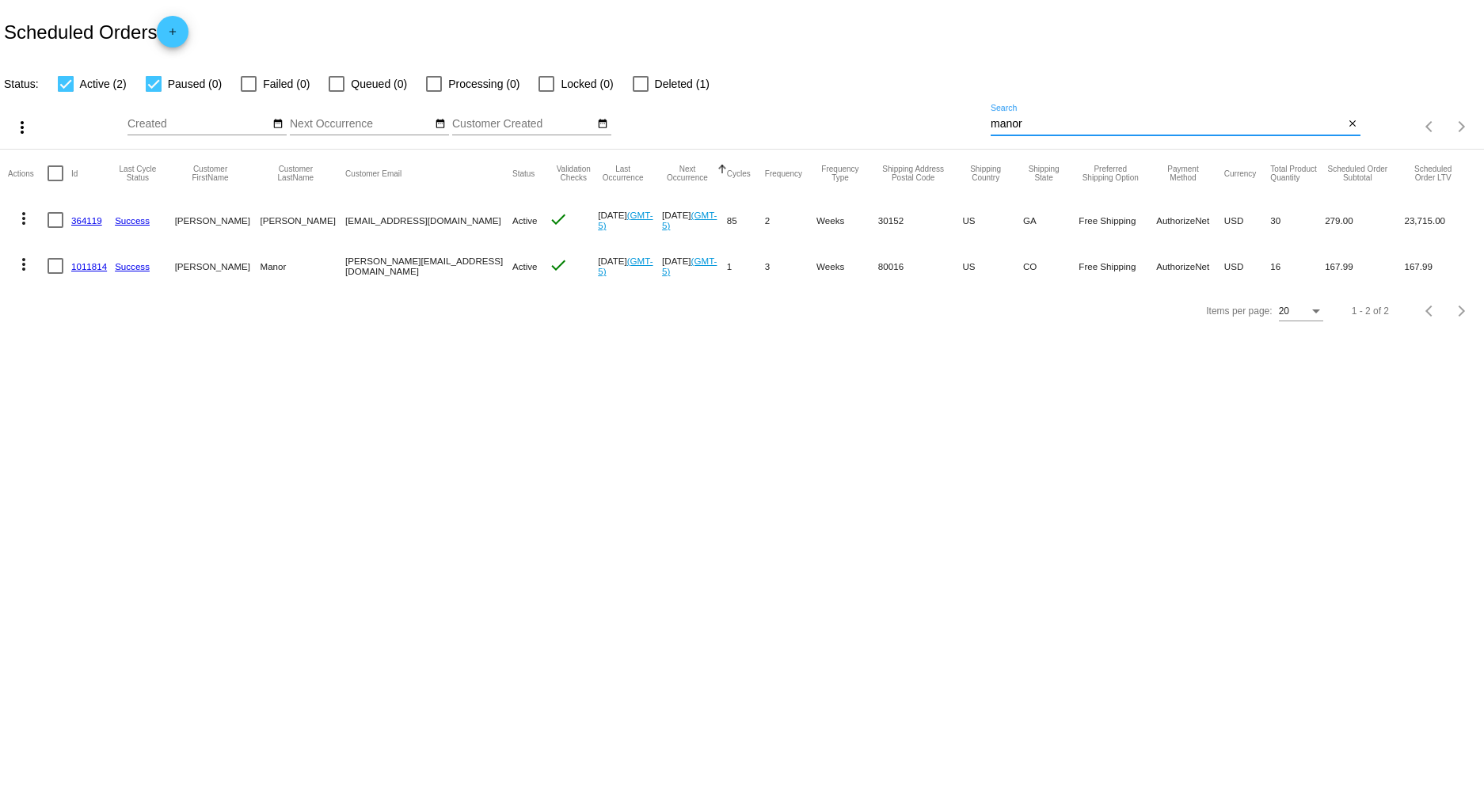
drag, startPoint x: 1038, startPoint y: 124, endPoint x: 860, endPoint y: 125, distance: 178.0
click at [864, 125] on div "more_vert Sep Jan Feb Mar [DATE]" at bounding box center [742, 121] width 1484 height 56
type input "[PERSON_NAME]"
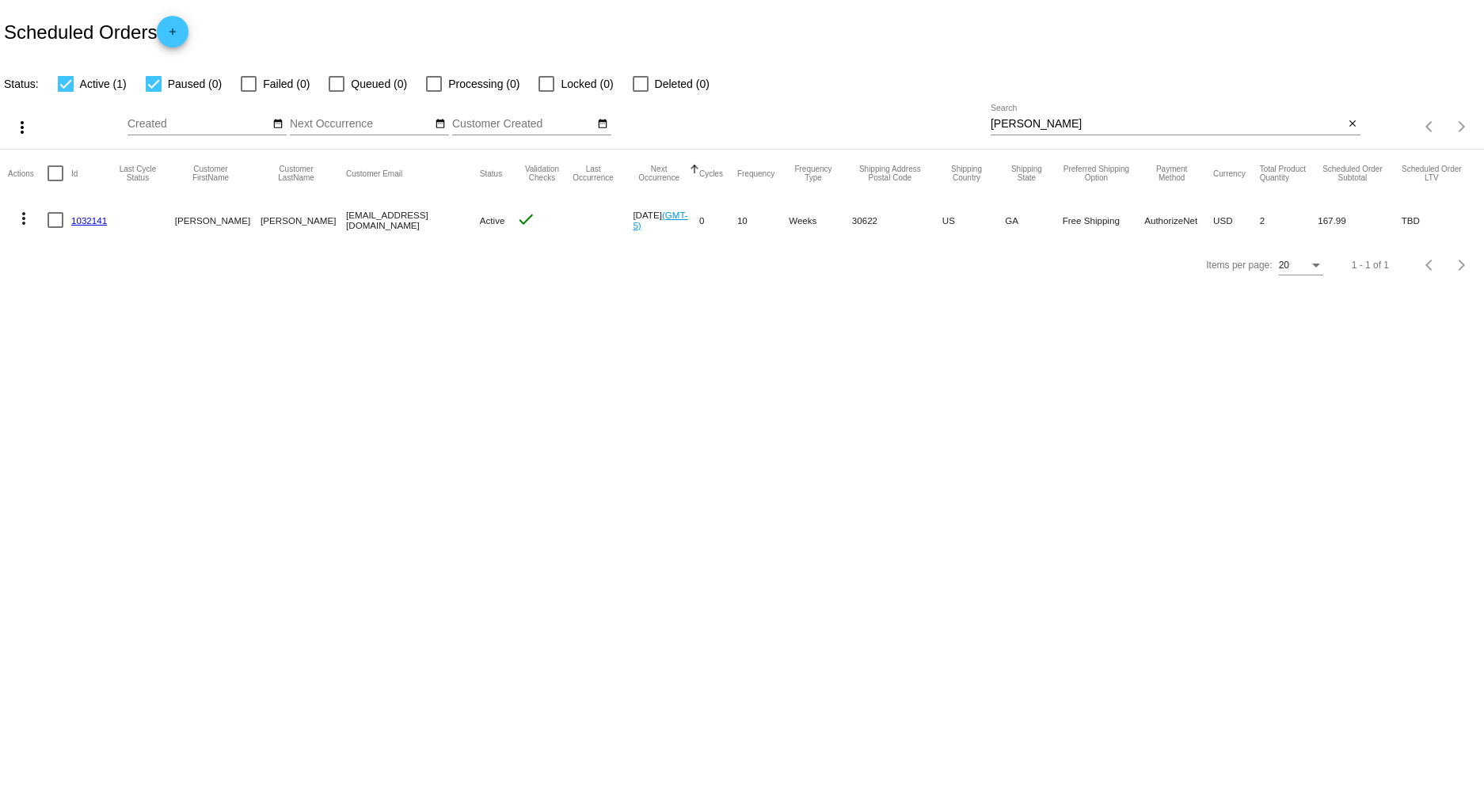
click at [67, 220] on mat-cell at bounding box center [59, 220] width 24 height 46
click at [89, 220] on link "1032141" at bounding box center [89, 220] width 36 height 10
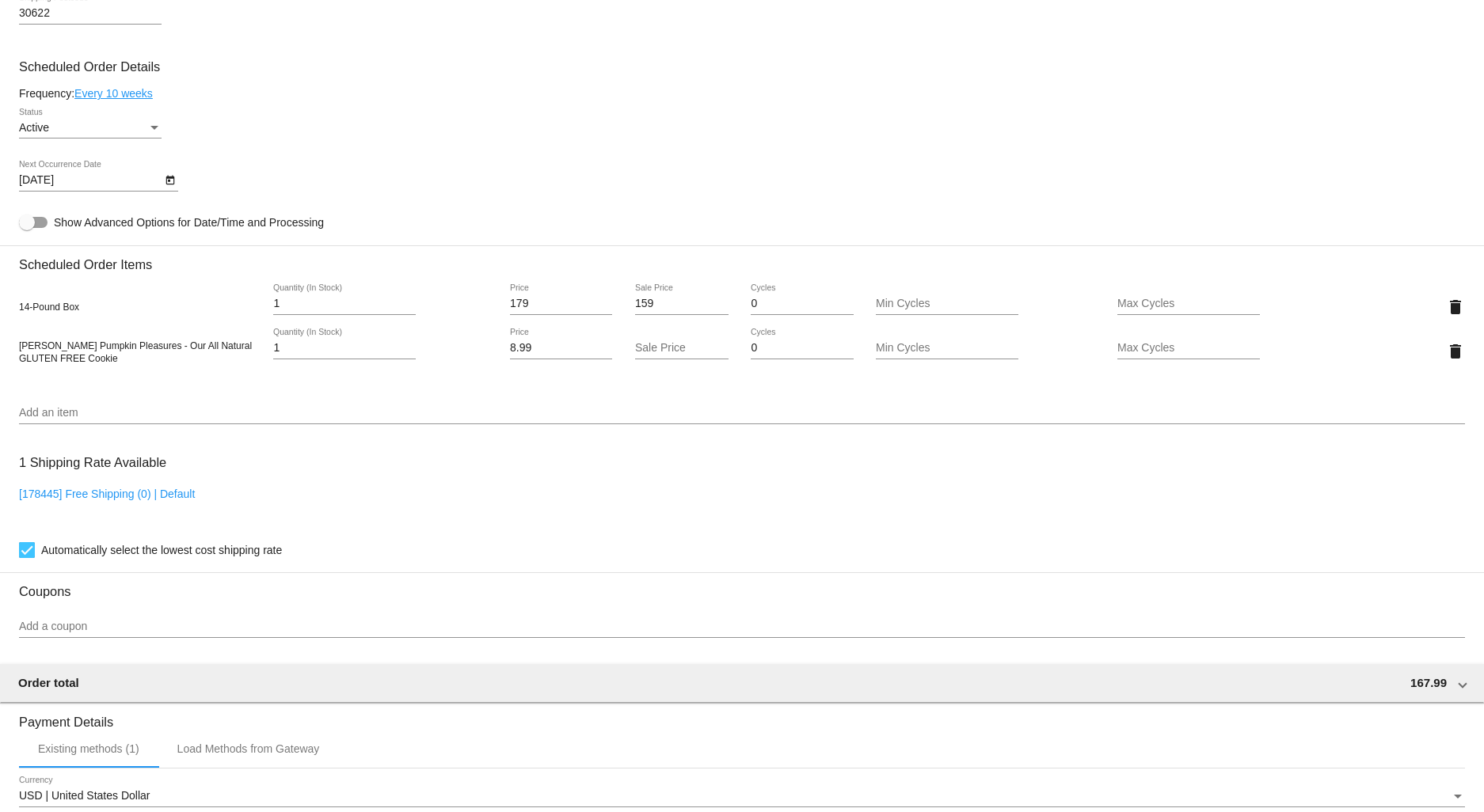
scroll to position [792, 0]
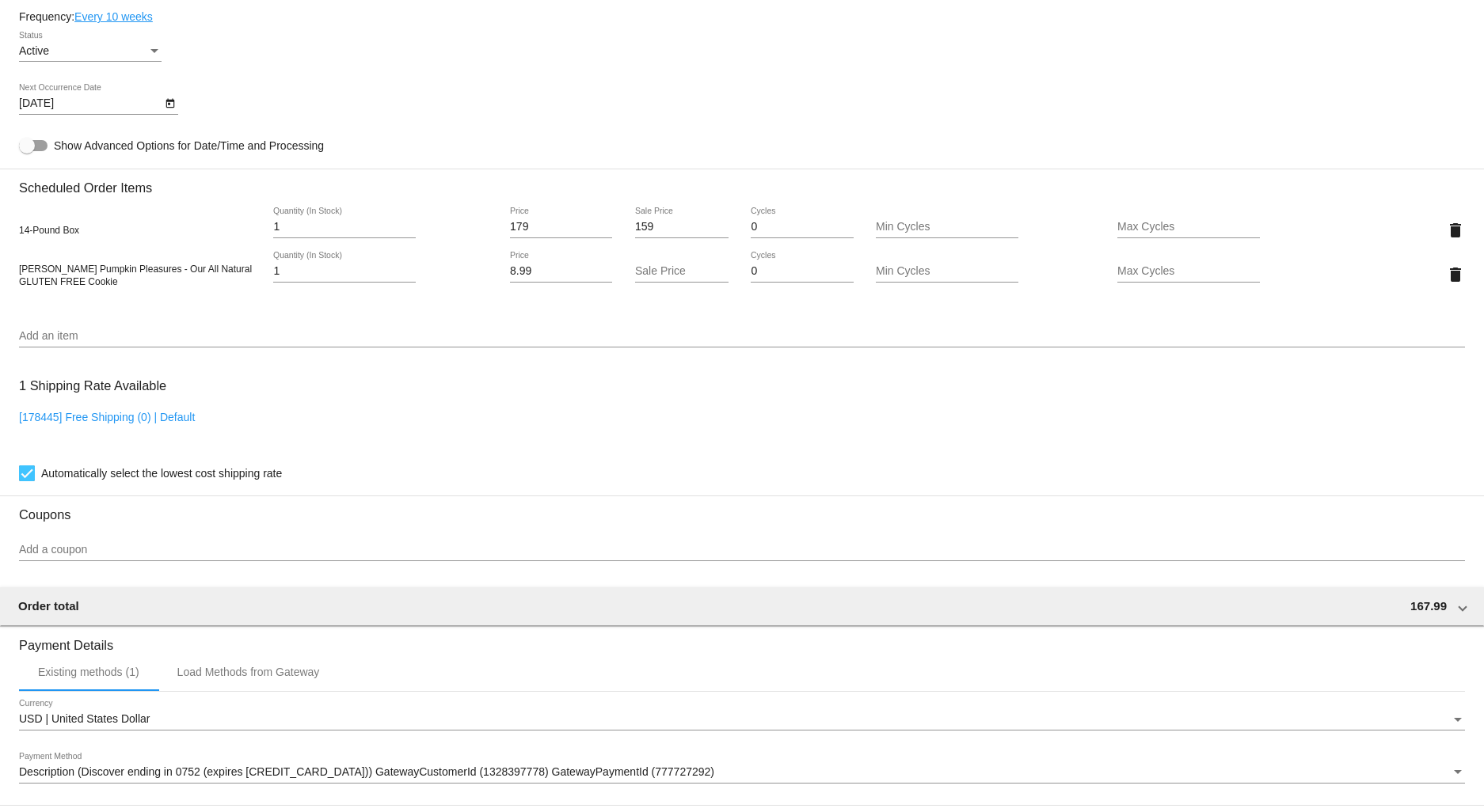
click at [66, 343] on input "Add an item" at bounding box center [741, 336] width 1446 height 13
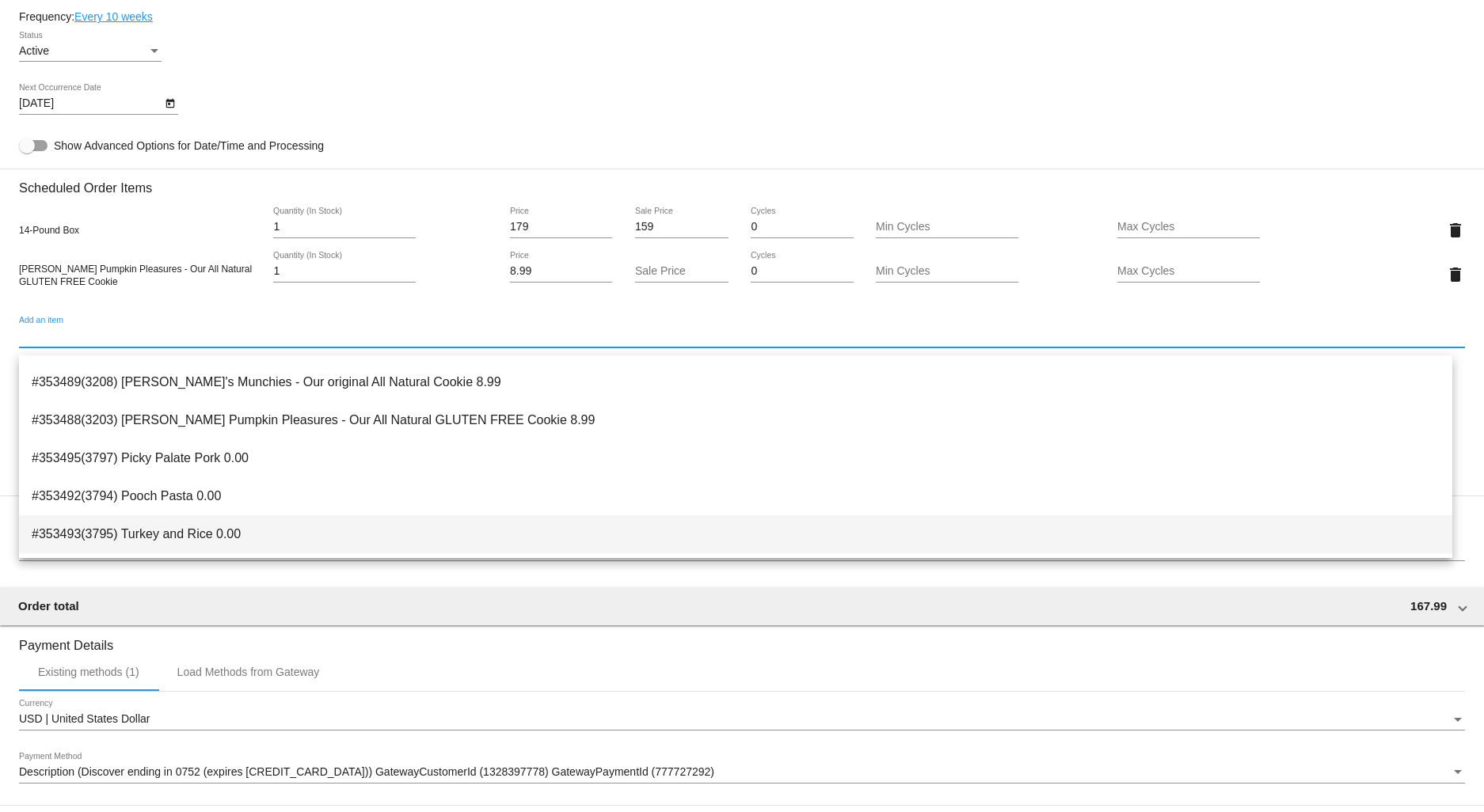
scroll to position [215, 0]
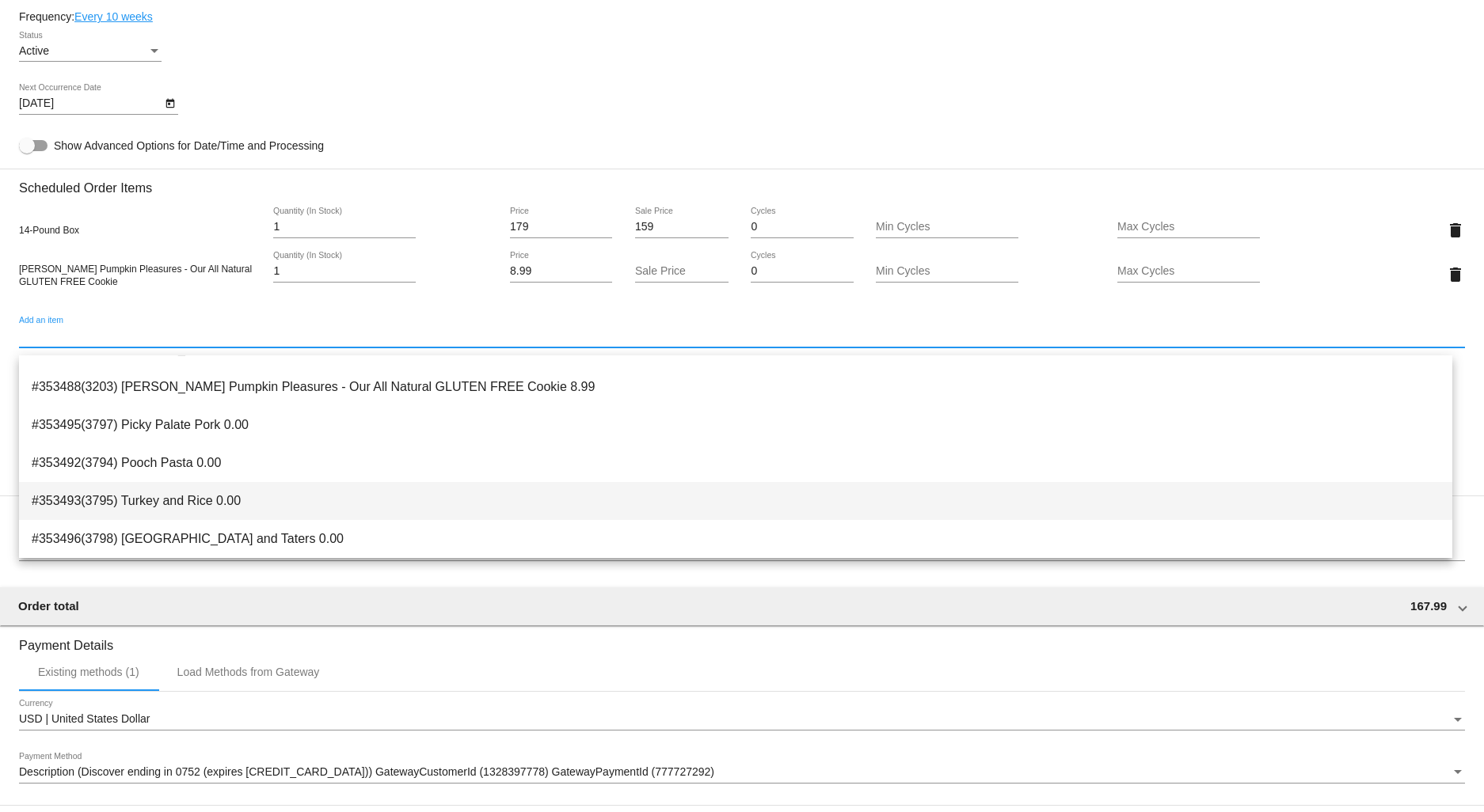
click at [167, 503] on span "#353493(3795) Turkey and Rice 0.00" at bounding box center [735, 500] width 1408 height 38
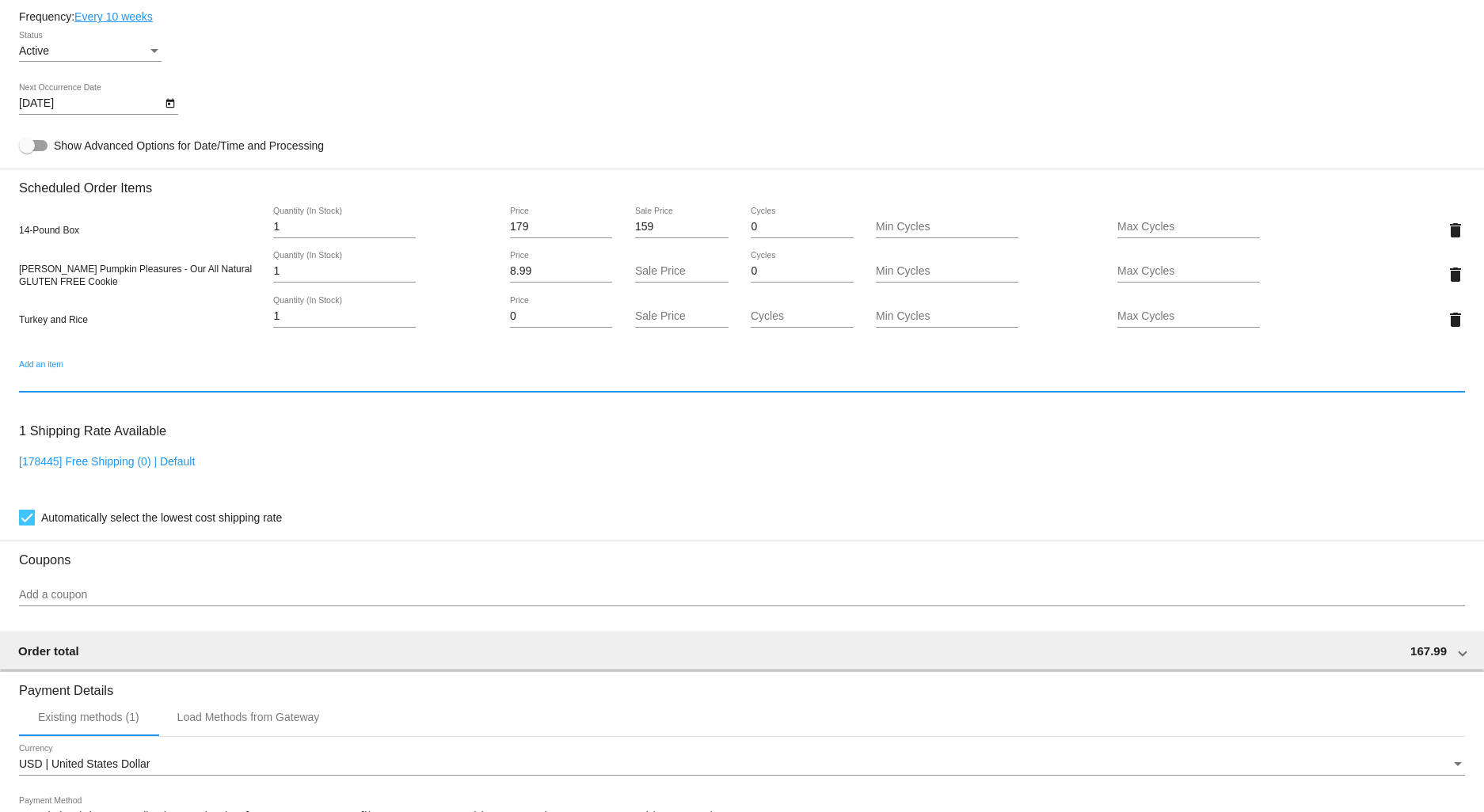
click at [328, 323] on input "1" at bounding box center [345, 316] width 142 height 13
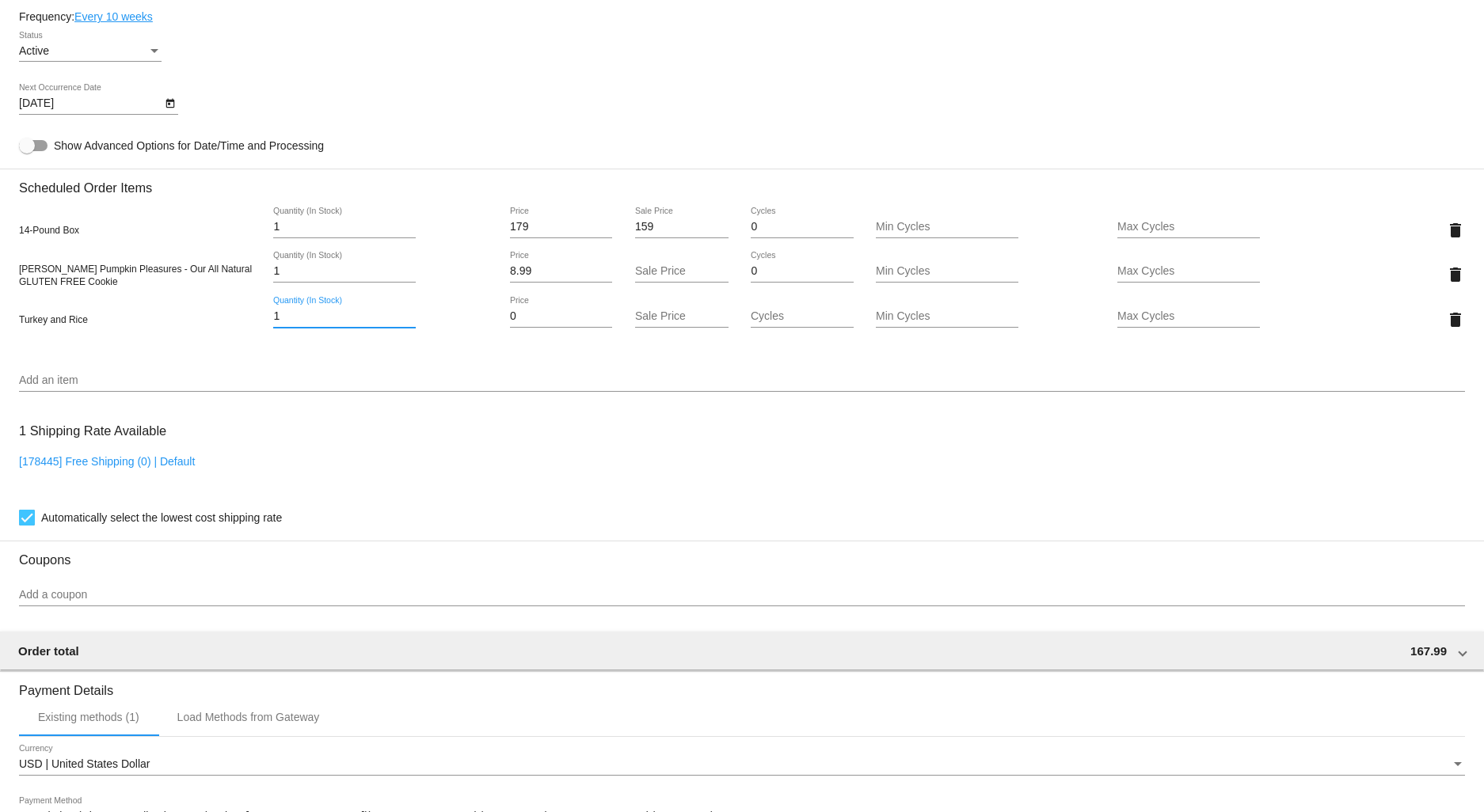
type input "14"
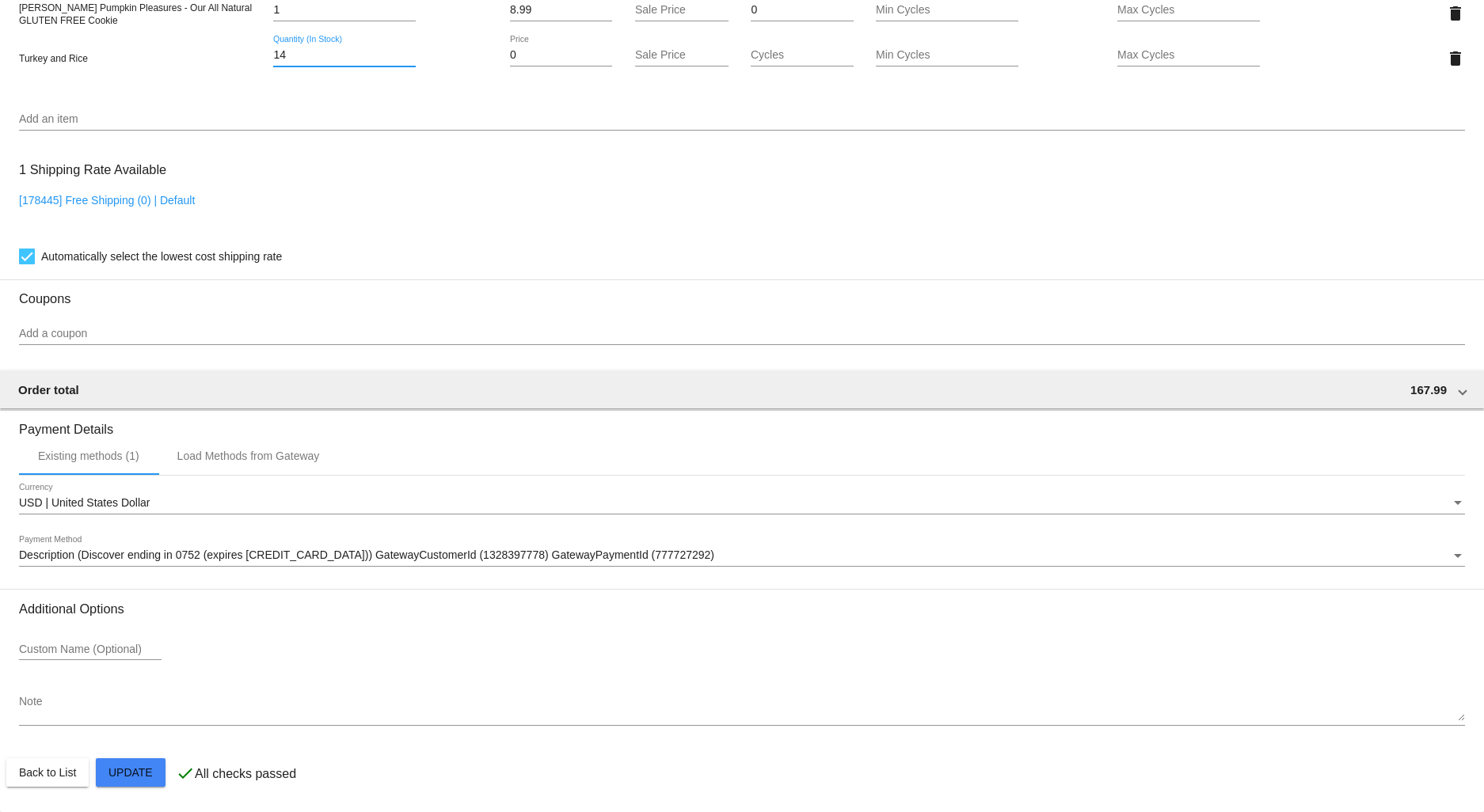
scroll to position [1063, 0]
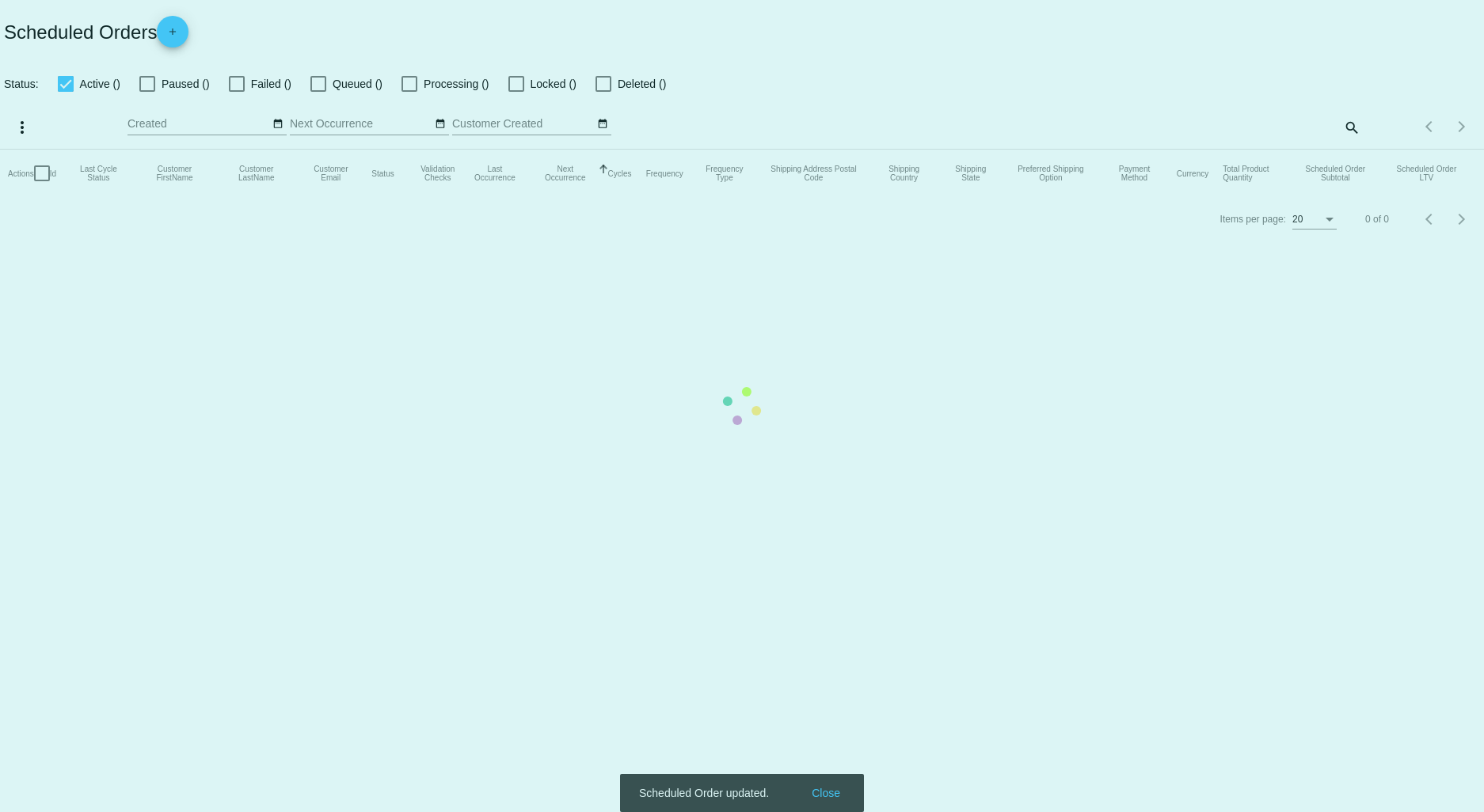
checkbox input "true"
